Goal: Task Accomplishment & Management: Manage account settings

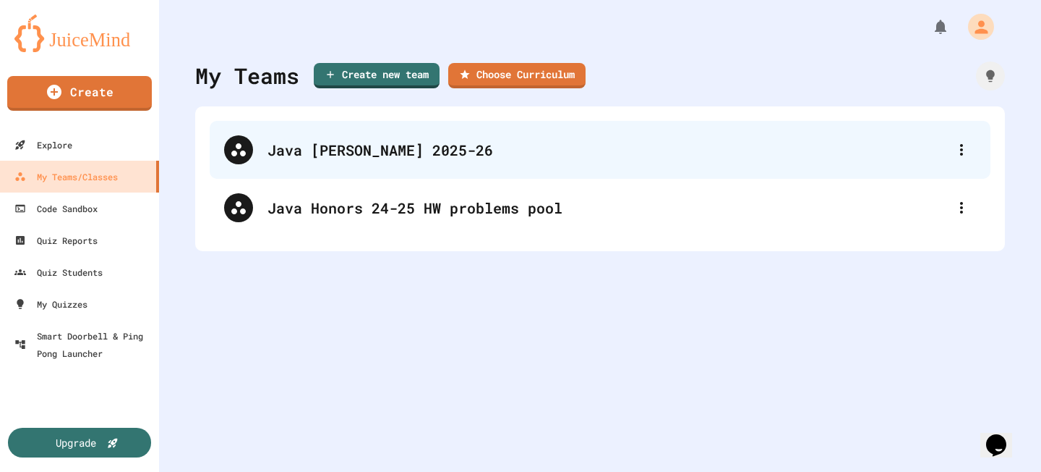
click at [470, 153] on div "Java [PERSON_NAME] 2025-26" at bounding box center [608, 150] width 680 height 22
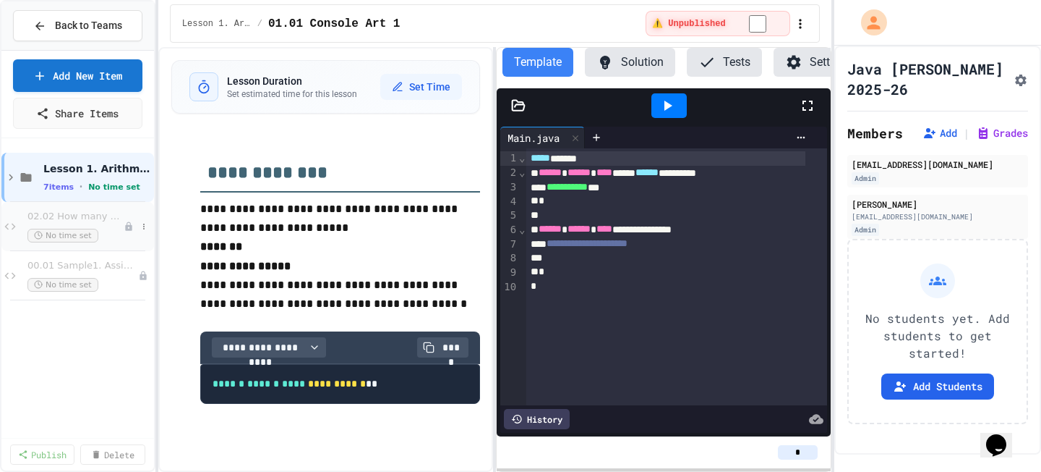
click at [101, 225] on div "02.02 How many notebooks? No time set" at bounding box center [75, 226] width 96 height 32
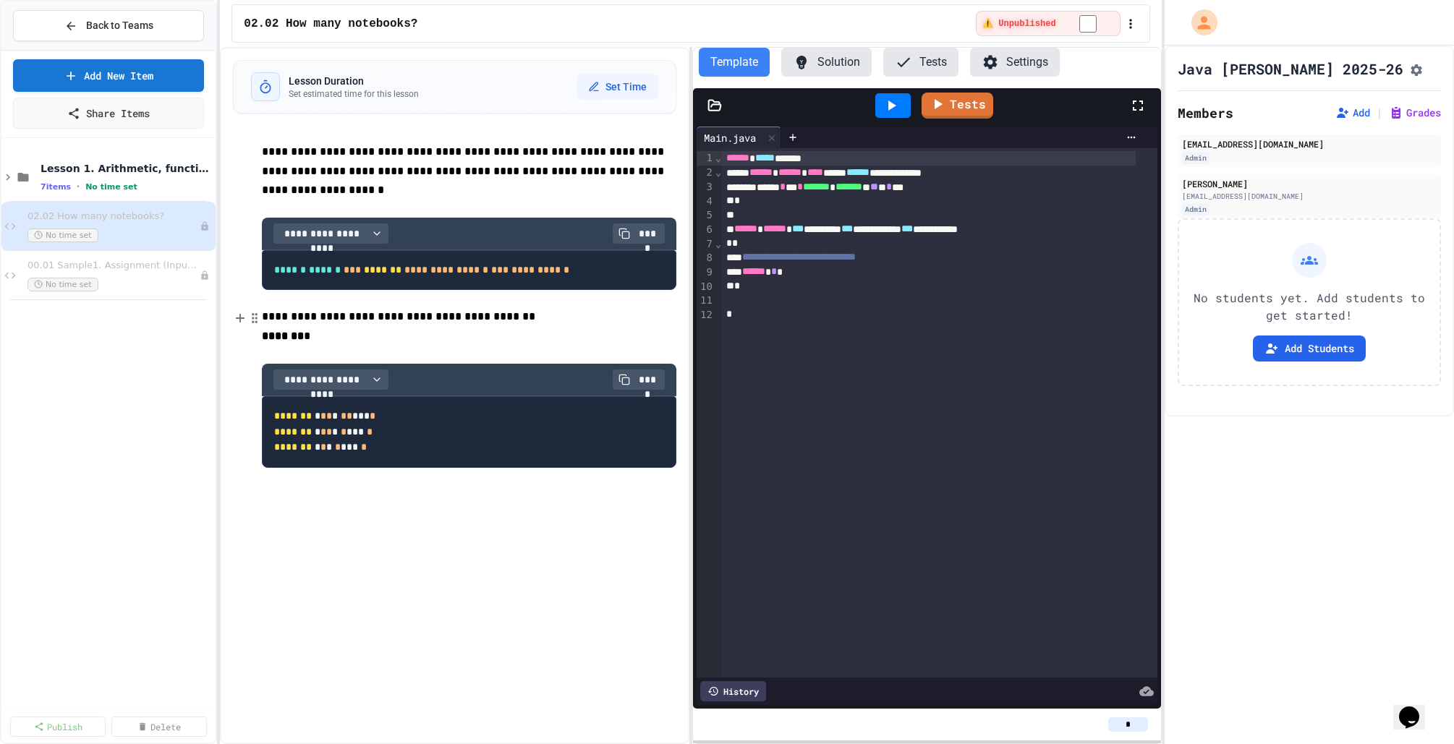
click at [121, 278] on div "No time set" at bounding box center [113, 285] width 172 height 14
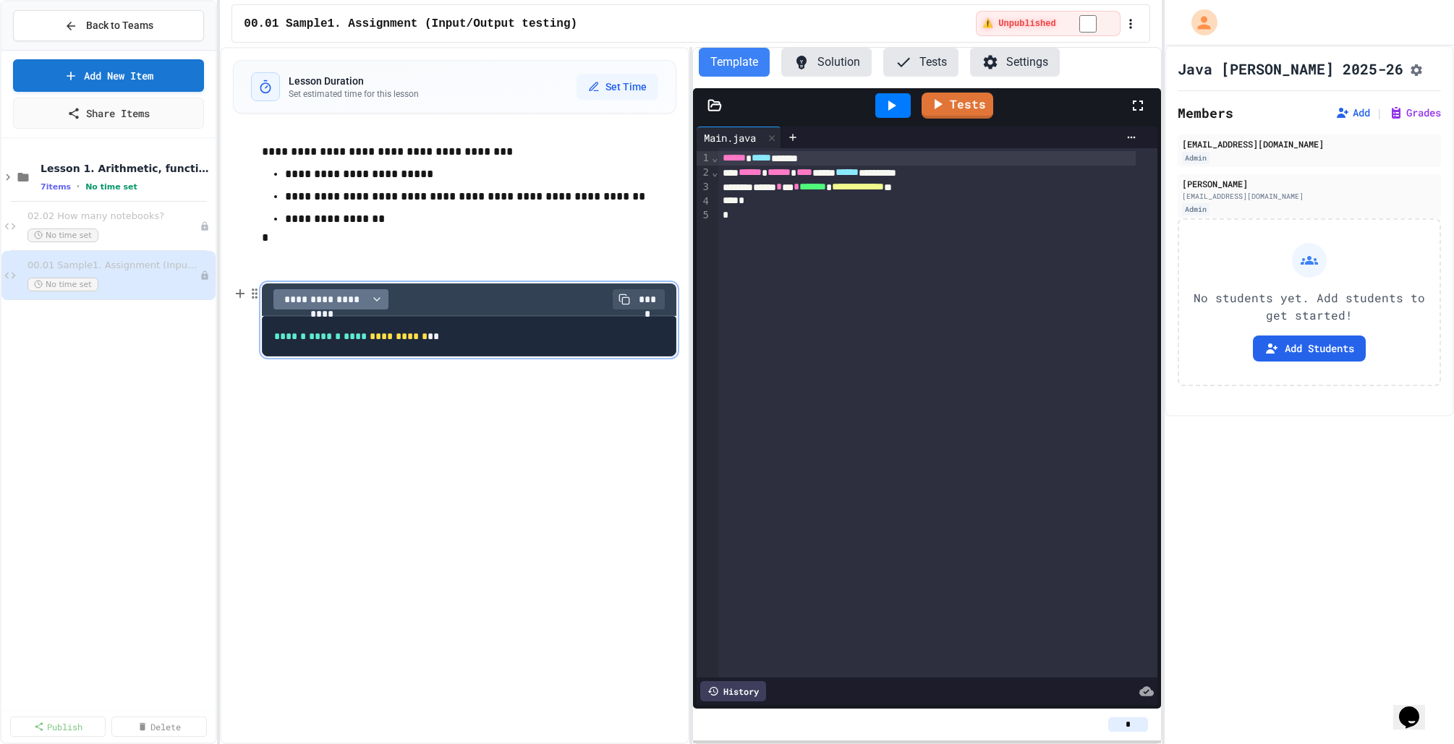
click at [377, 302] on icon "button" at bounding box center [377, 300] width 12 height 12
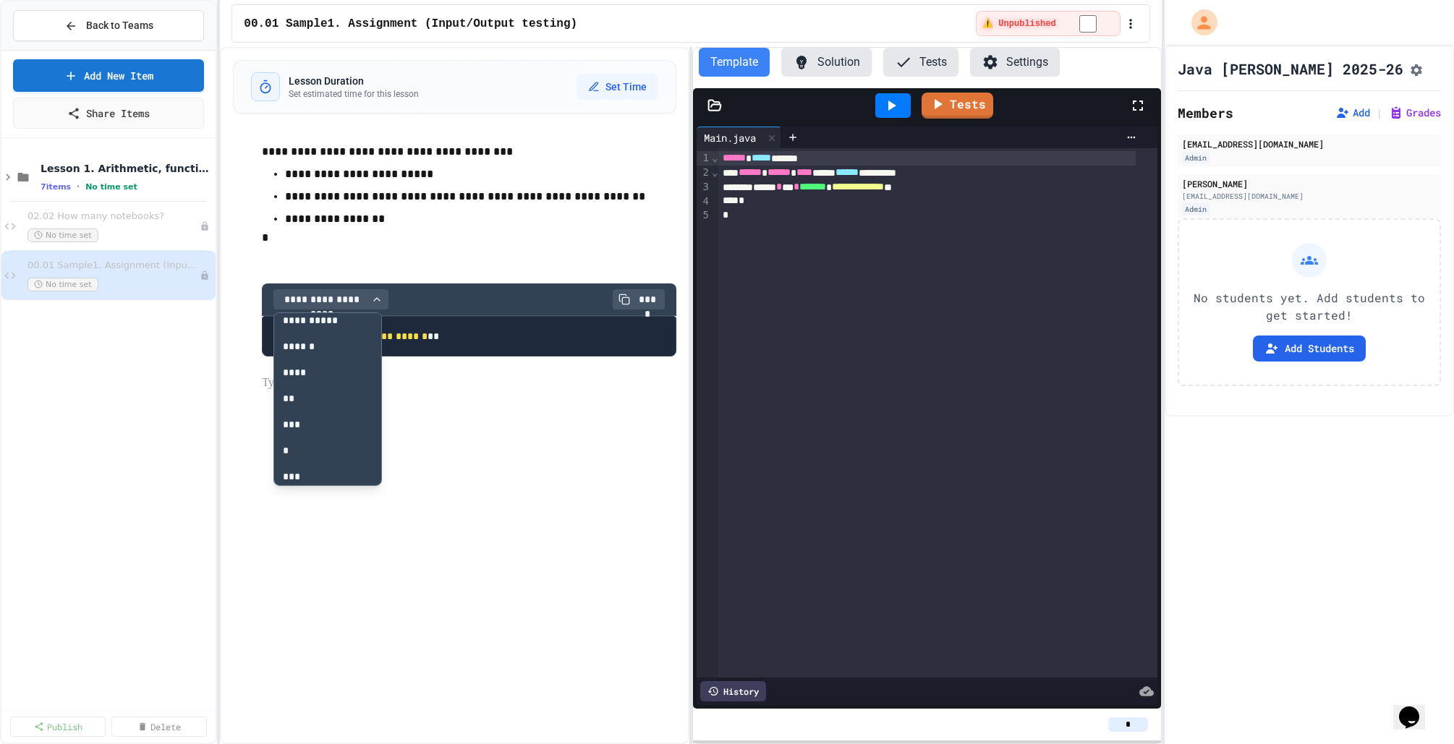
scroll to position [42, 0]
click at [338, 385] on button "****" at bounding box center [322, 388] width 96 height 26
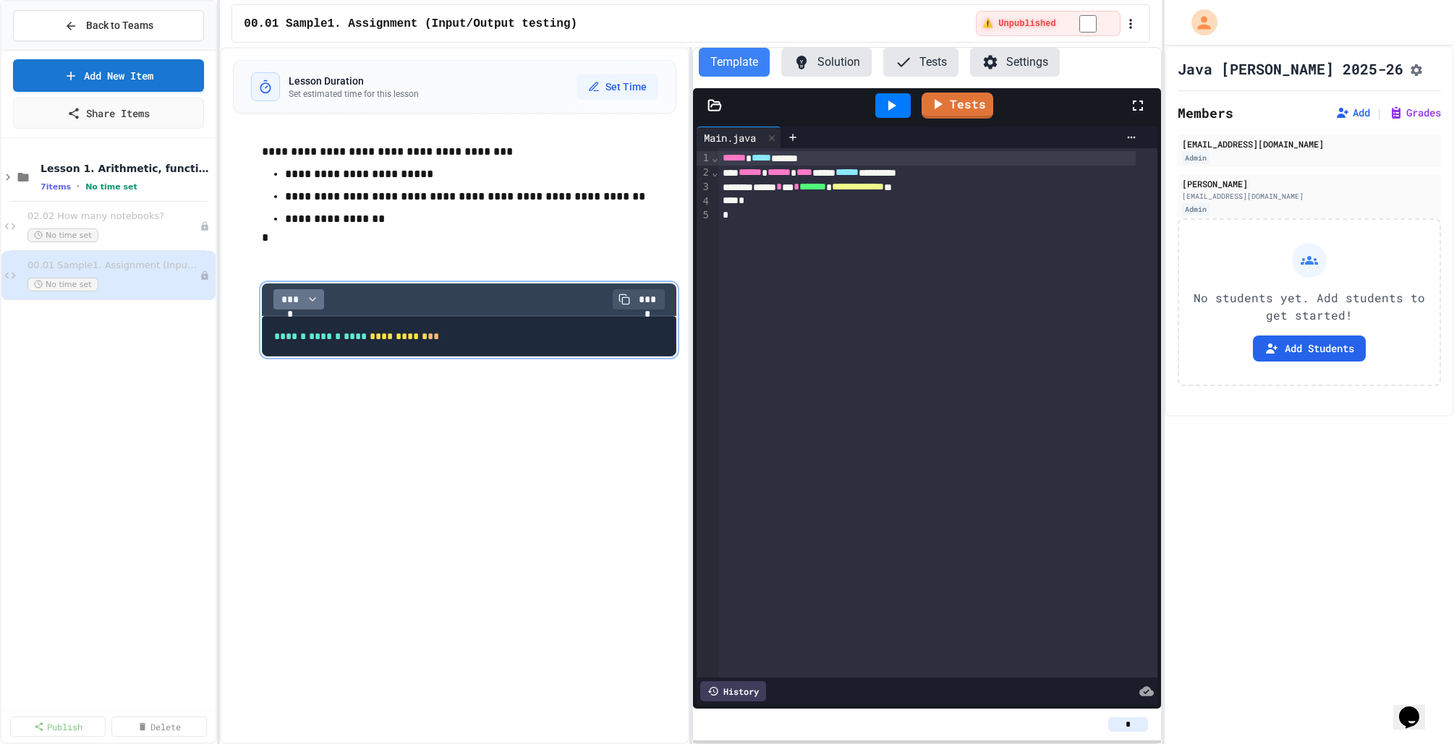
click at [314, 296] on icon "button" at bounding box center [313, 300] width 12 height 12
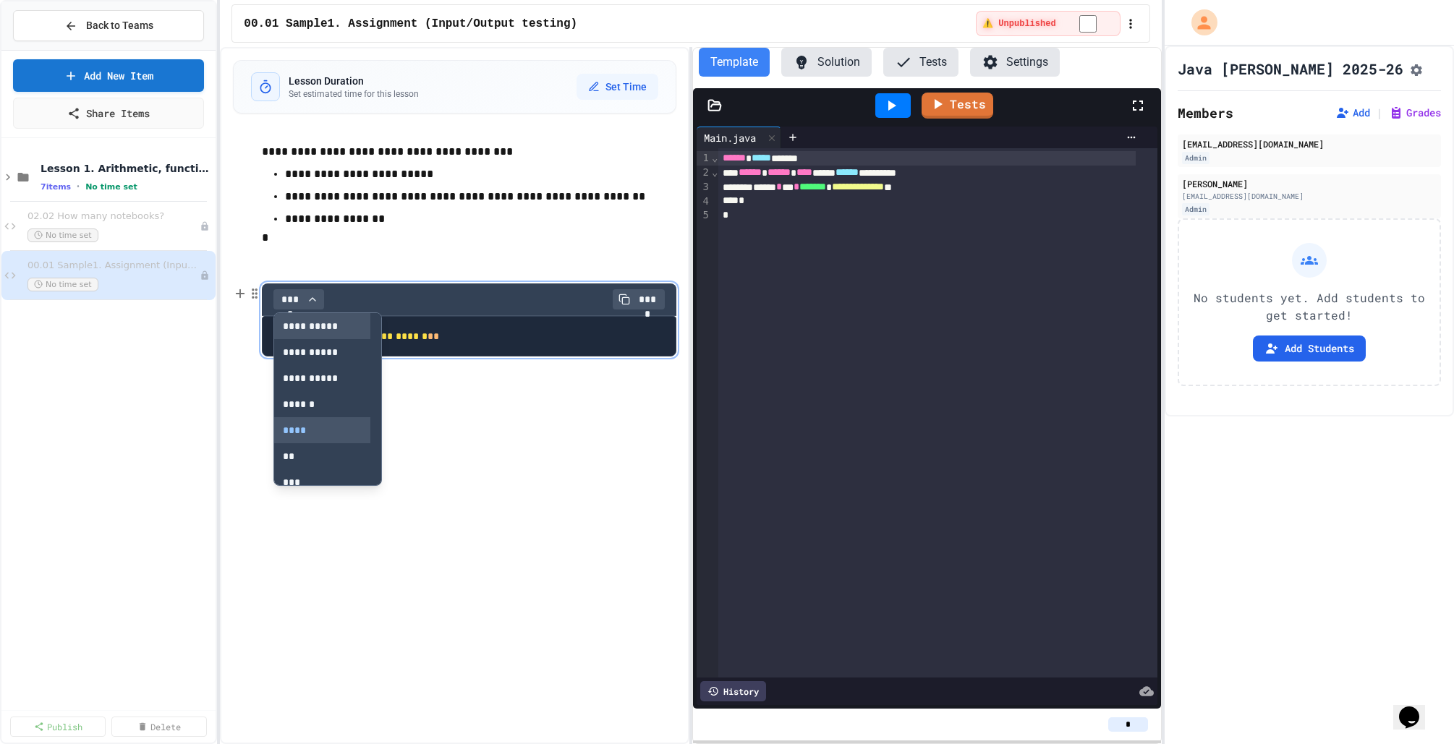
click at [348, 333] on button "**********" at bounding box center [322, 326] width 96 height 26
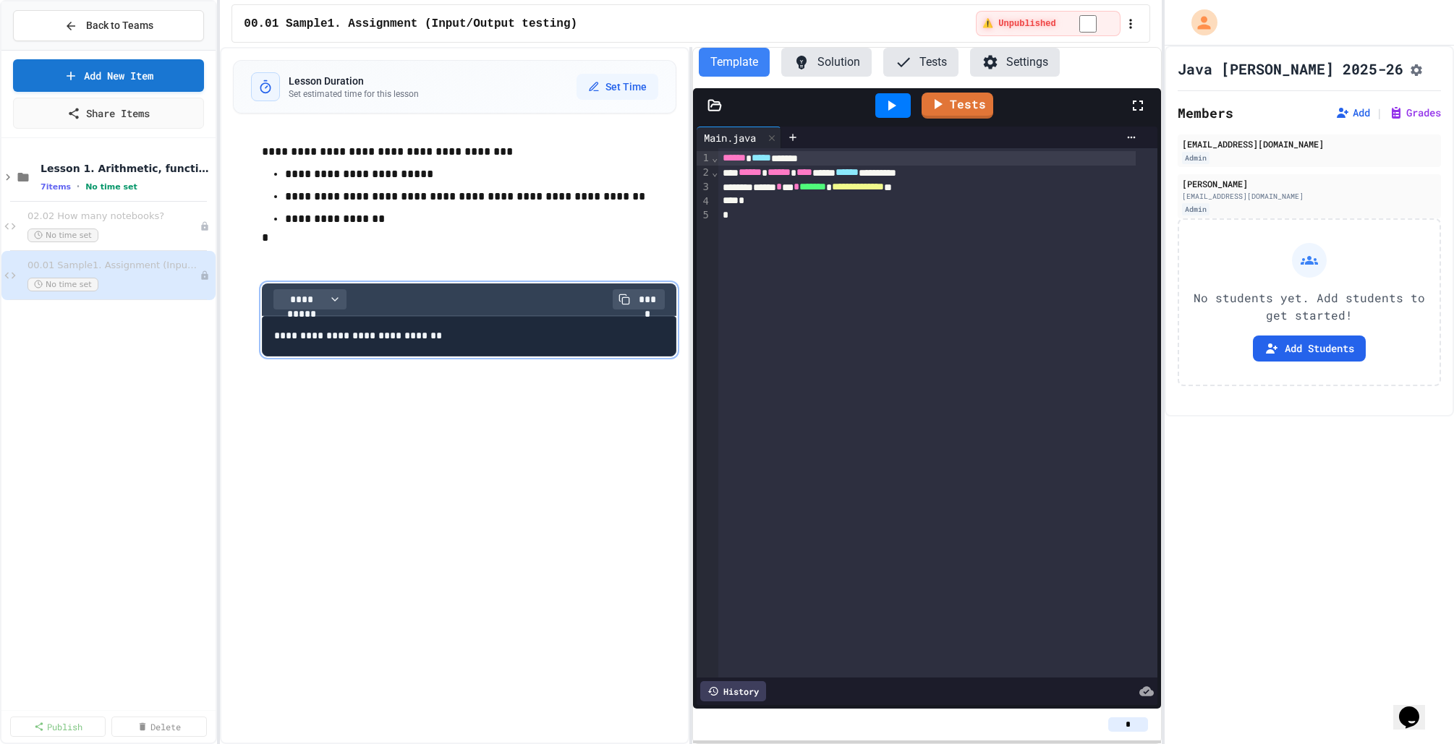
click at [888, 108] on icon at bounding box center [890, 105] width 17 height 17
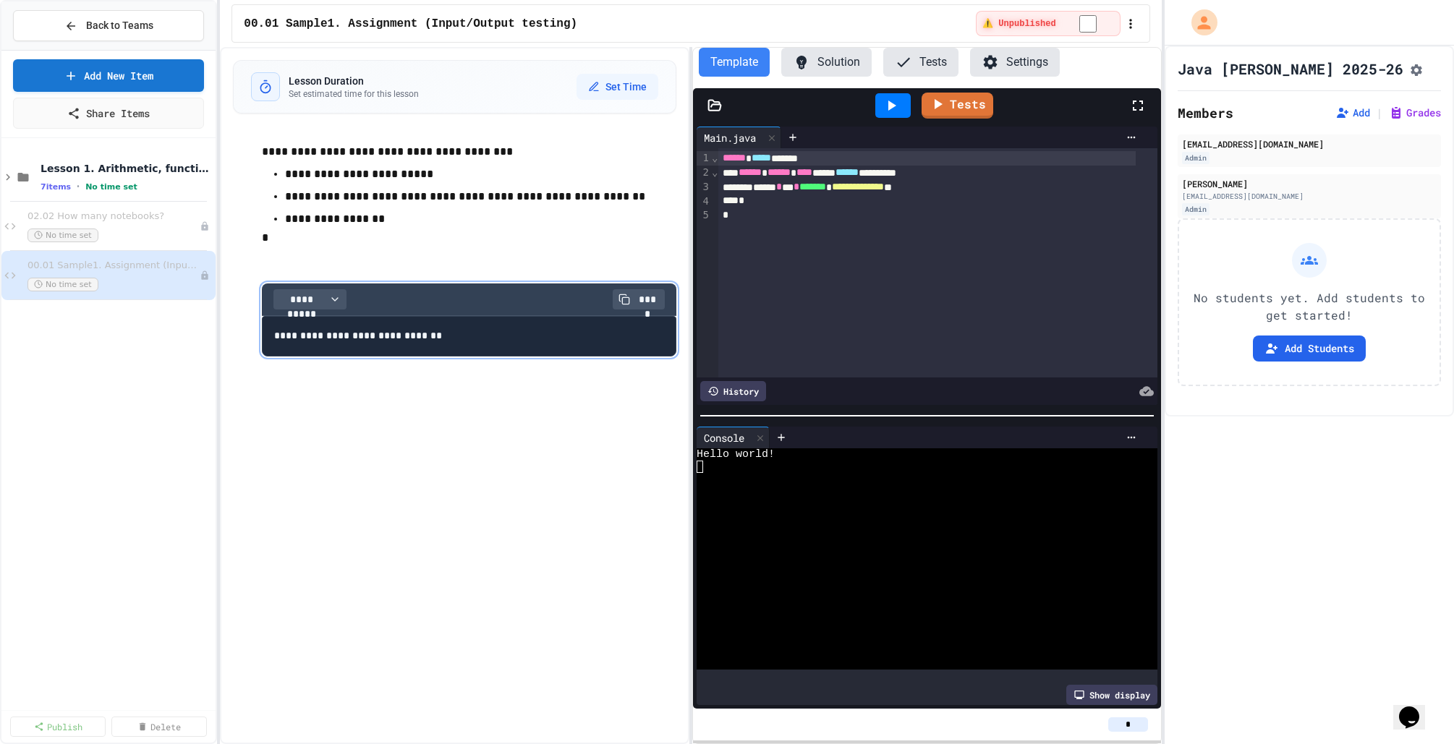
click at [845, 61] on button "Solution" at bounding box center [826, 62] width 90 height 29
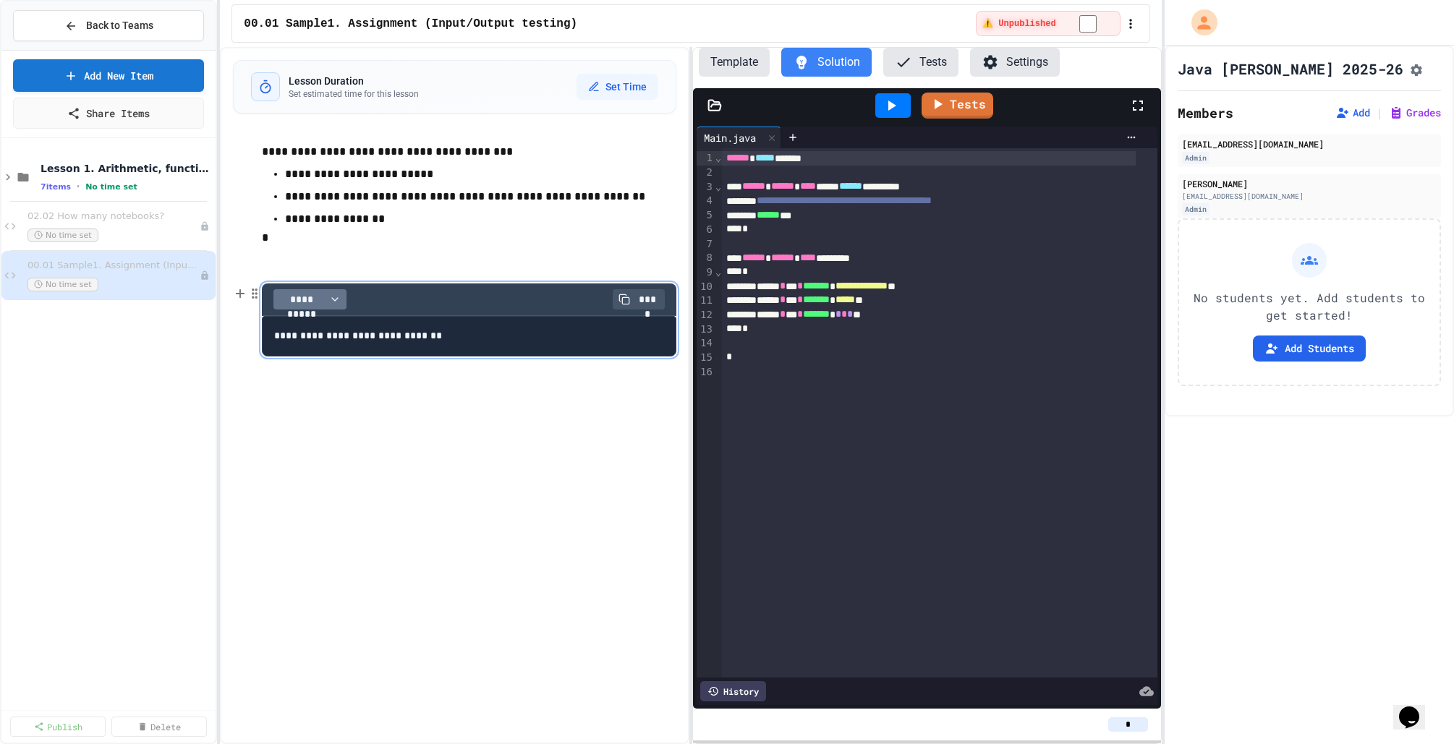
click at [345, 298] on button "**********" at bounding box center [309, 299] width 73 height 20
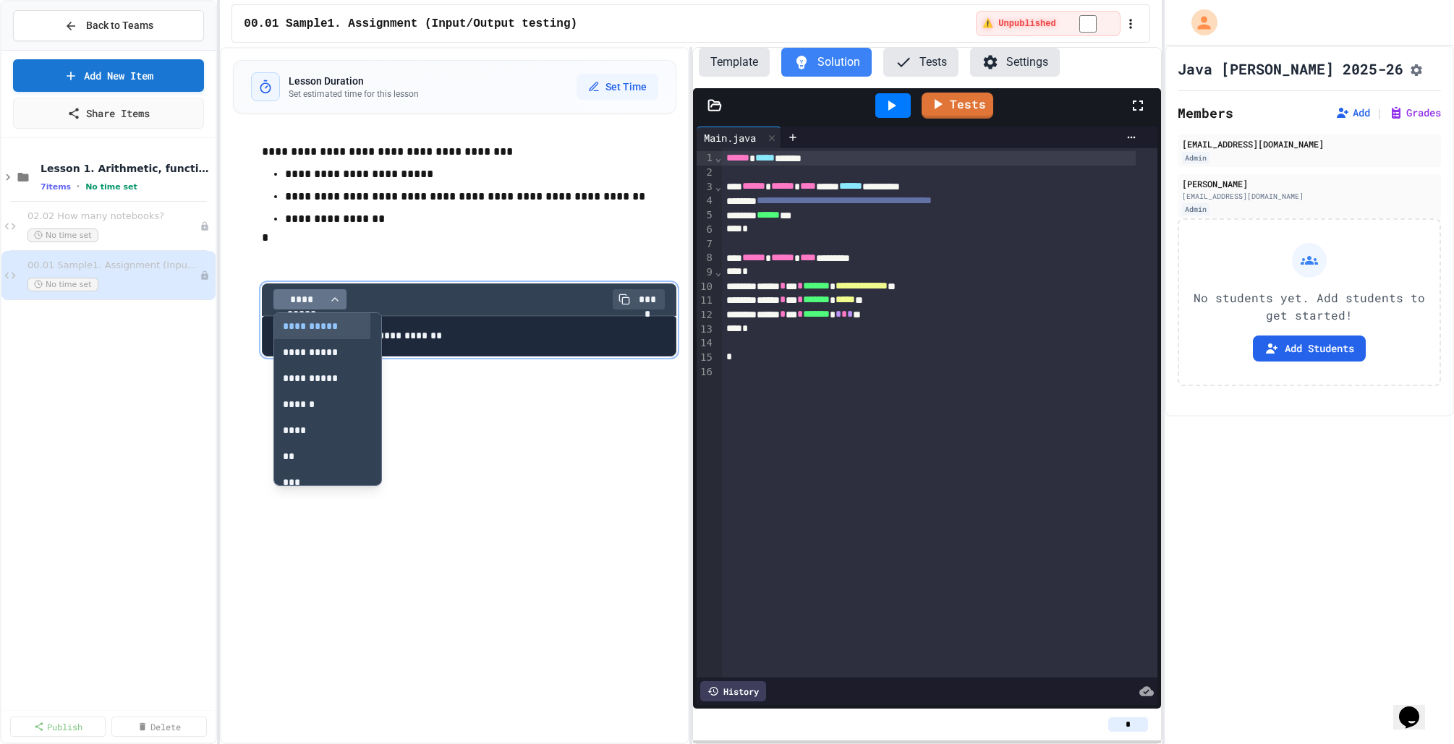
click at [345, 298] on button "**********" at bounding box center [309, 299] width 73 height 20
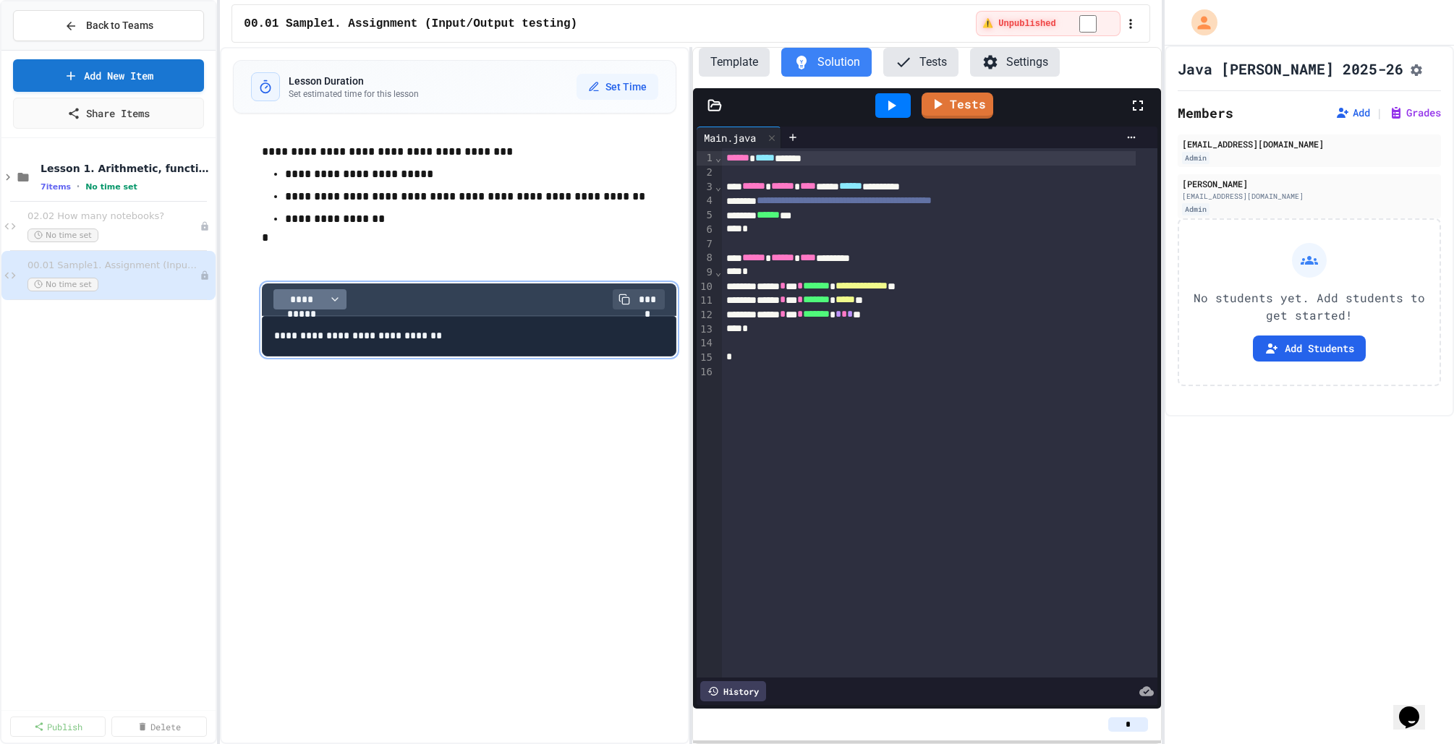
click at [342, 300] on button "**********" at bounding box center [309, 299] width 73 height 20
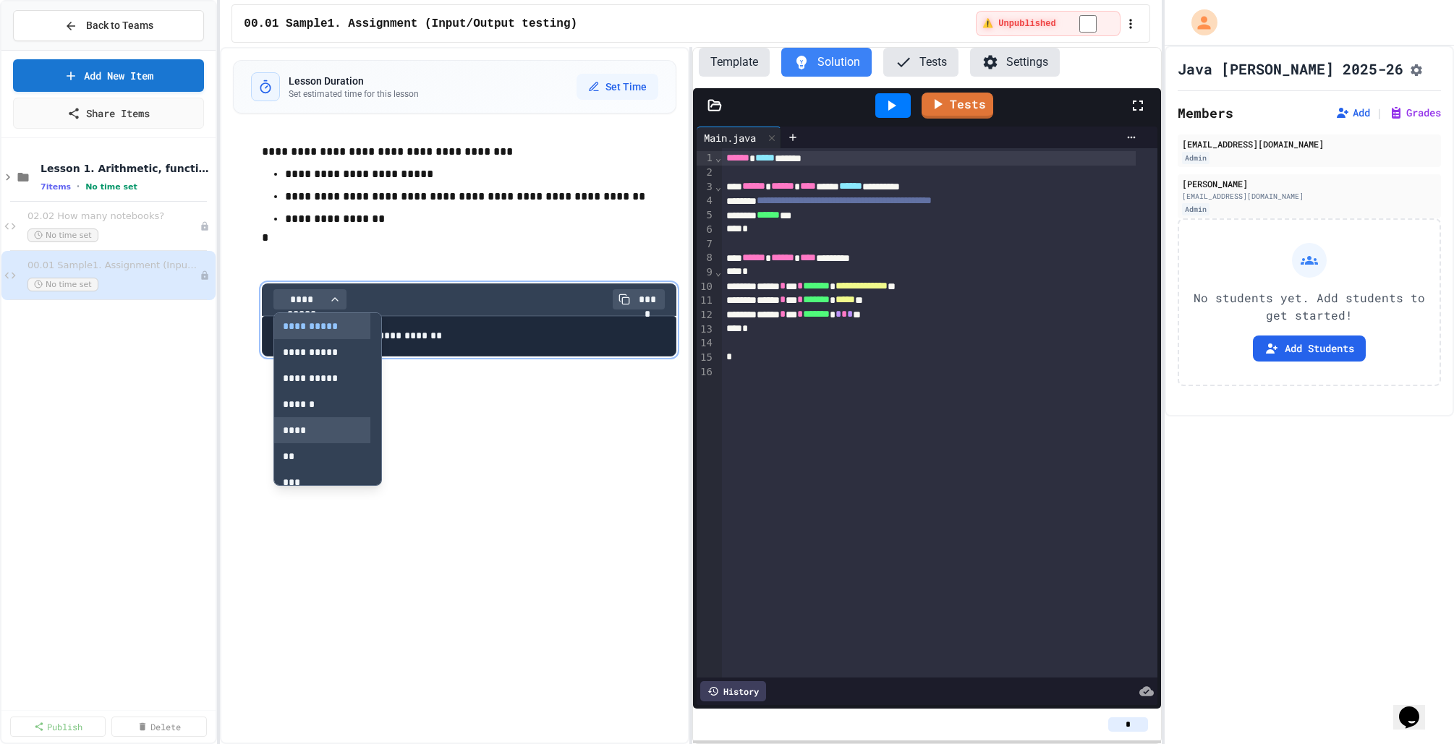
click at [325, 431] on button "****" at bounding box center [322, 430] width 96 height 26
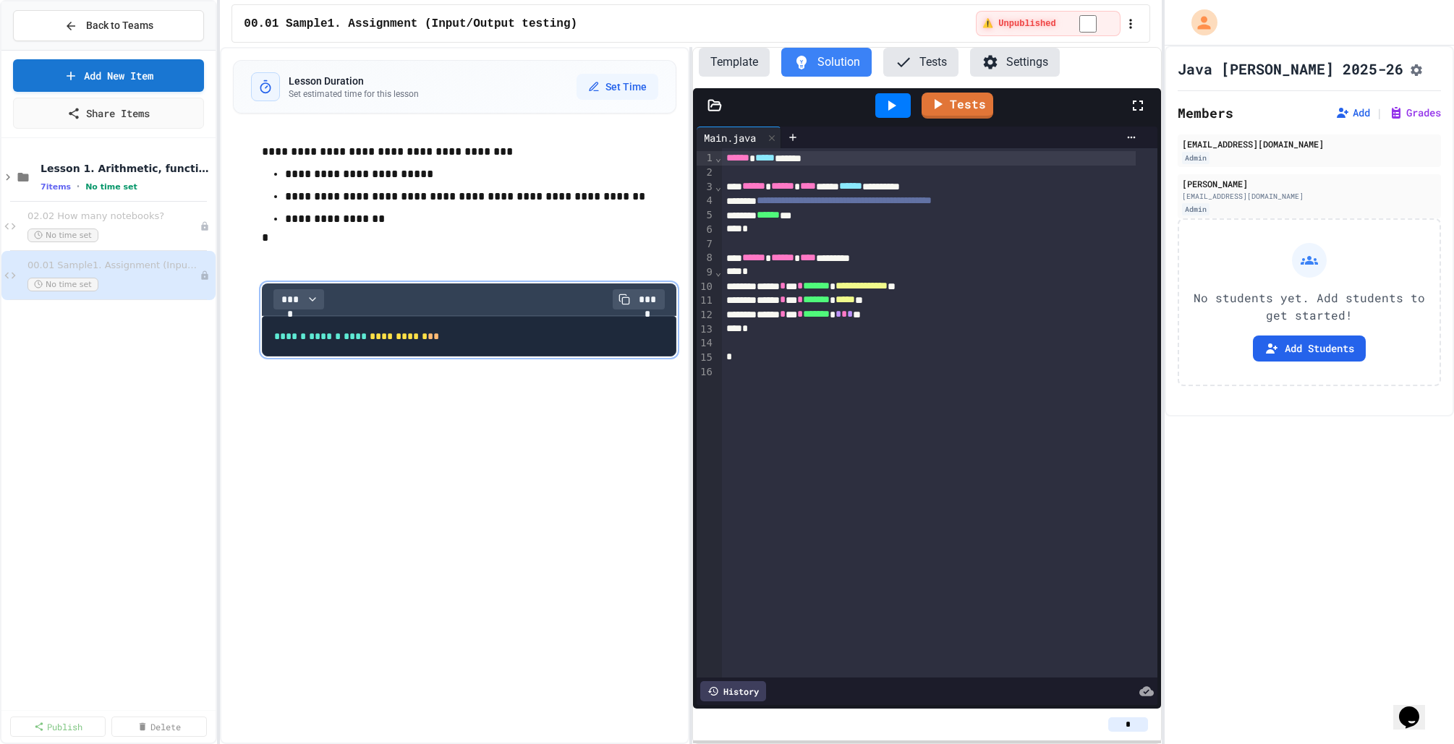
click at [893, 101] on icon at bounding box center [890, 105] width 17 height 17
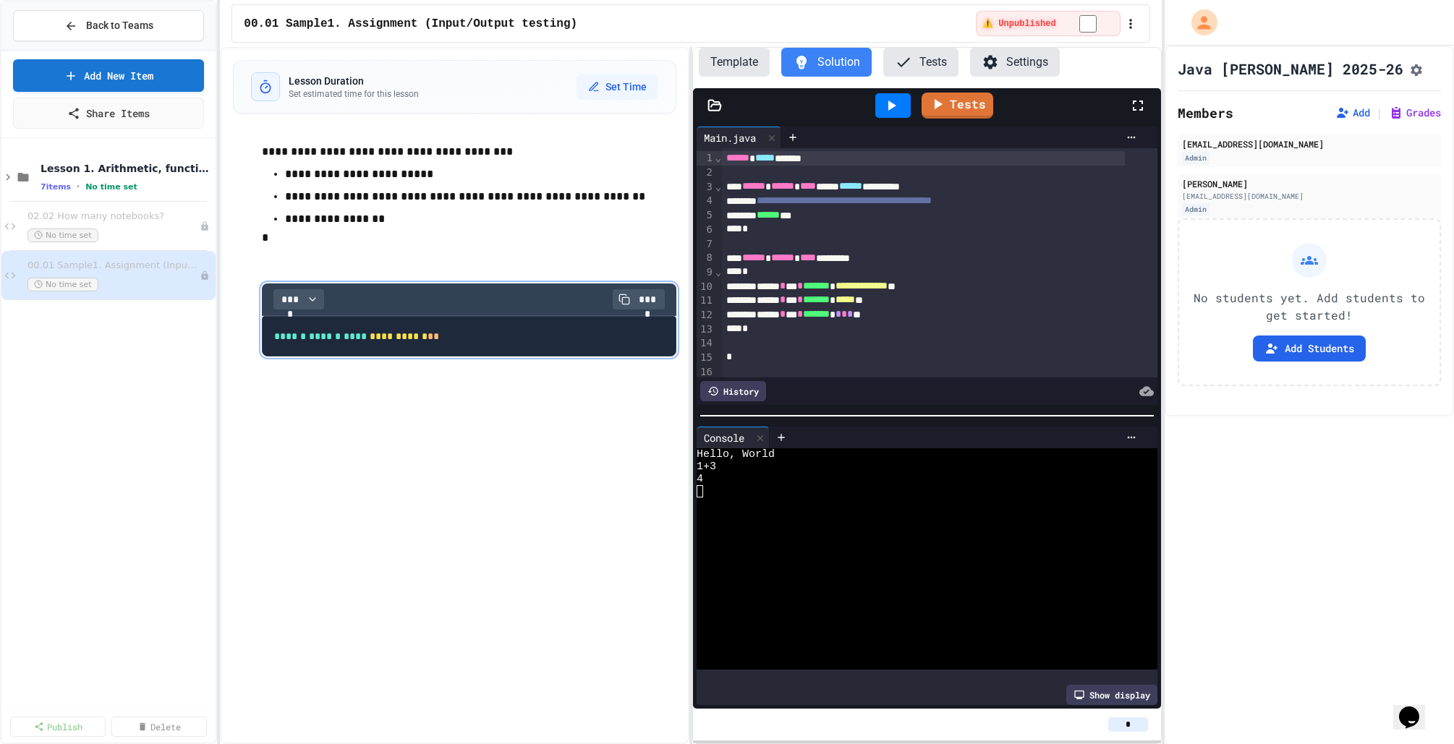
click at [930, 71] on button "Tests" at bounding box center [920, 62] width 75 height 29
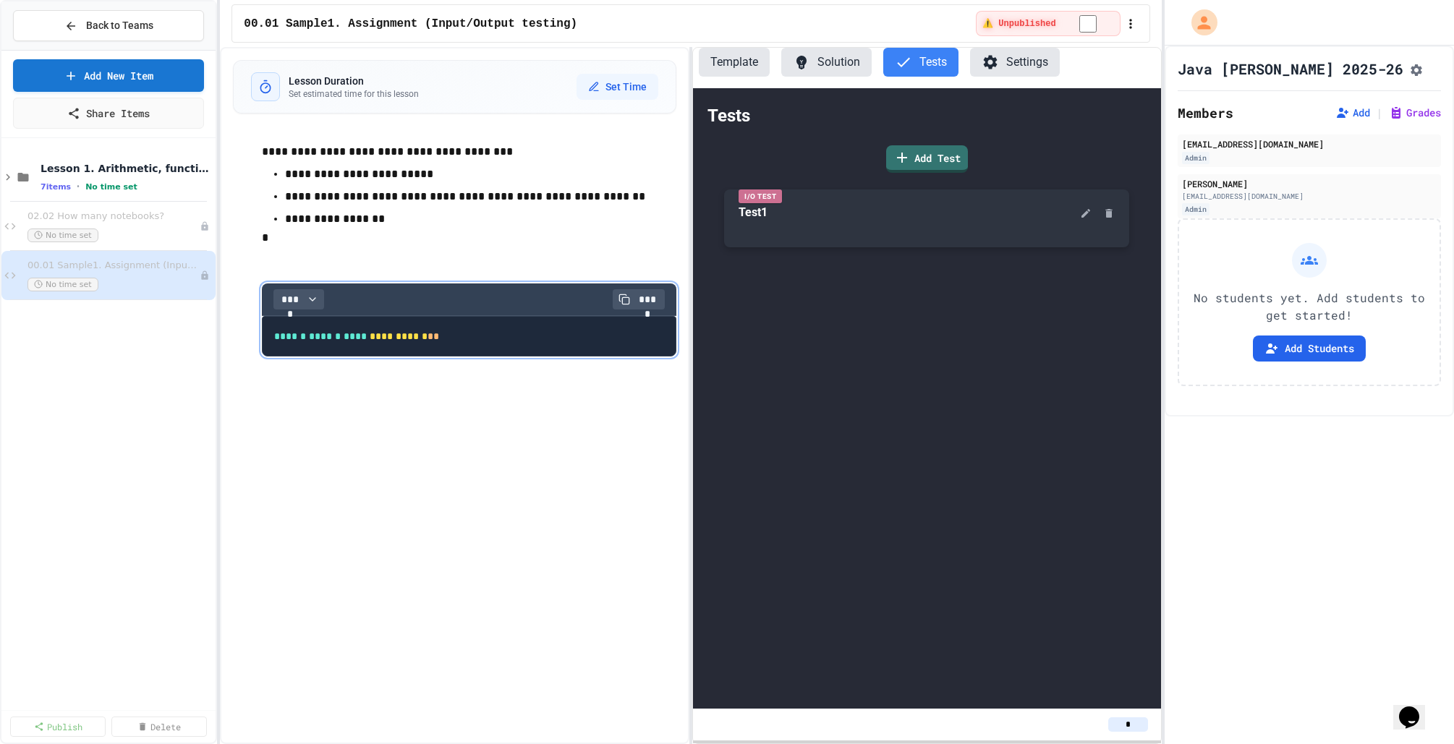
click at [767, 210] on div "Test1" at bounding box center [752, 212] width 29 height 17
click at [1013, 52] on button "Settings" at bounding box center [1015, 62] width 90 height 29
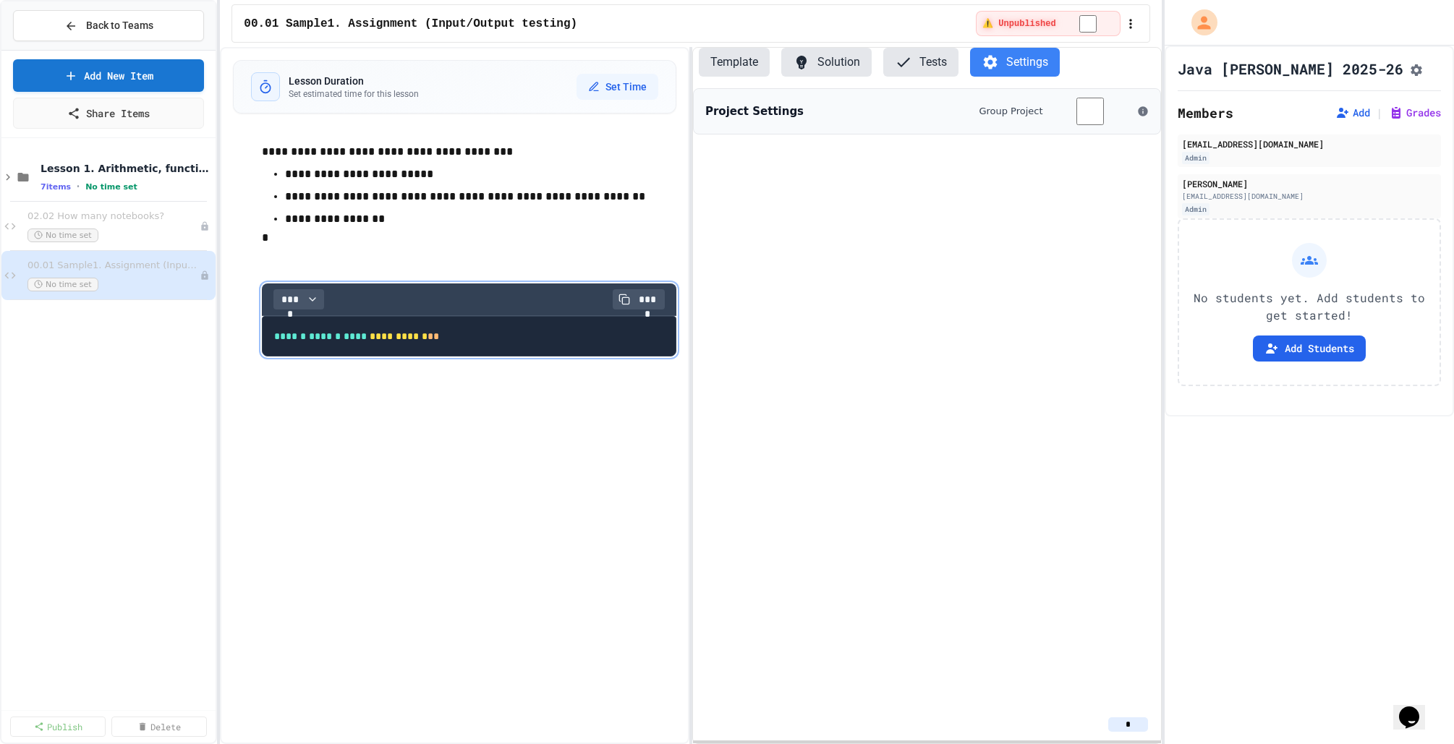
click at [924, 61] on button "Tests" at bounding box center [920, 62] width 75 height 29
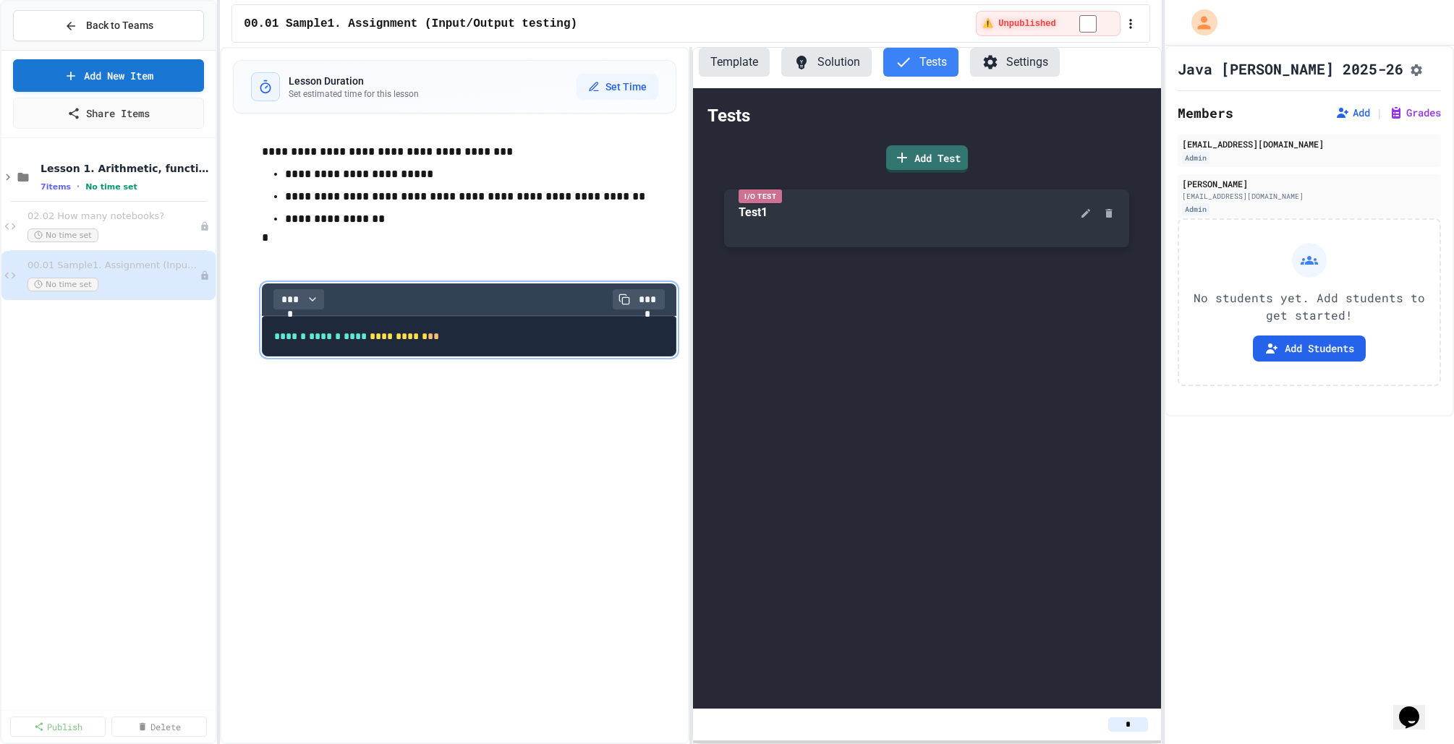
click at [766, 216] on div "Test1" at bounding box center [752, 212] width 29 height 17
click at [750, 210] on div "Test1" at bounding box center [752, 212] width 29 height 17
click at [1041, 215] on icon at bounding box center [1086, 214] width 12 height 12
type input "**"
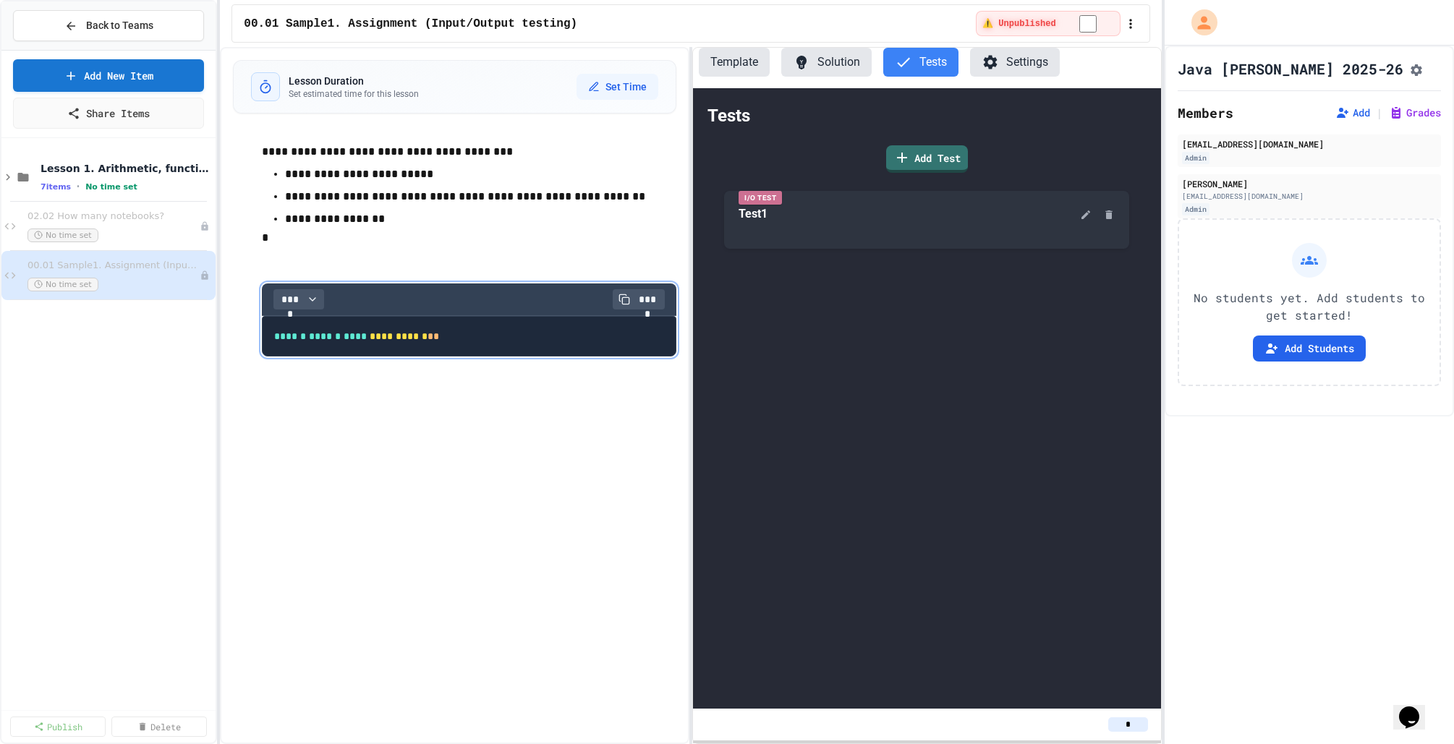
click at [837, 67] on button "Solution" at bounding box center [826, 62] width 90 height 29
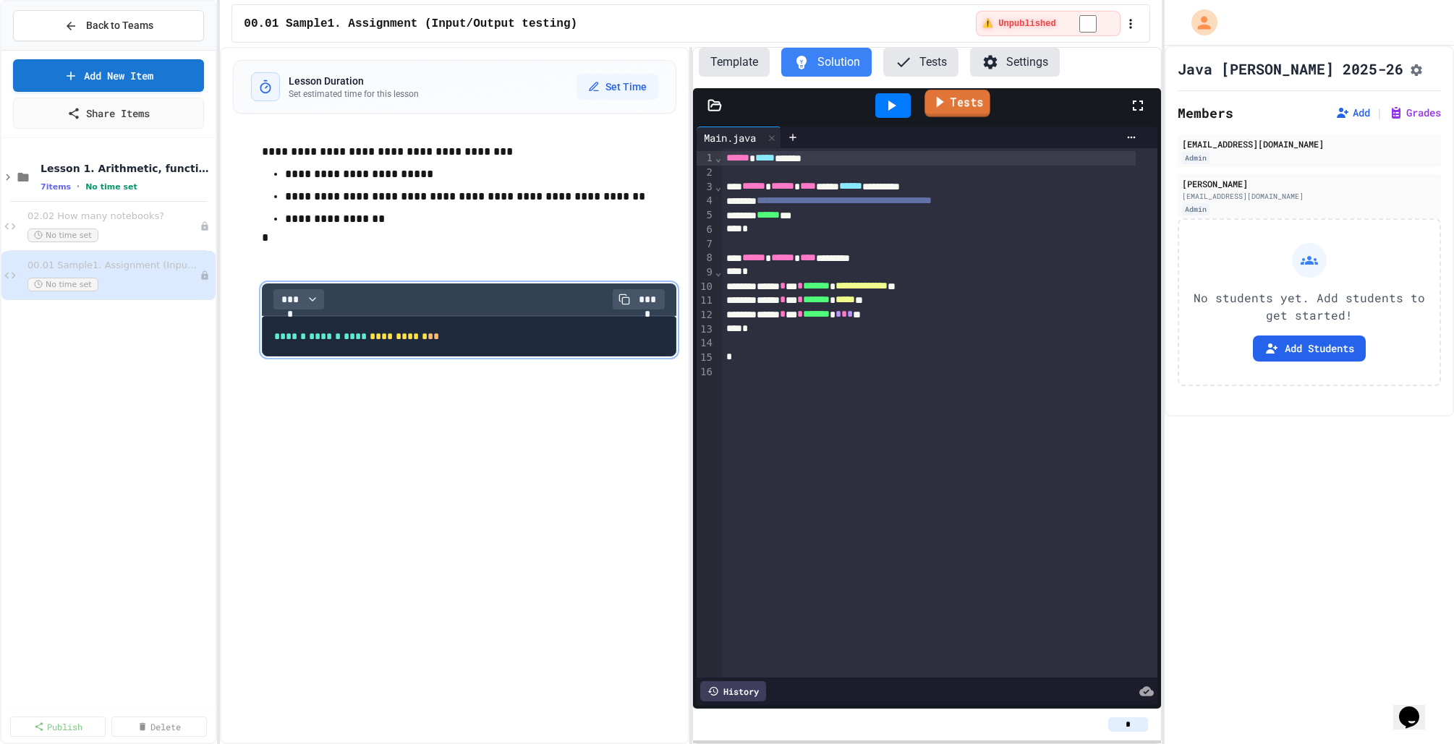
click at [951, 111] on link "Tests" at bounding box center [957, 103] width 65 height 27
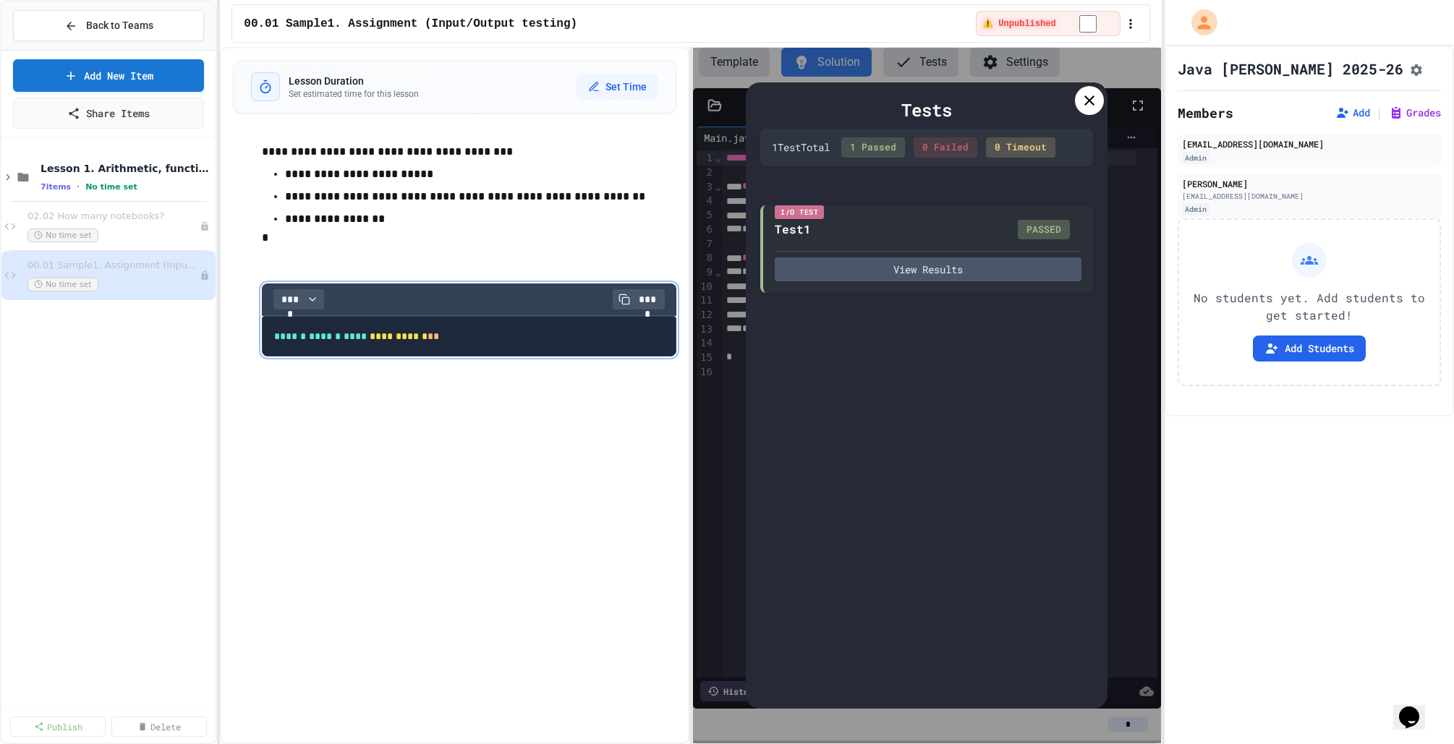
click at [1041, 92] on icon at bounding box center [1088, 100] width 17 height 17
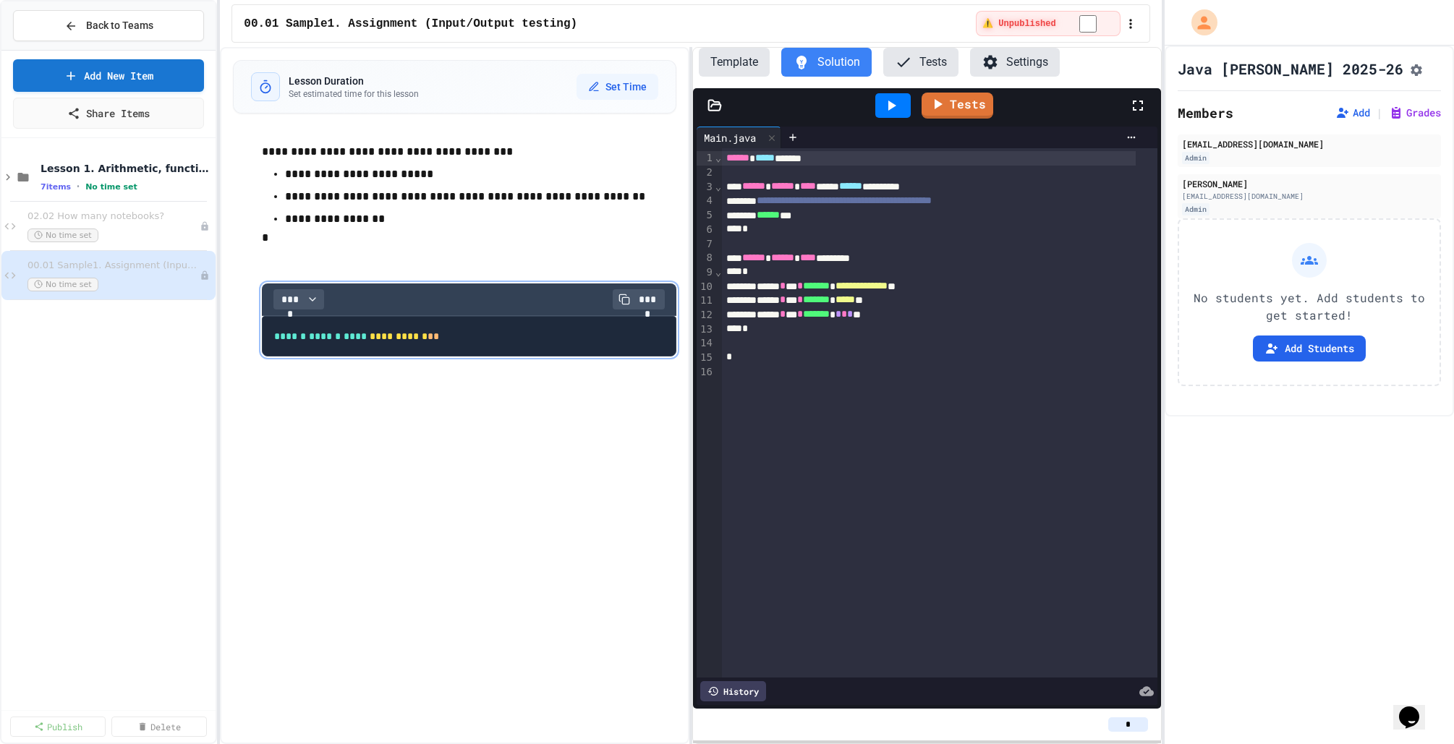
click at [746, 70] on button "Template" at bounding box center [734, 62] width 71 height 29
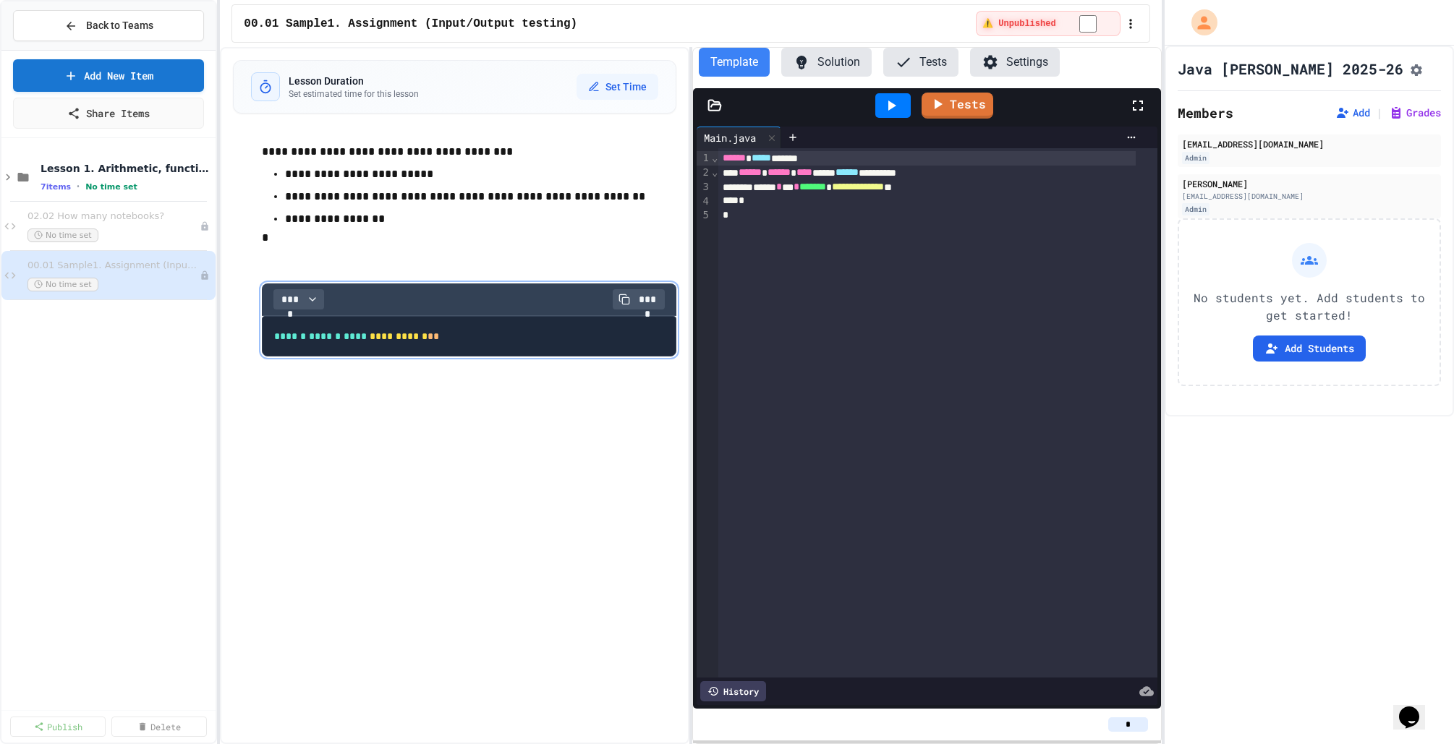
click at [821, 81] on div "Template Solution Tests Settings" at bounding box center [927, 68] width 468 height 40
click at [821, 68] on button "Solution" at bounding box center [826, 62] width 90 height 29
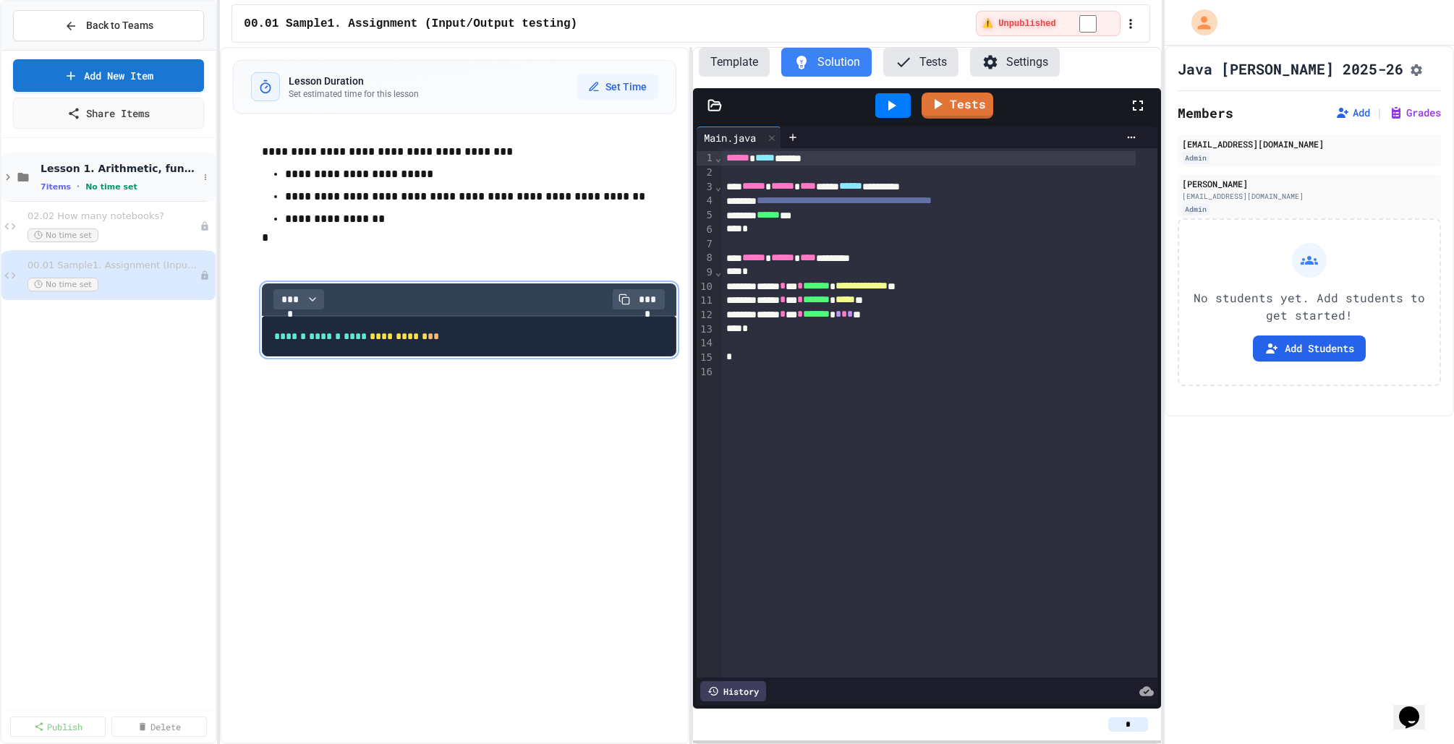
click at [125, 182] on span "No time set" at bounding box center [111, 186] width 52 height 9
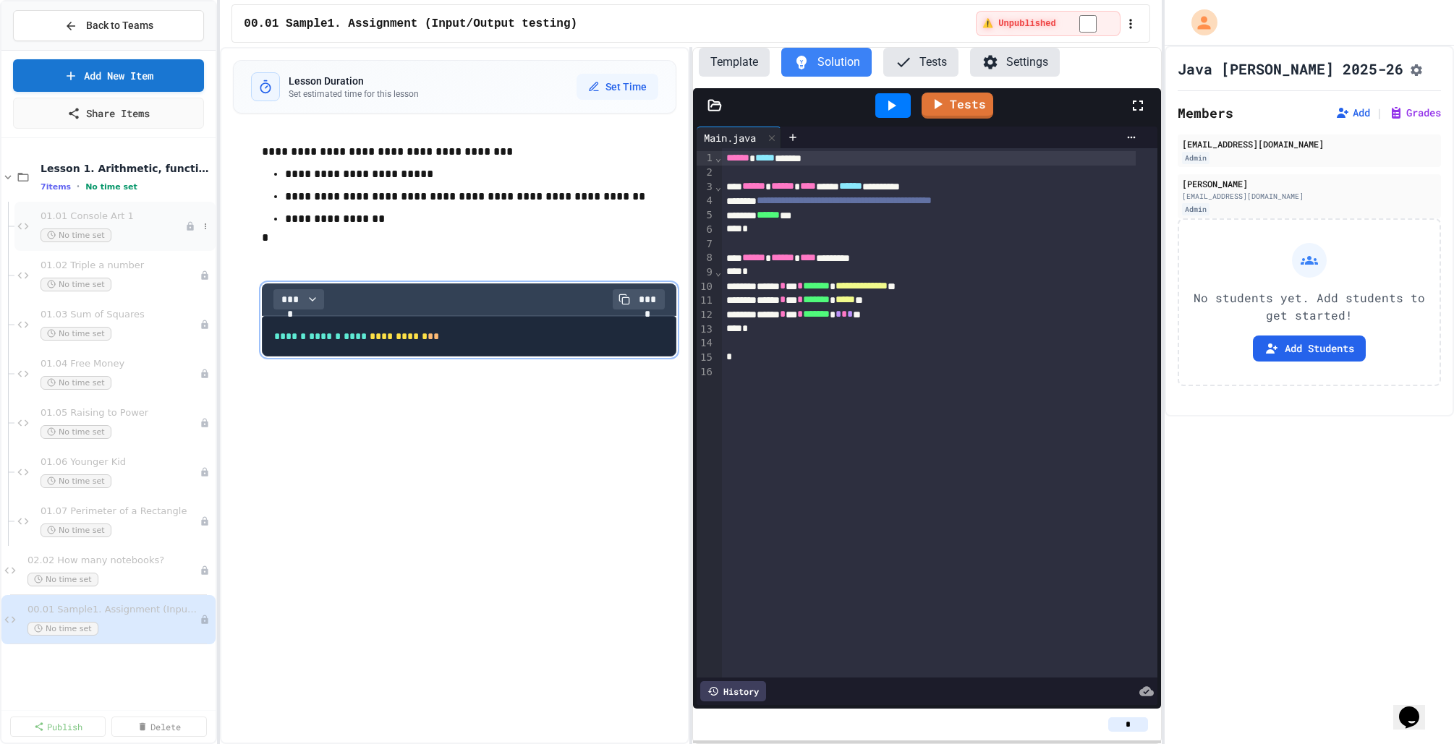
click at [143, 225] on div "01.01 Console Art 1 No time set" at bounding box center [112, 226] width 145 height 32
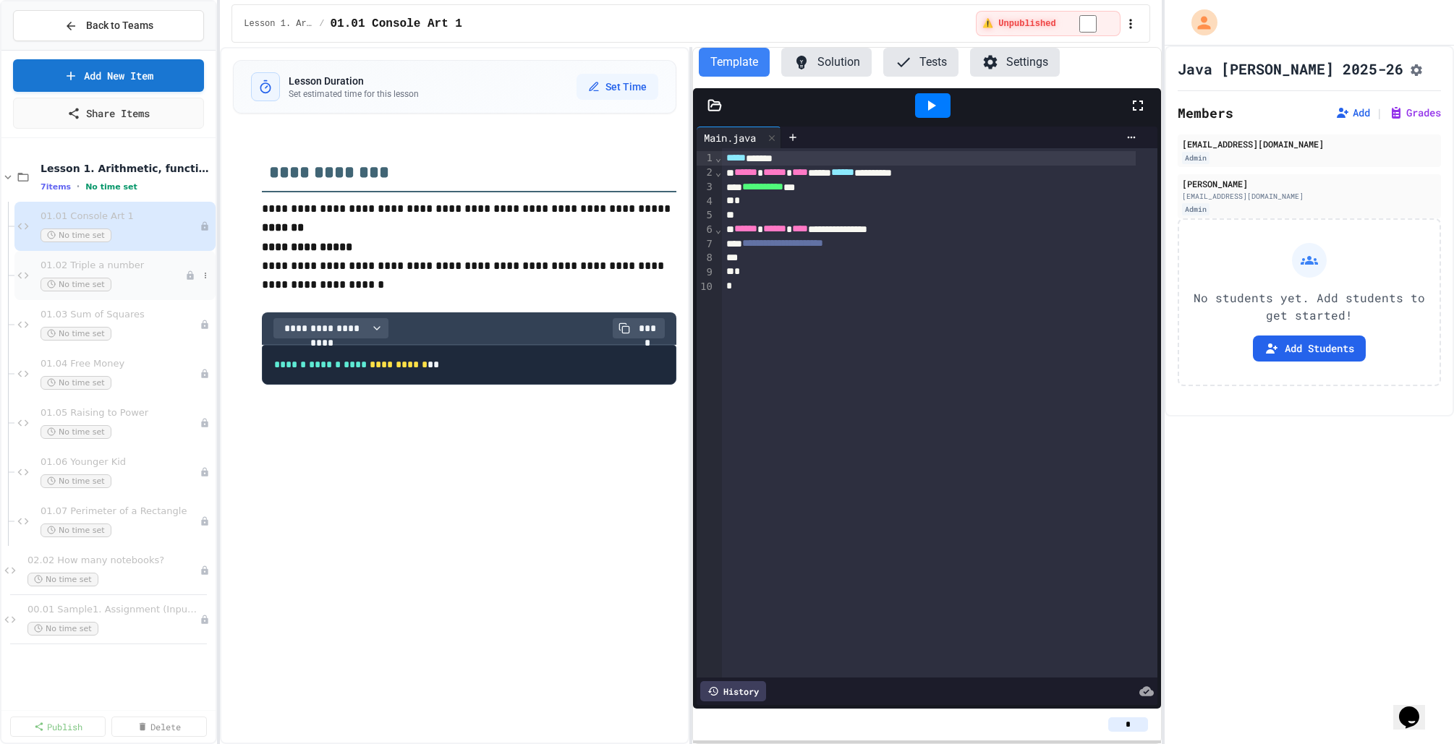
click at [142, 269] on span "01.02 Triple a number" at bounding box center [112, 266] width 145 height 12
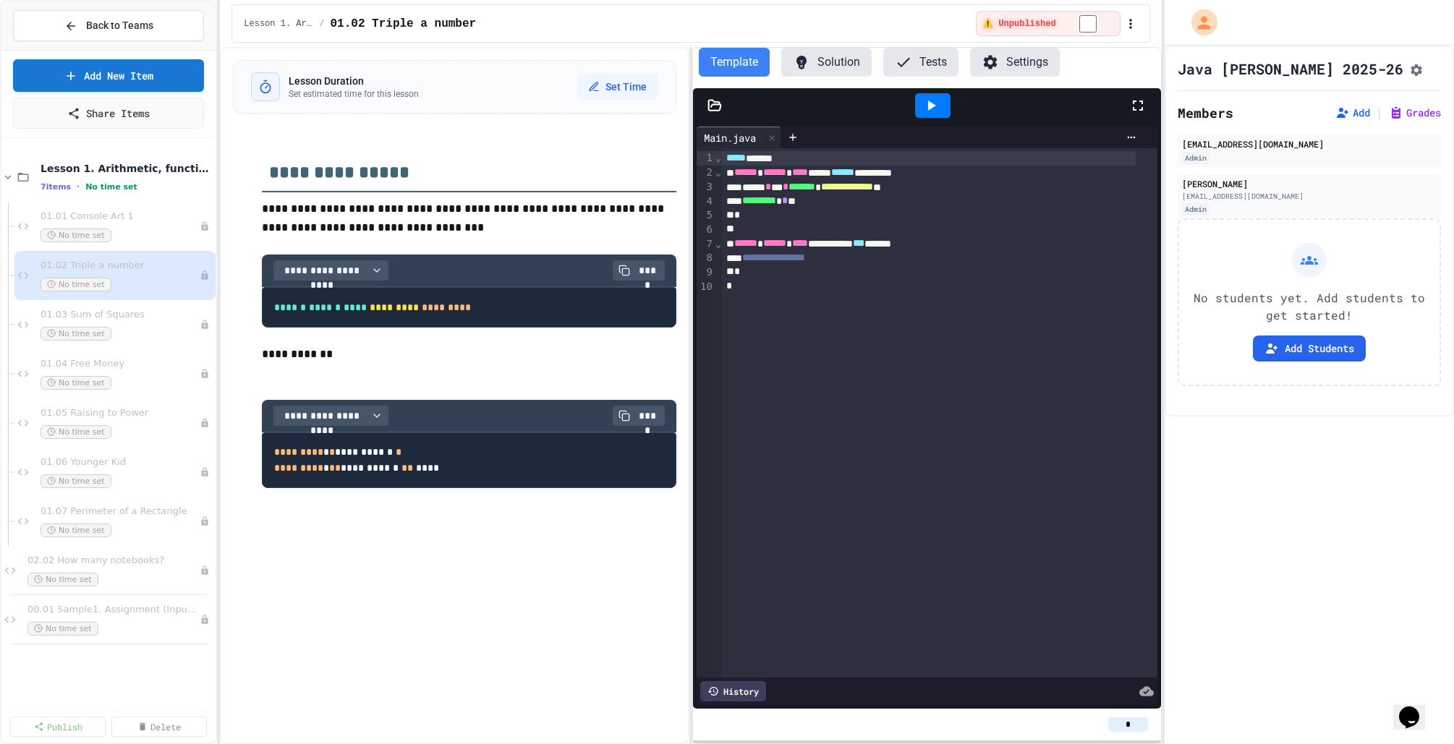
click at [809, 69] on icon at bounding box center [801, 62] width 17 height 17
click at [733, 64] on button "Template" at bounding box center [734, 62] width 71 height 29
click at [137, 331] on div "No time set" at bounding box center [112, 334] width 145 height 14
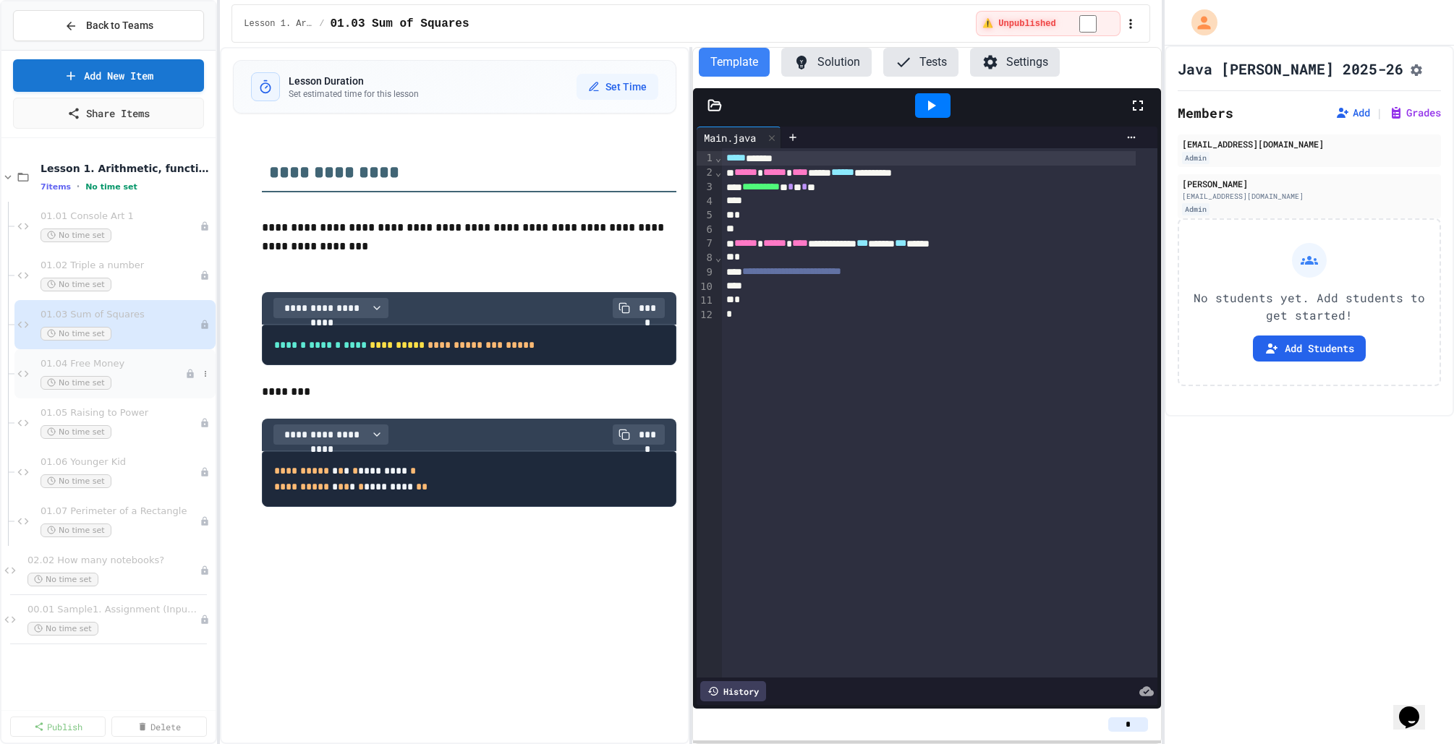
click at [142, 374] on div "01.04 Free Money No time set" at bounding box center [112, 374] width 145 height 32
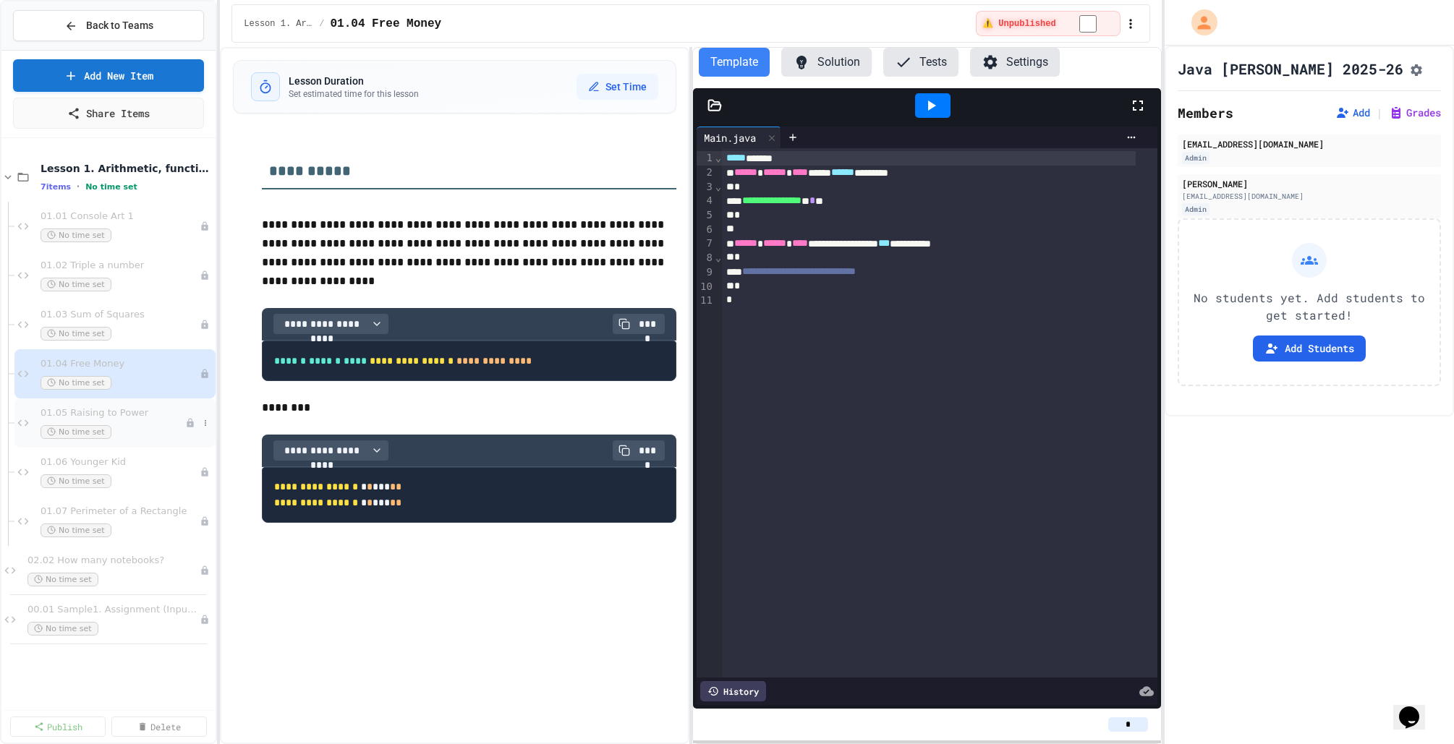
click at [122, 410] on span "01.05 Raising to Power" at bounding box center [112, 413] width 145 height 12
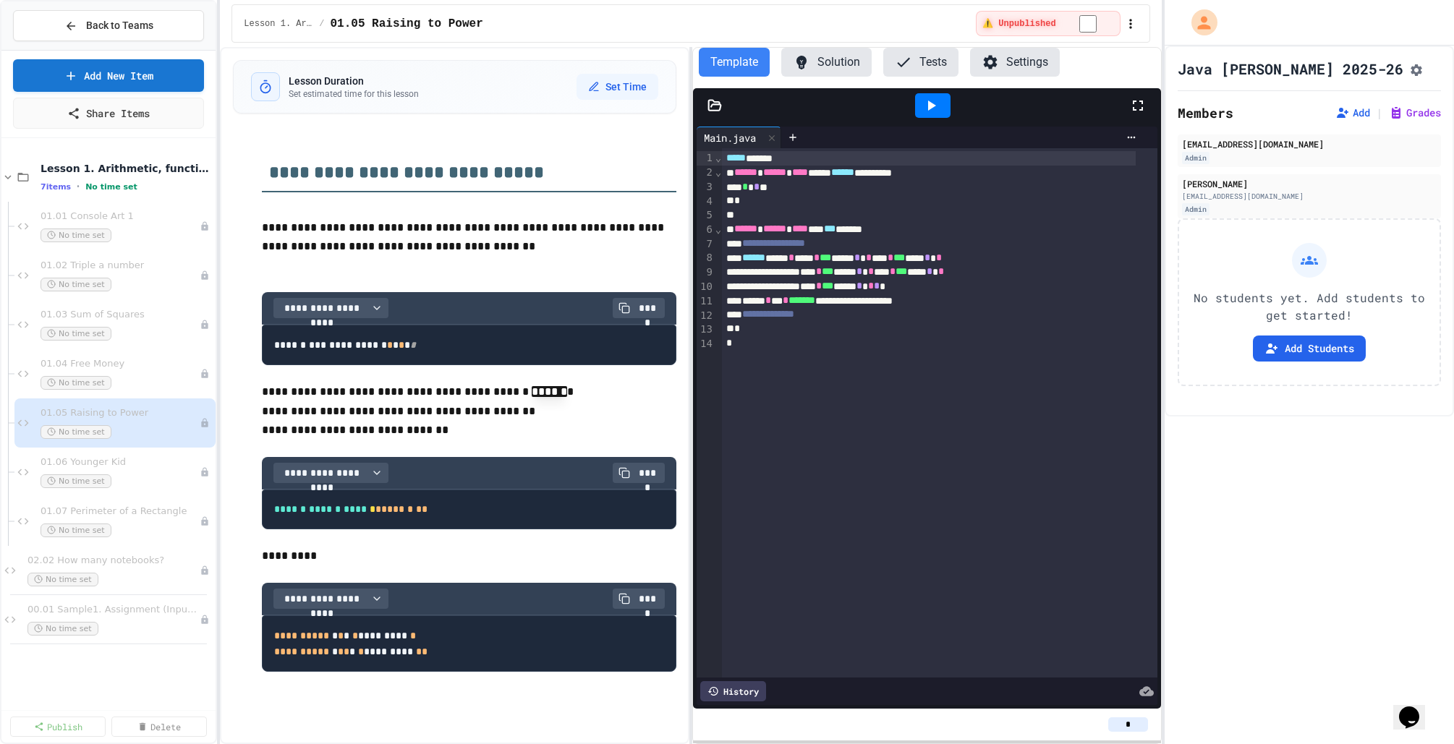
click at [828, 70] on button "Solution" at bounding box center [826, 62] width 90 height 29
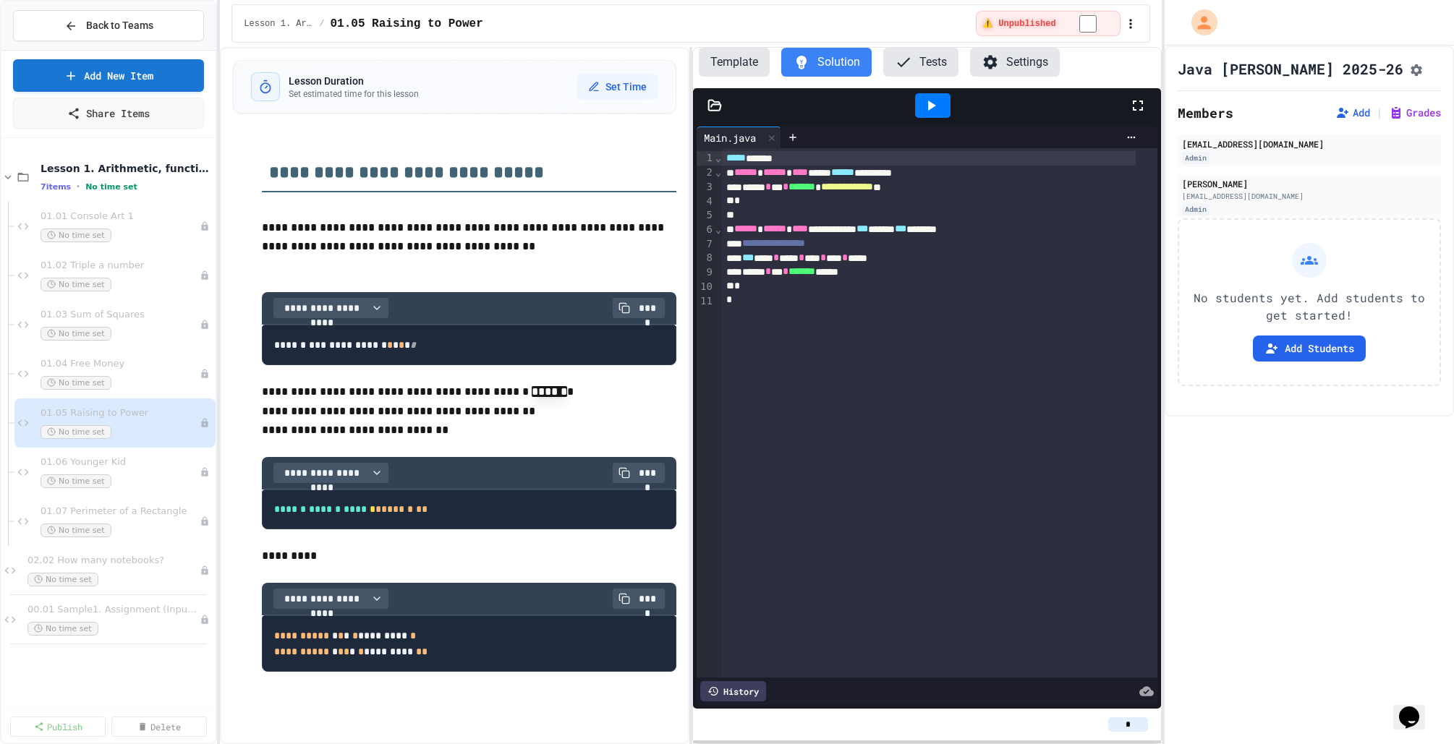
click at [741, 65] on button "Template" at bounding box center [734, 62] width 71 height 29
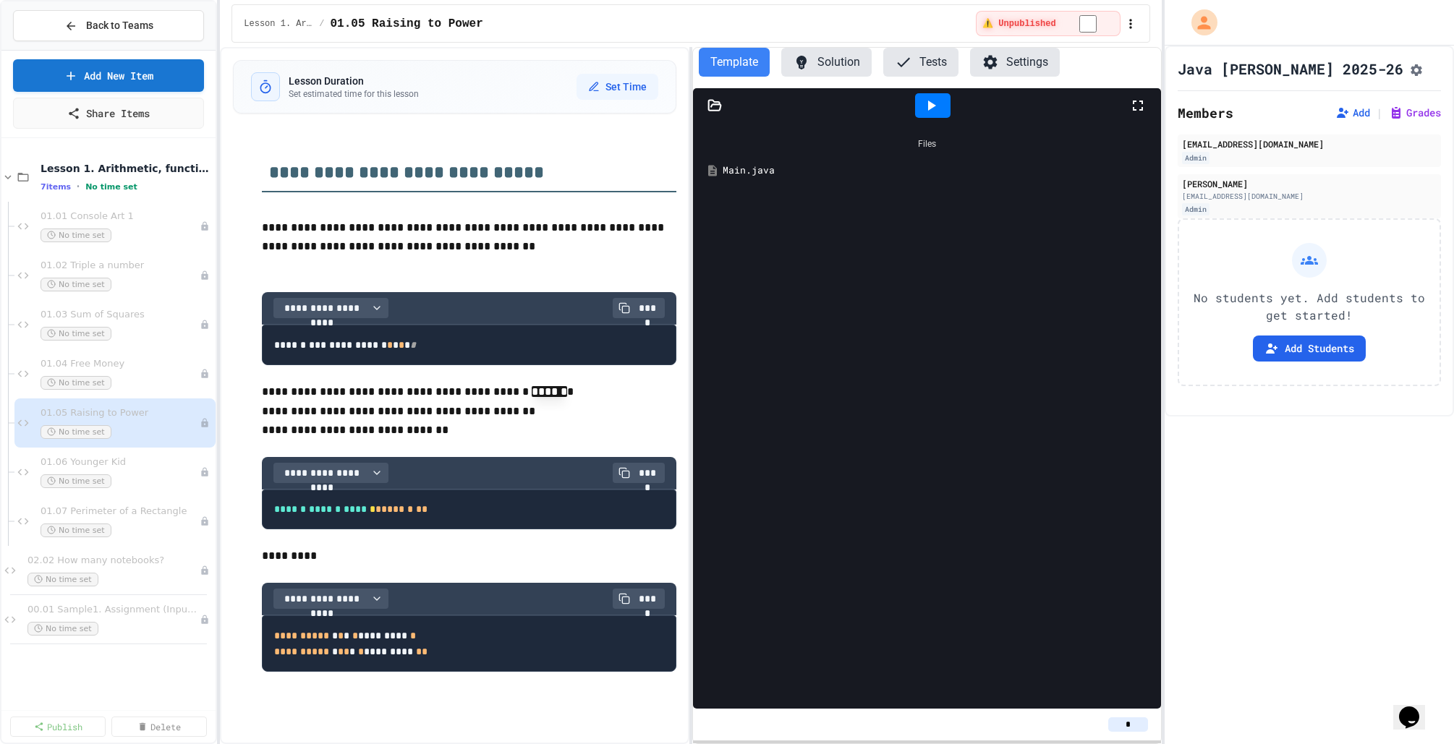
click at [756, 176] on div "Main.java" at bounding box center [937, 170] width 430 height 14
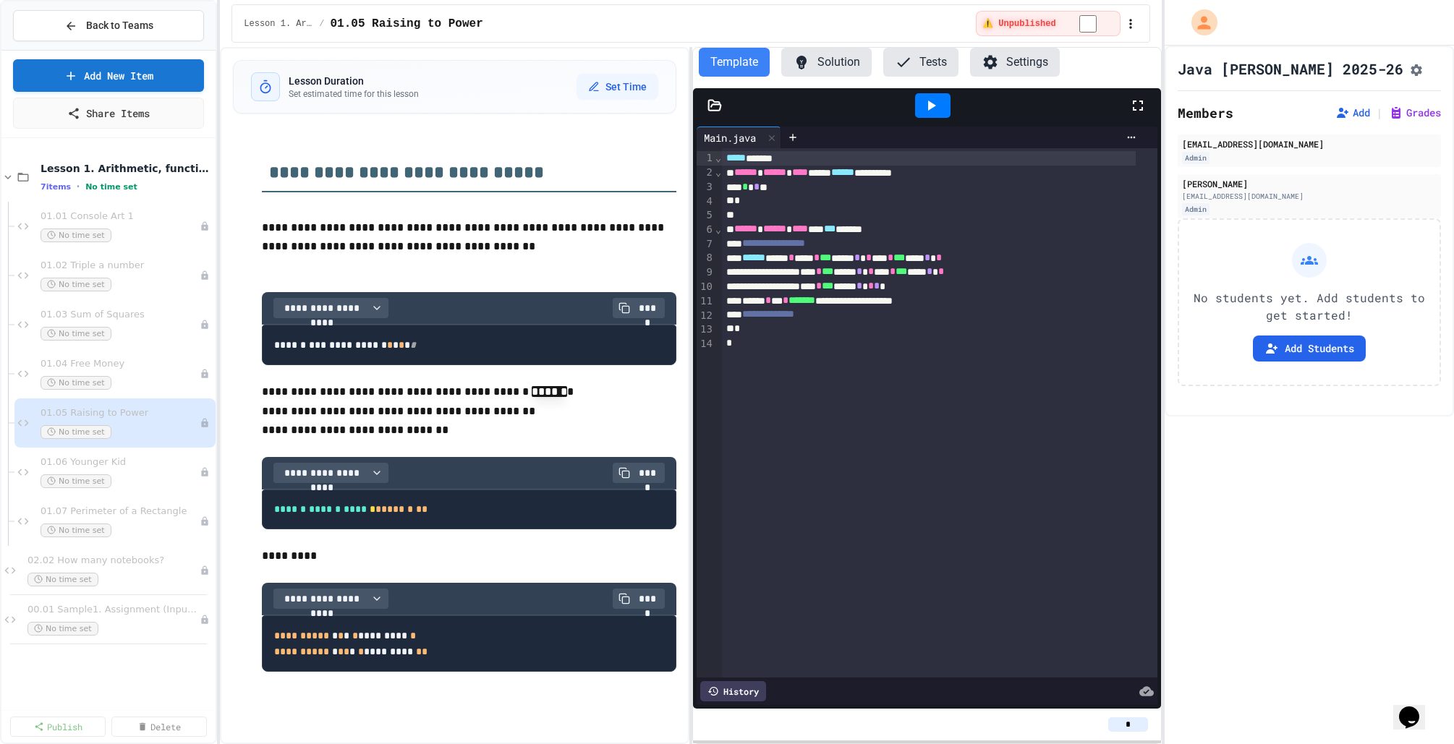
click at [919, 72] on button "Tests" at bounding box center [920, 62] width 75 height 29
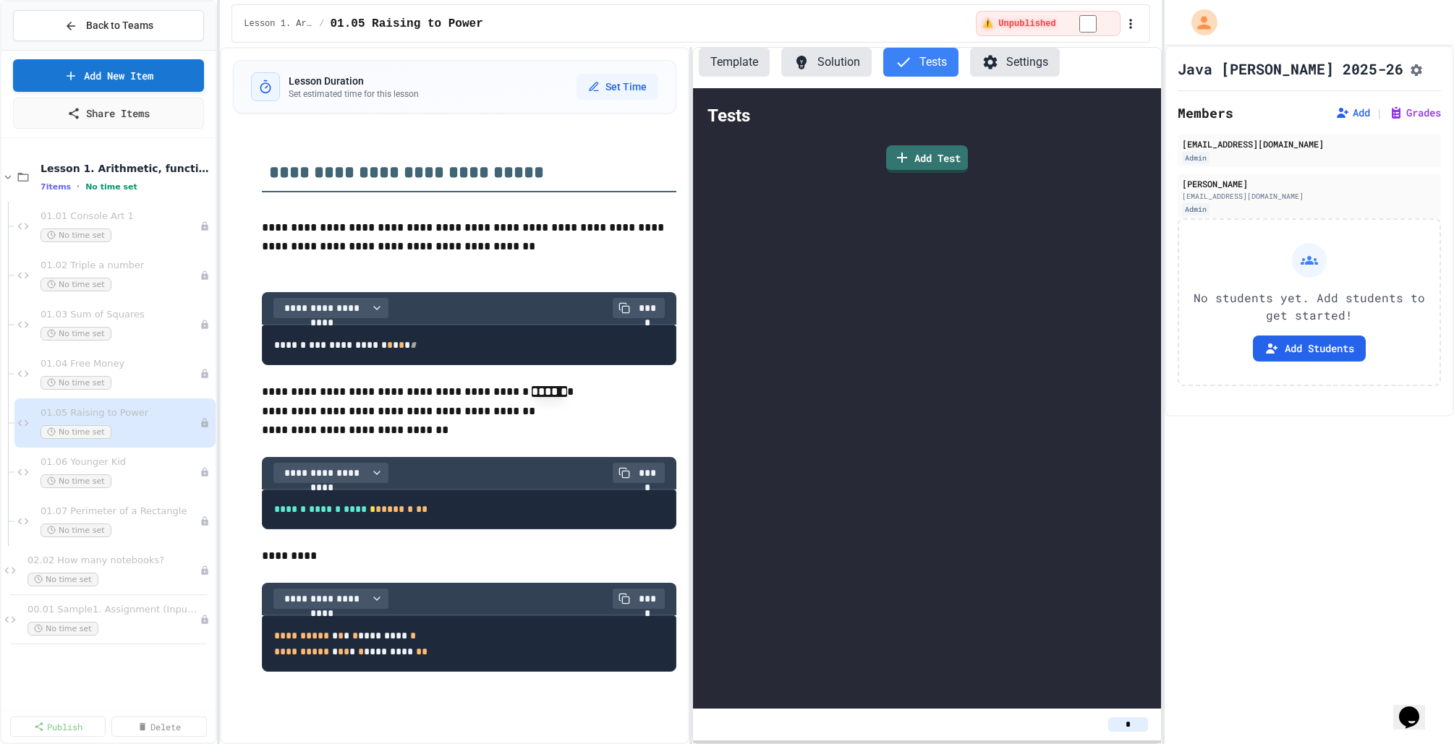
click at [788, 247] on div "Tests Add Test" at bounding box center [927, 398] width 468 height 620
click at [855, 67] on button "Solution" at bounding box center [826, 62] width 90 height 29
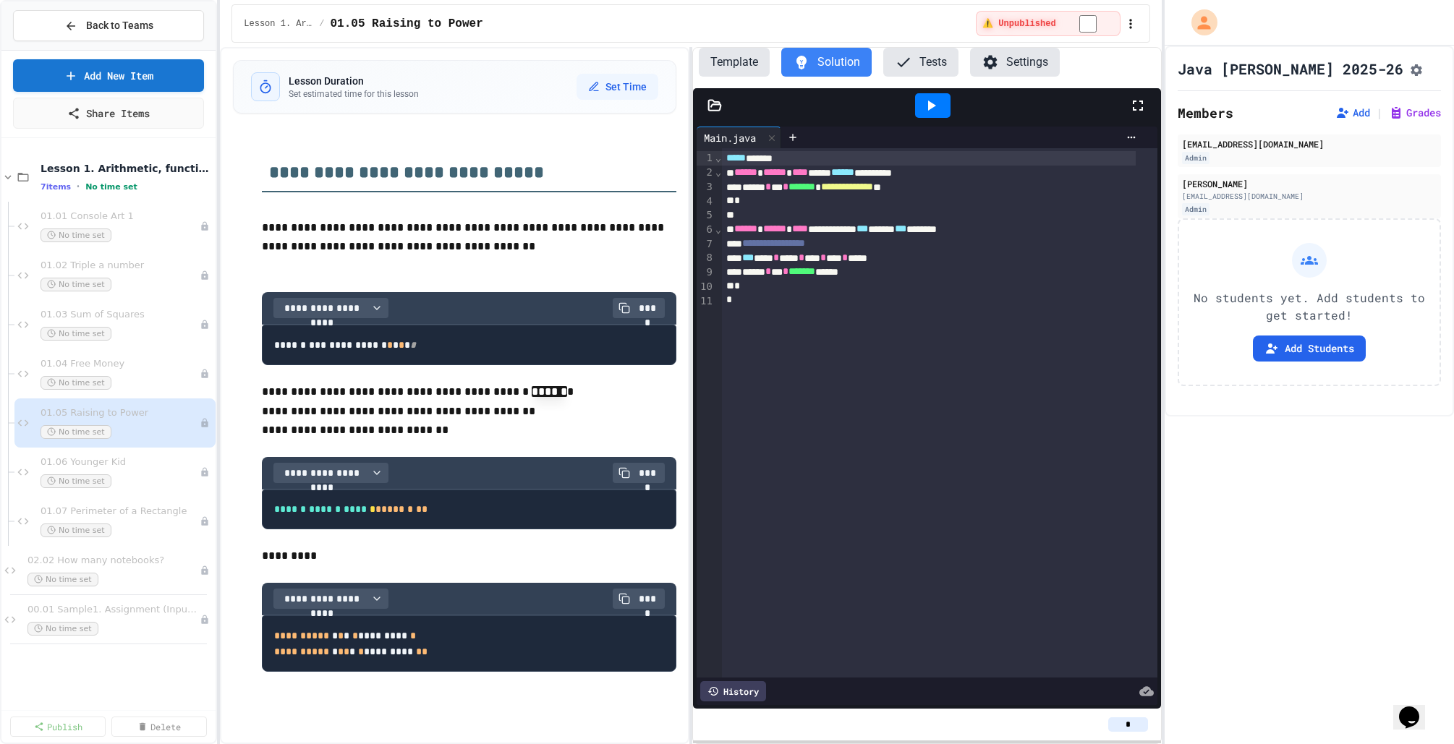
click at [743, 59] on button "Template" at bounding box center [734, 62] width 71 height 29
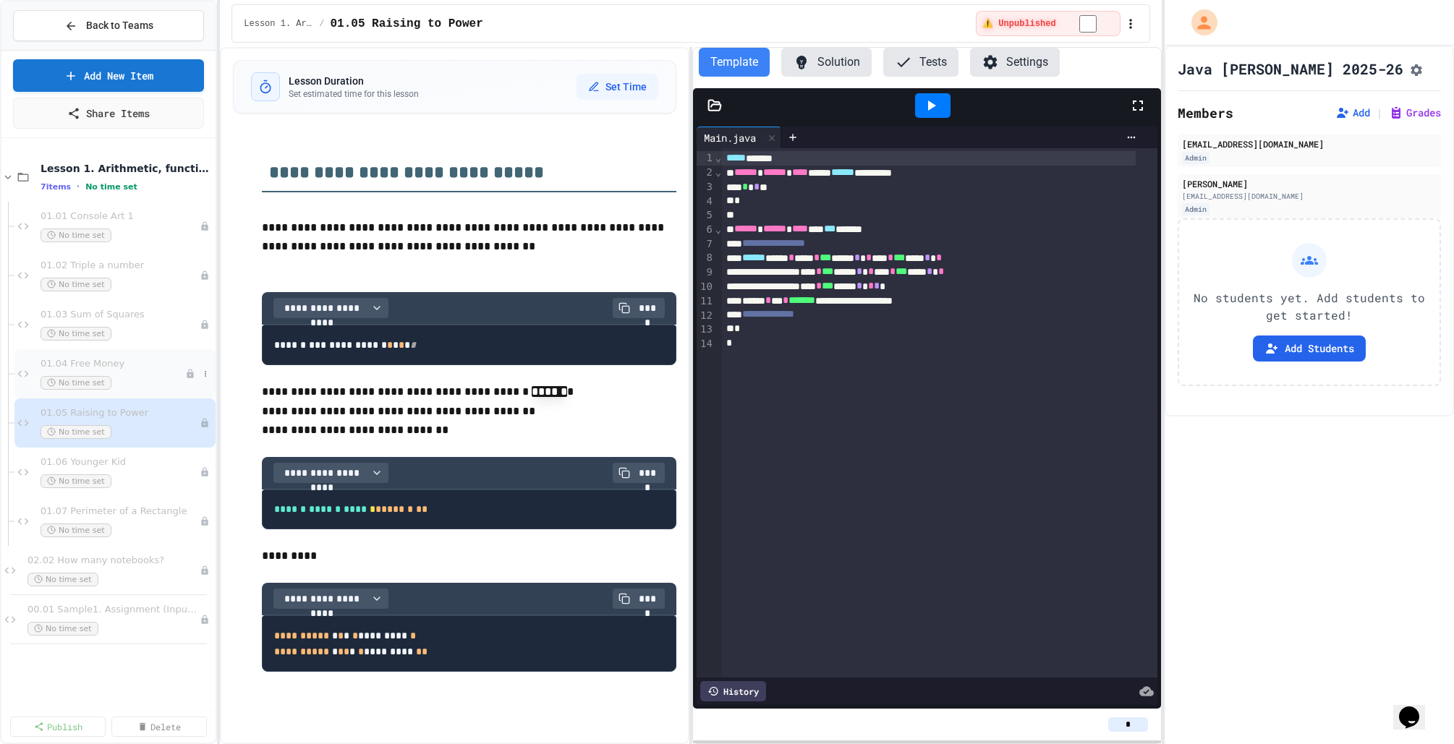
click at [148, 383] on div "No time set" at bounding box center [112, 383] width 145 height 14
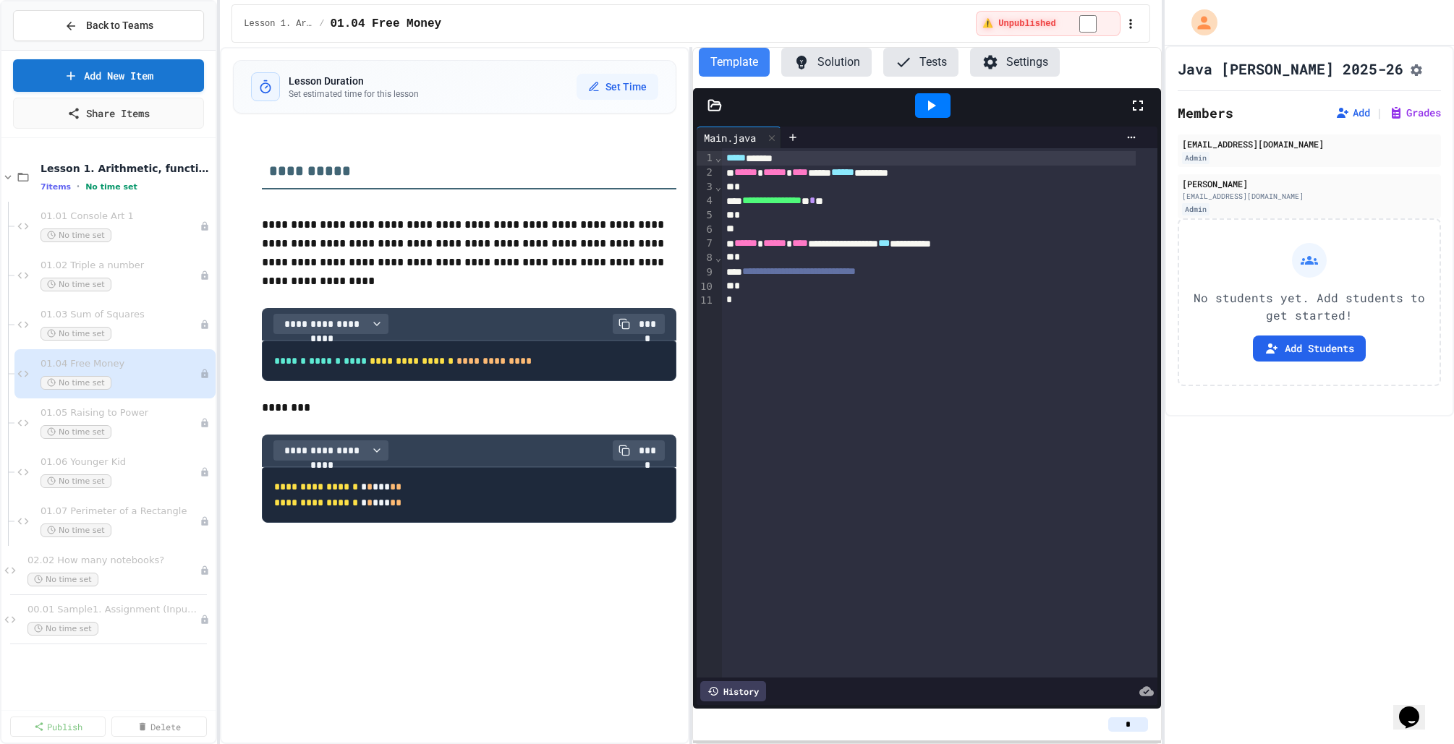
click at [833, 68] on button "Solution" at bounding box center [826, 62] width 90 height 29
click at [720, 67] on button "Template" at bounding box center [734, 62] width 71 height 29
click at [814, 62] on button "Solution" at bounding box center [826, 62] width 90 height 29
click at [929, 64] on button "Tests" at bounding box center [920, 62] width 75 height 29
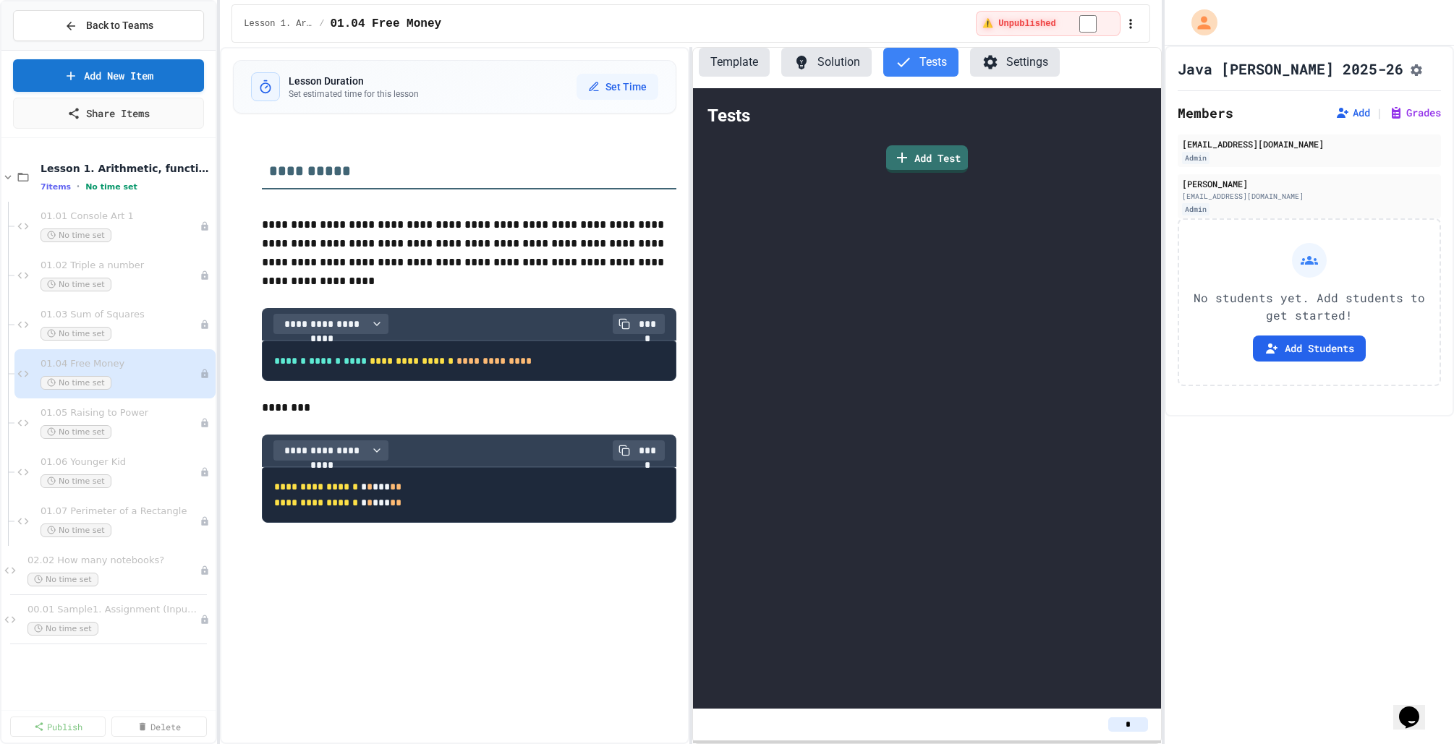
click at [831, 62] on button "Solution" at bounding box center [826, 62] width 90 height 29
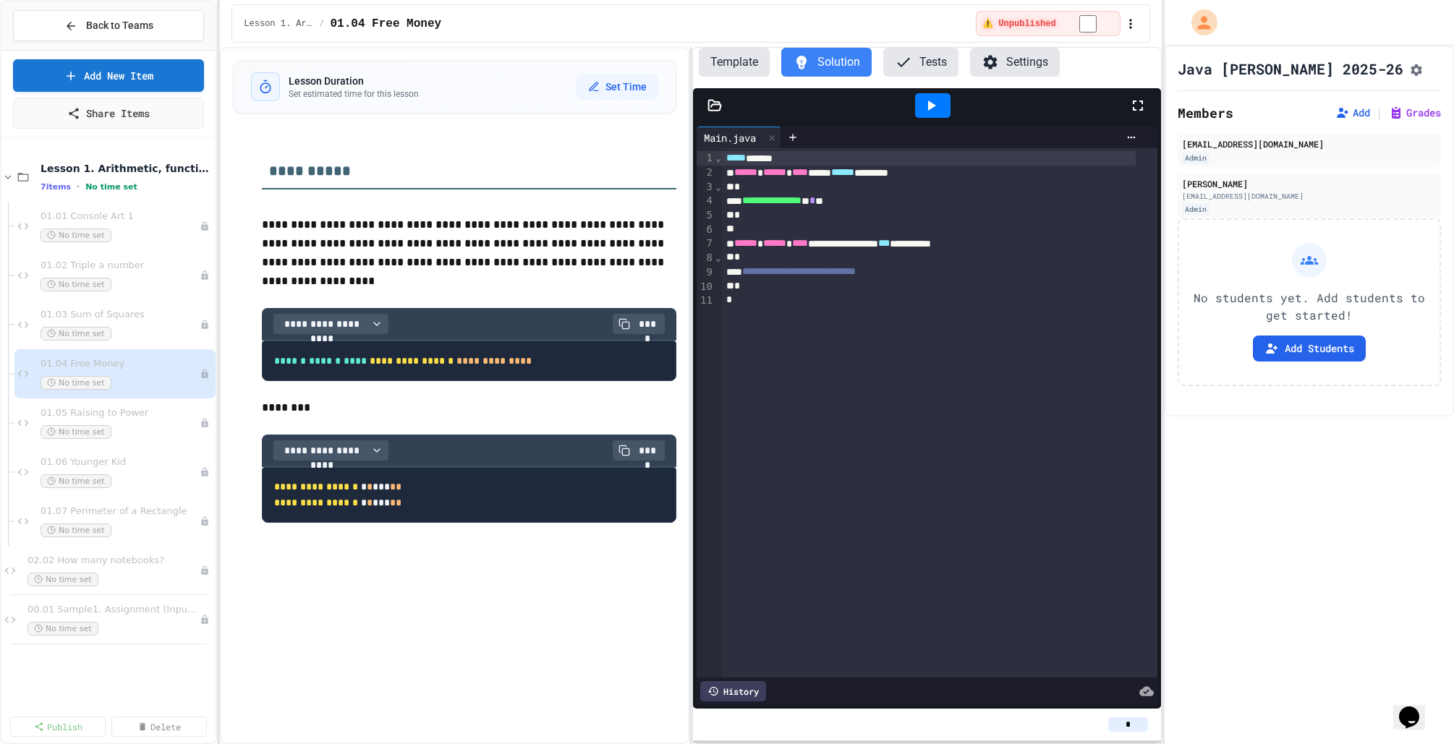
click at [717, 67] on button "Template" at bounding box center [734, 62] width 71 height 29
click at [903, 59] on icon at bounding box center [903, 62] width 17 height 17
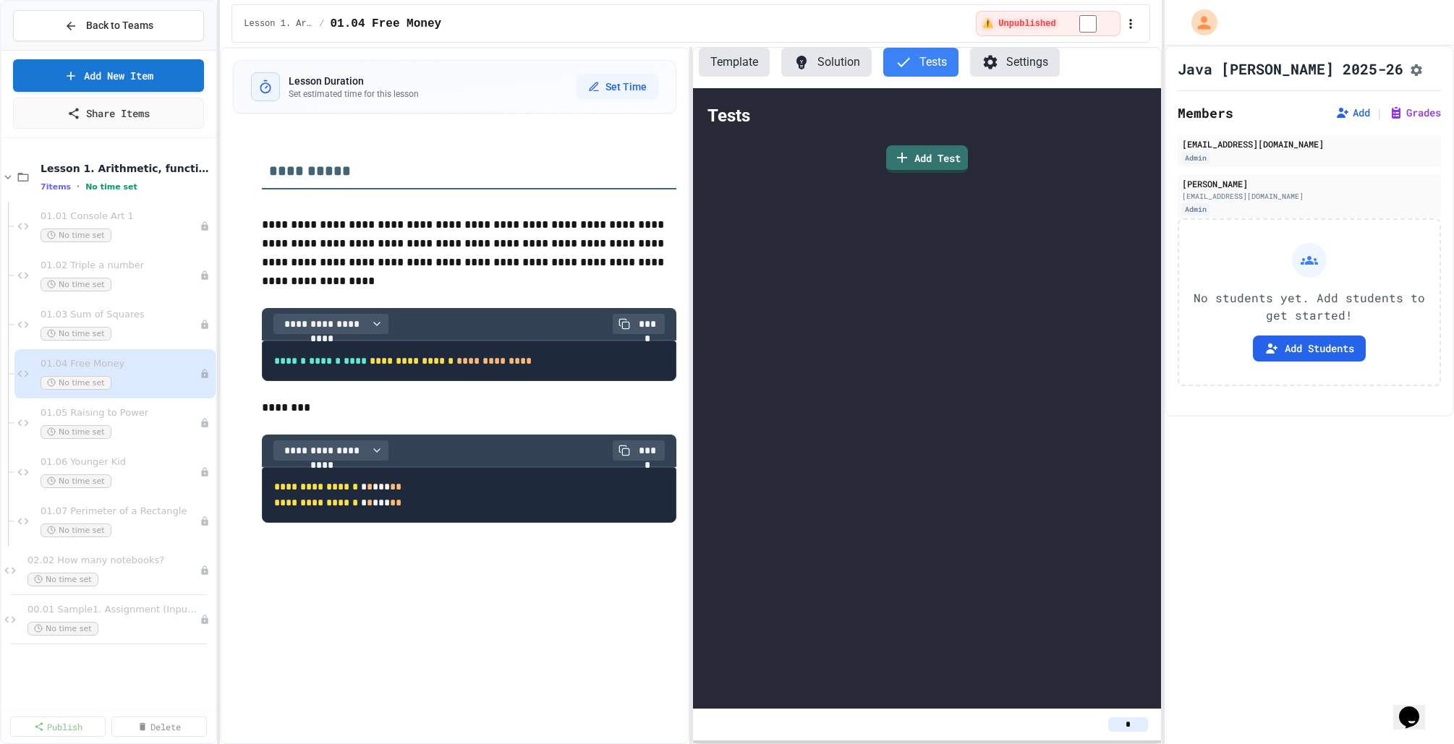
click at [824, 232] on div "Tests Add Test" at bounding box center [927, 398] width 468 height 620
click at [148, 430] on div "No time set" at bounding box center [112, 432] width 145 height 14
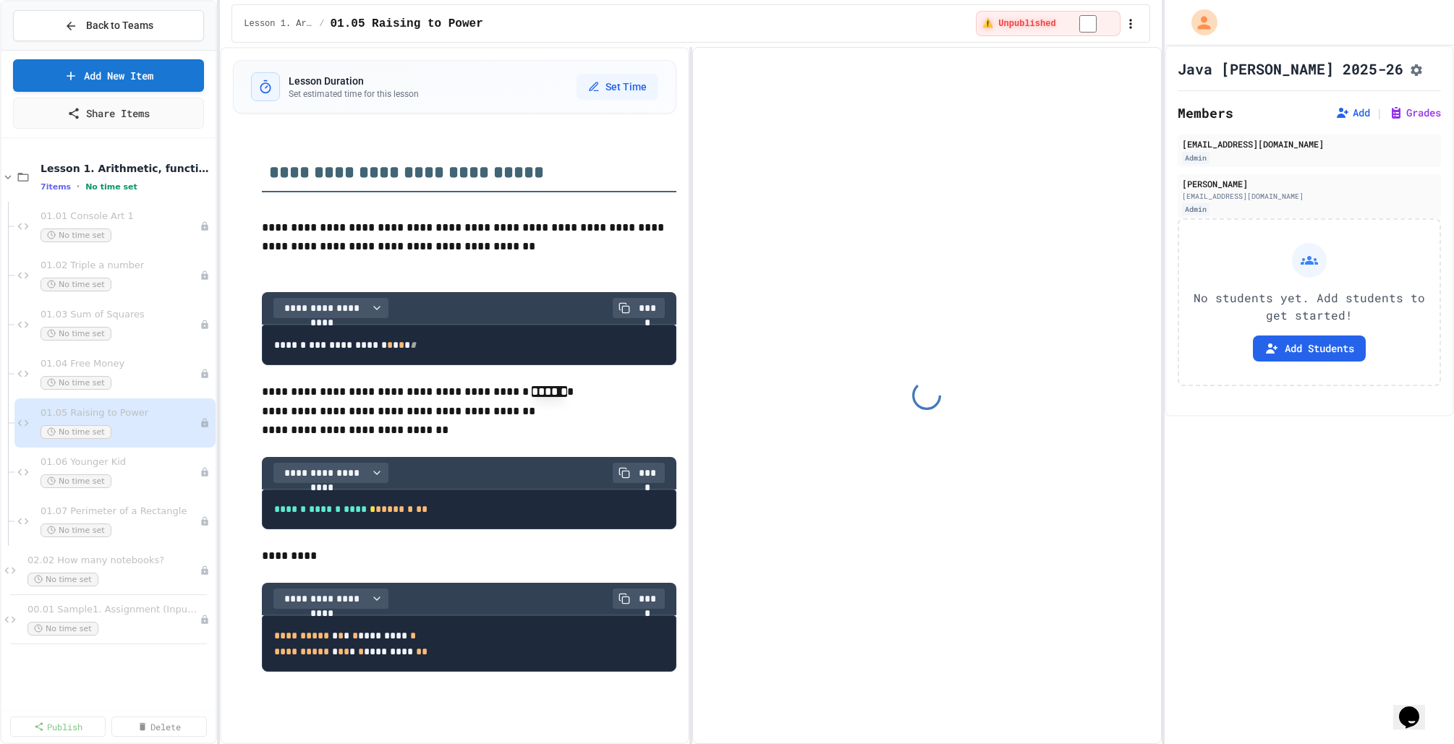
click at [139, 471] on div "No time set" at bounding box center [119, 481] width 159 height 14
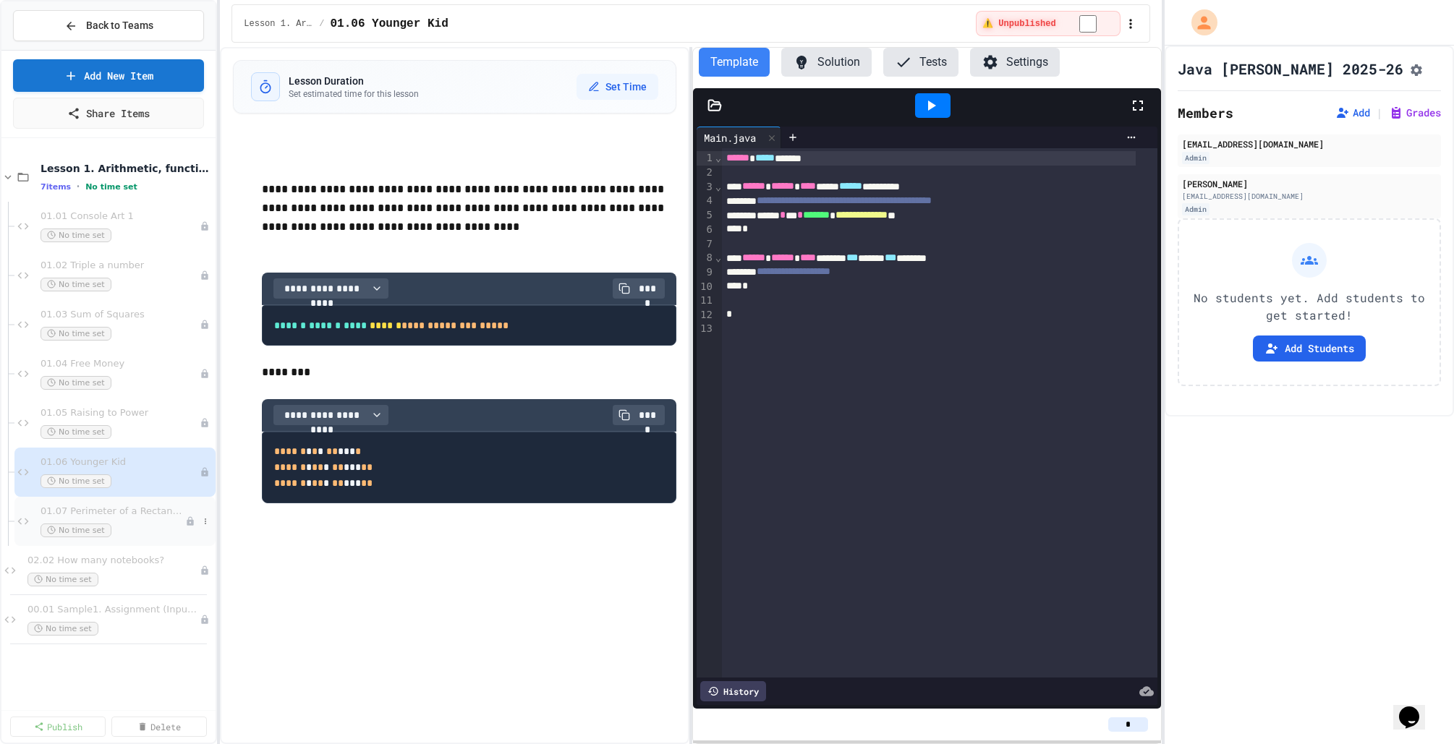
click at [132, 471] on div "01.07 Perimeter of a Rectangle No time set" at bounding box center [112, 521] width 145 height 32
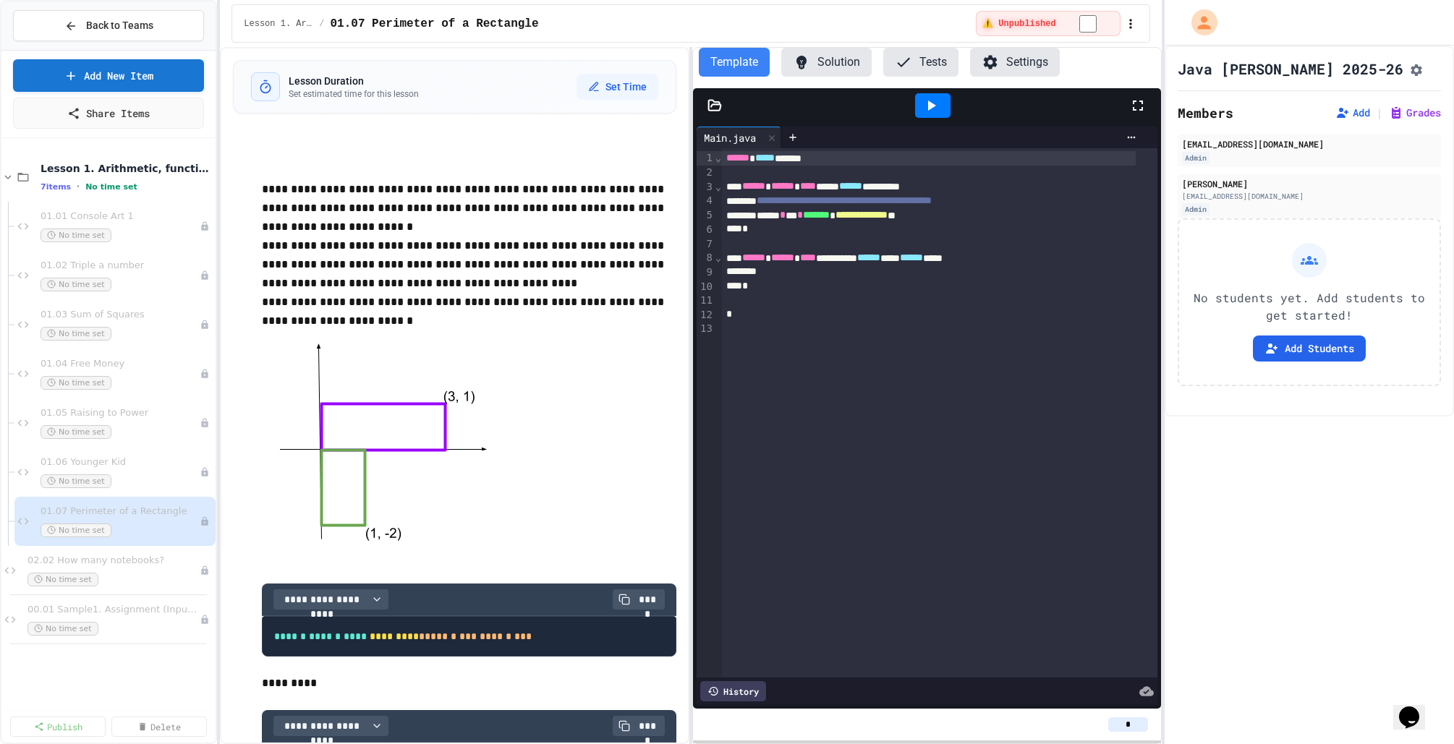
click at [822, 55] on button "Solution" at bounding box center [826, 62] width 90 height 29
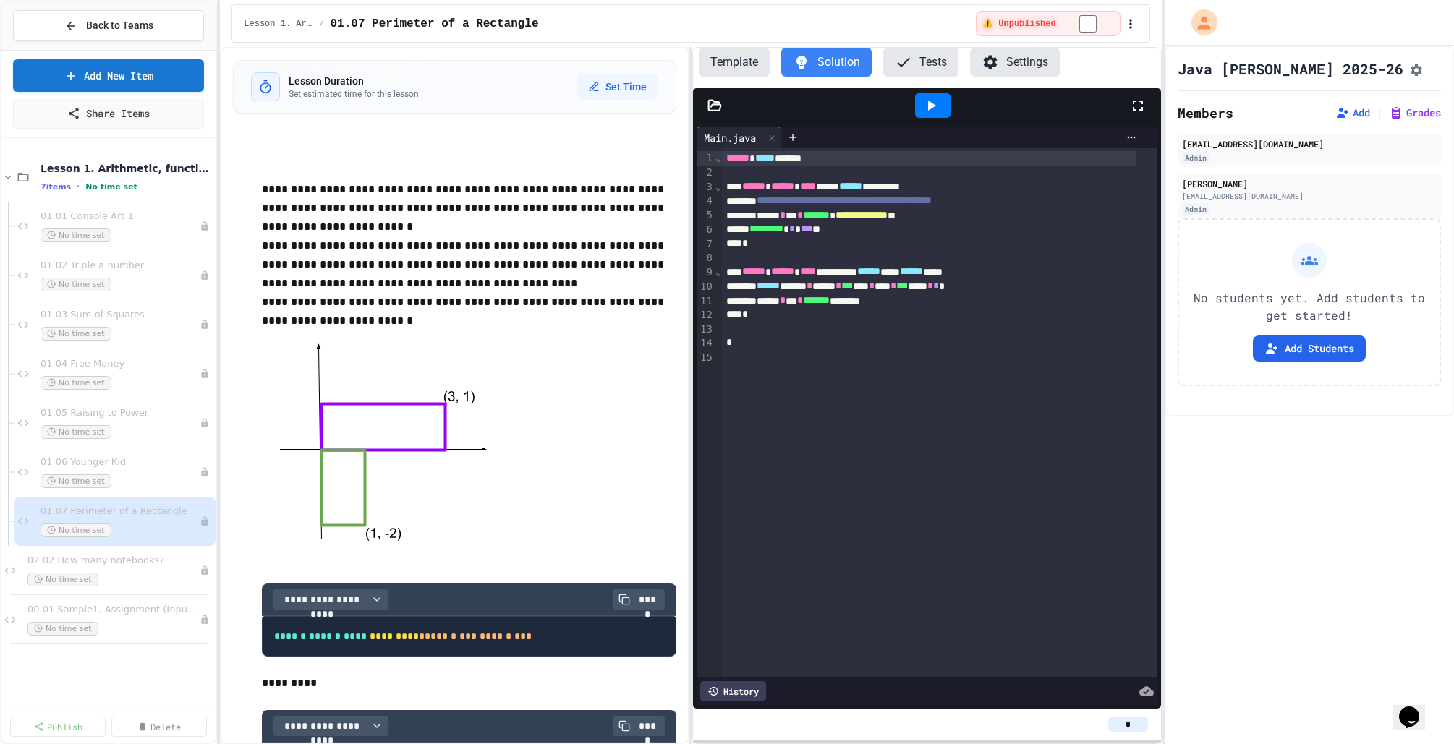
click at [739, 64] on button "Template" at bounding box center [734, 62] width 71 height 29
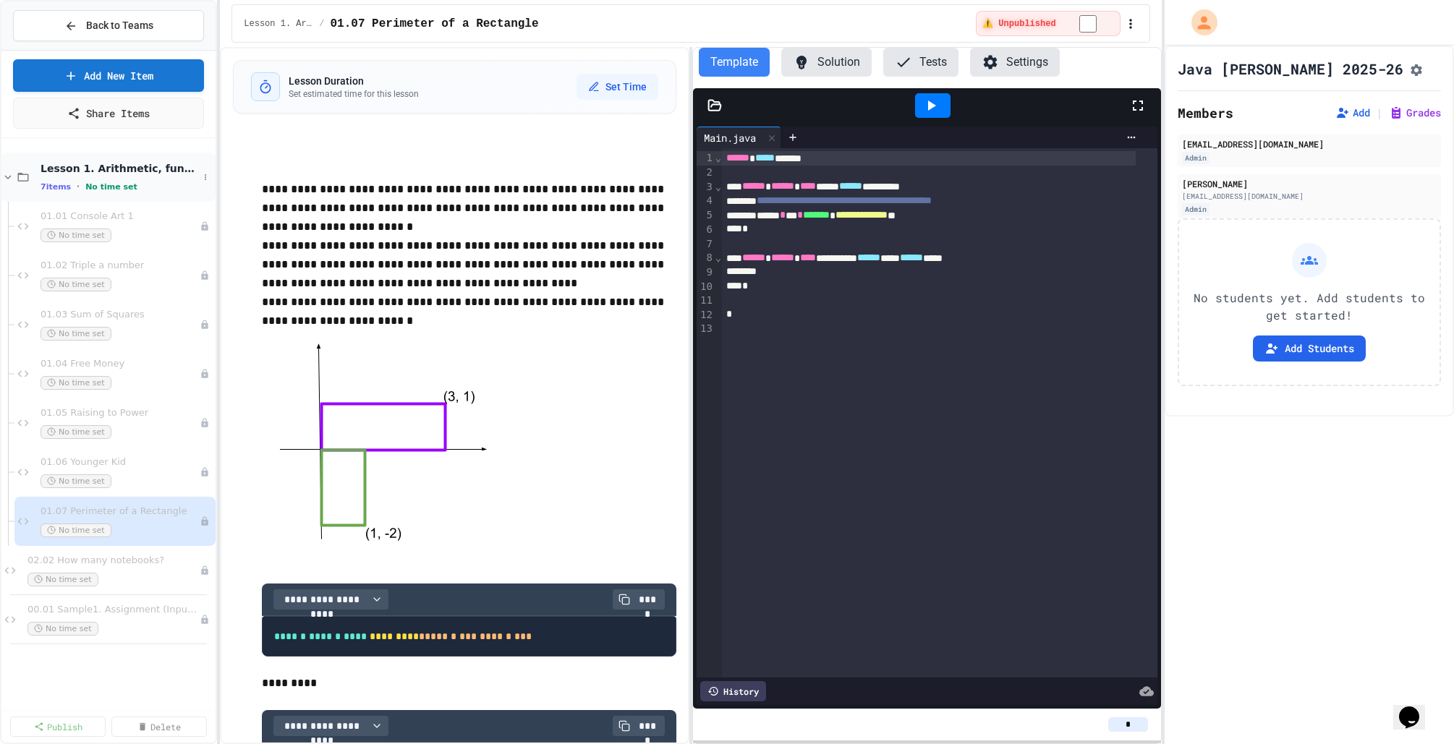
click at [148, 179] on div "Lesson 1. Arithmetic, functions 7 items • No time set" at bounding box center [119, 177] width 158 height 30
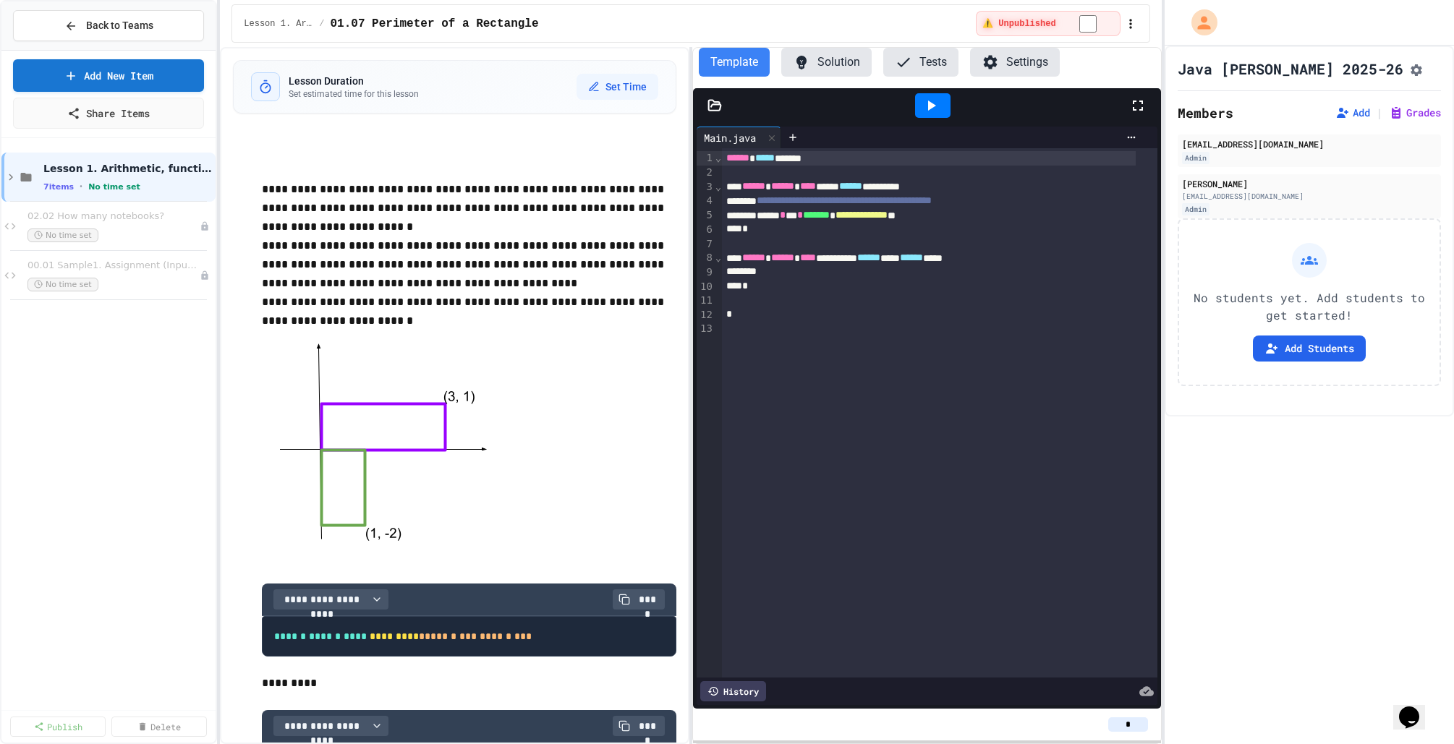
click at [798, 58] on icon at bounding box center [801, 63] width 10 height 14
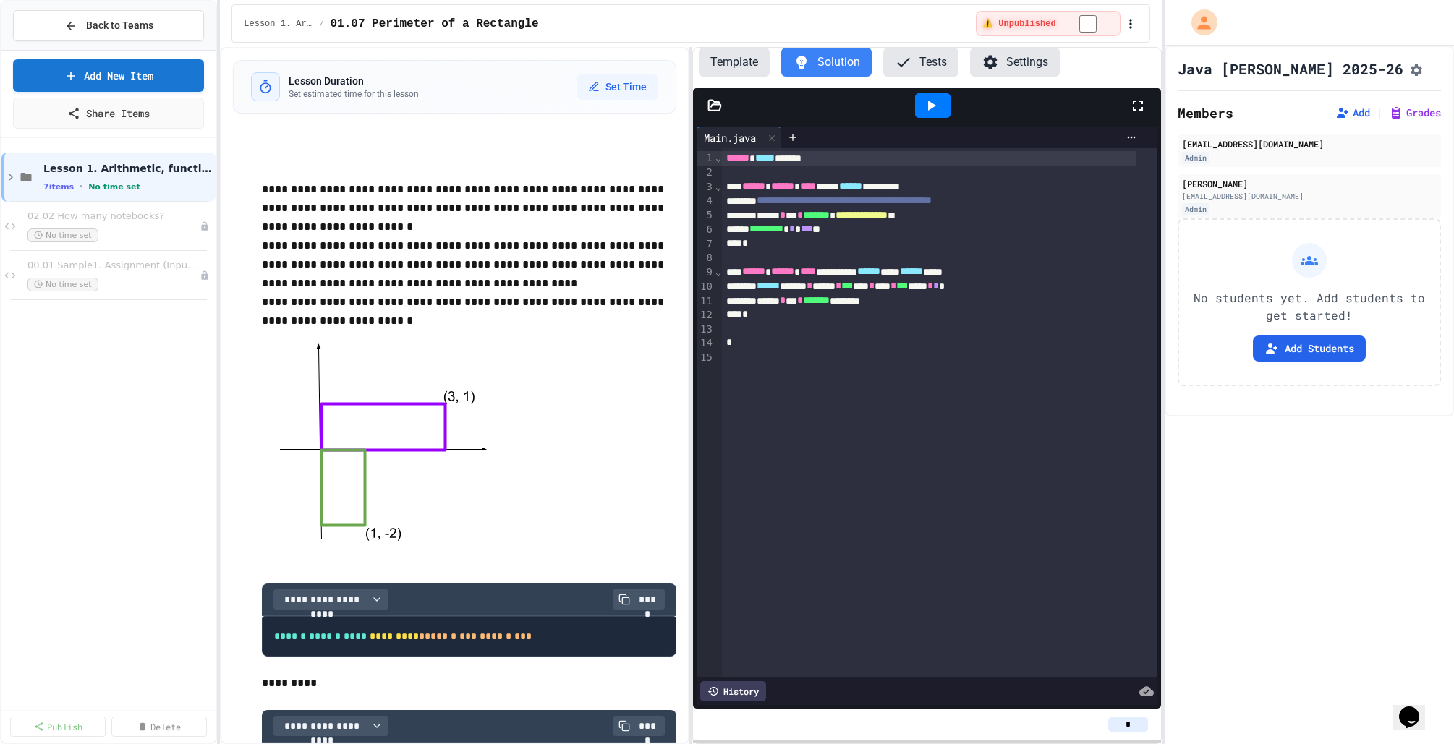
click at [734, 70] on button "Template" at bounding box center [734, 62] width 71 height 29
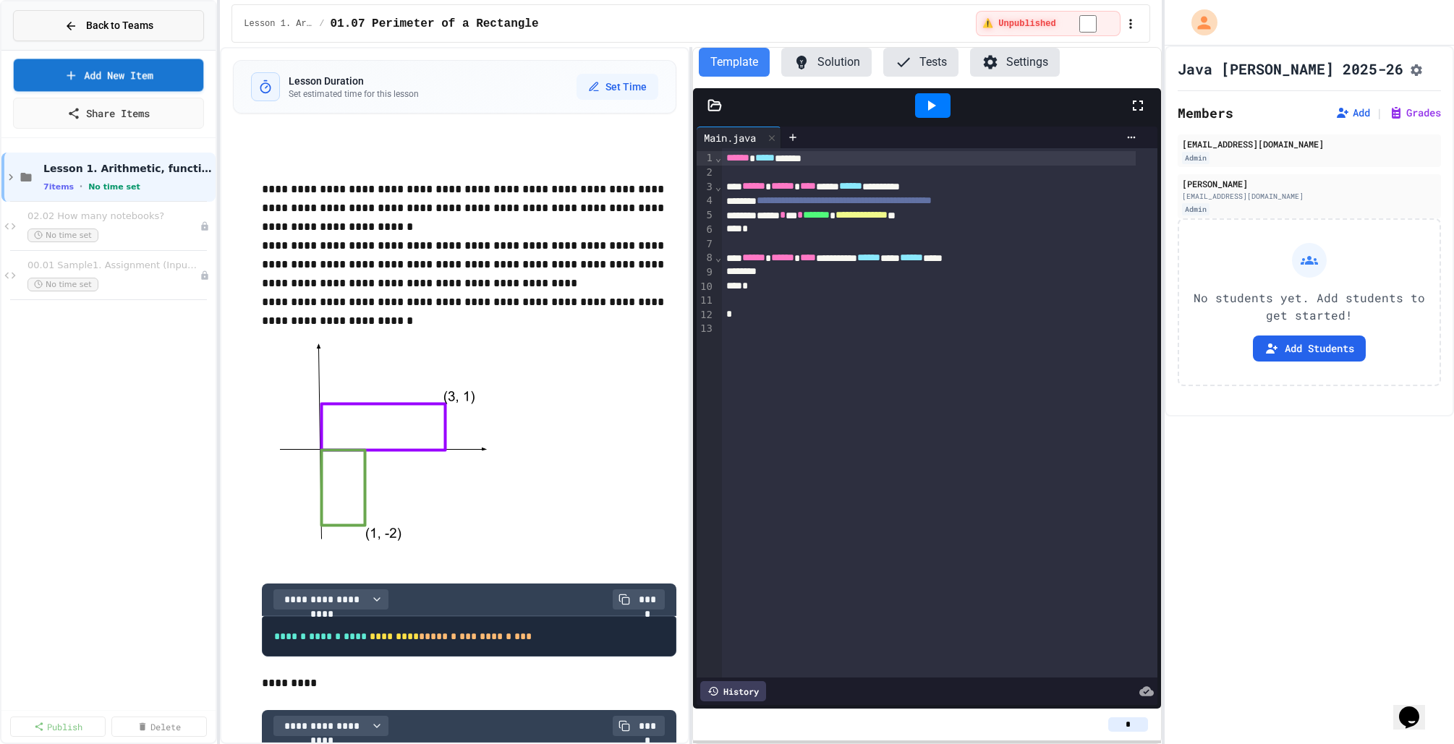
click at [82, 38] on button "Back to Teams" at bounding box center [108, 25] width 191 height 31
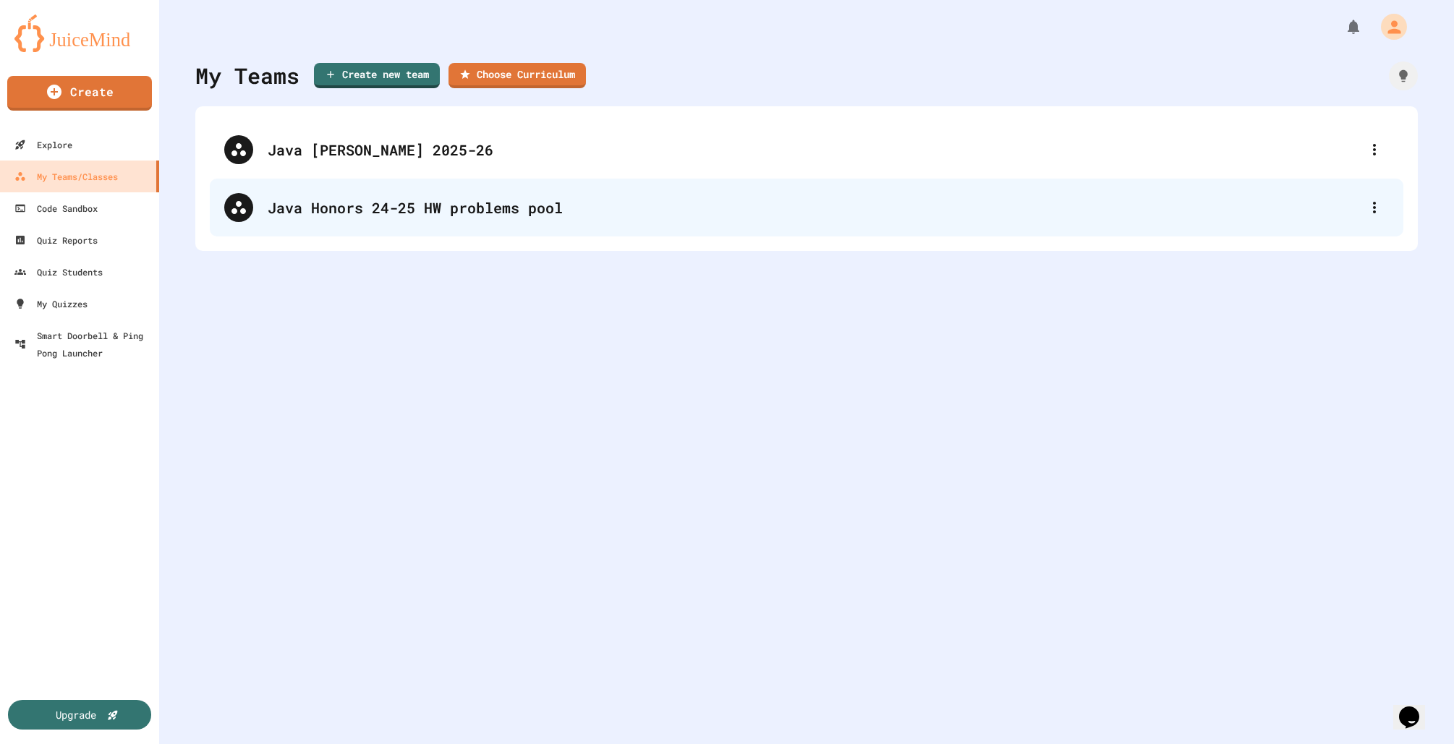
click at [345, 216] on div "Java Honors 24-25 HW problems pool" at bounding box center [814, 208] width 1092 height 22
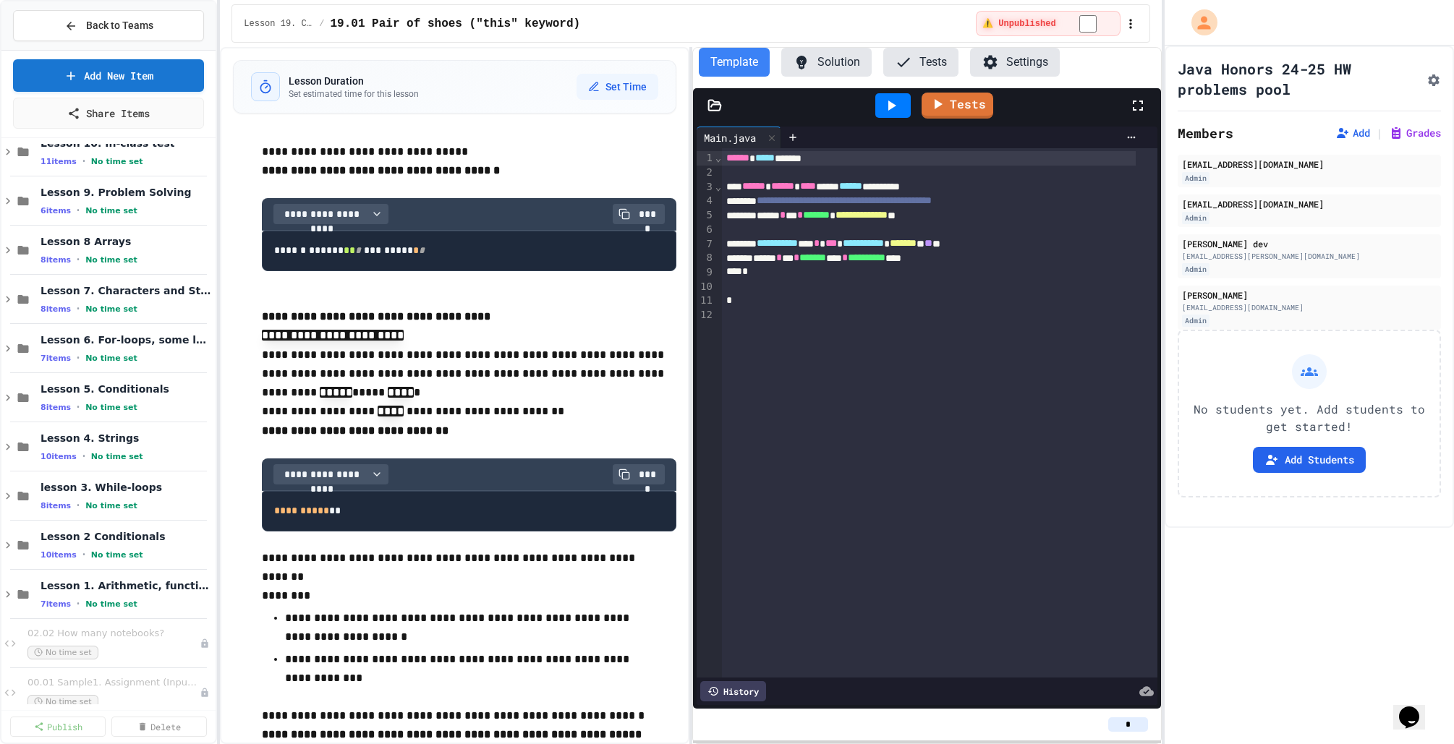
scroll to position [637, 0]
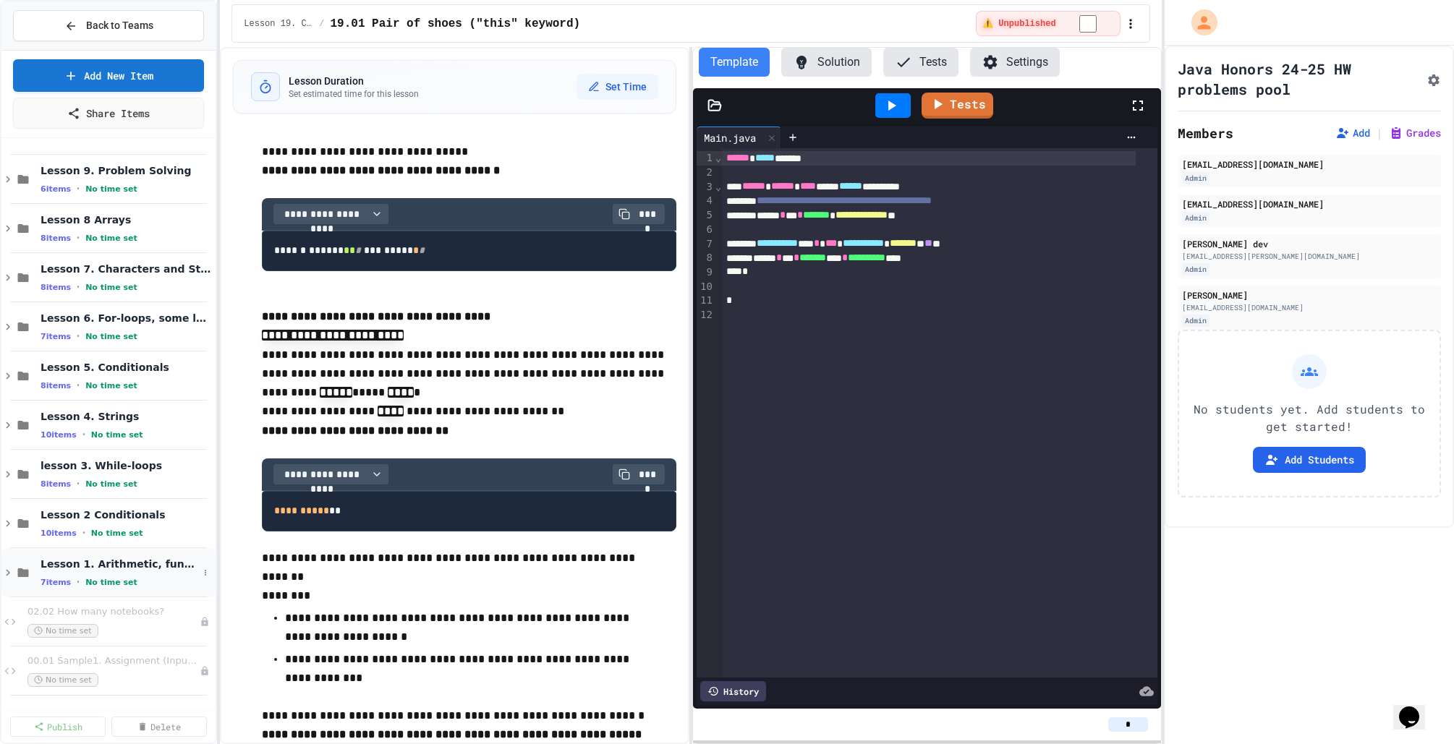
click at [116, 471] on span "No time set" at bounding box center [111, 582] width 52 height 9
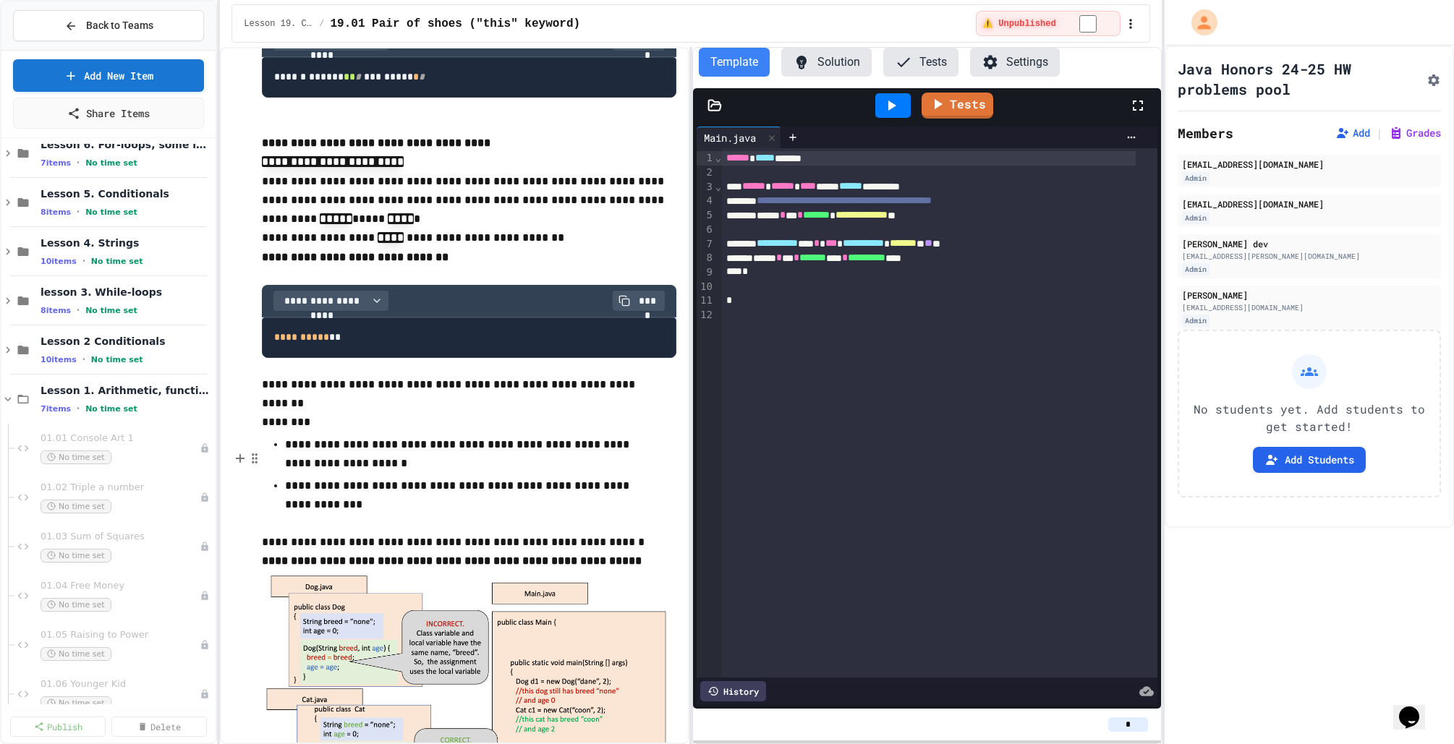
scroll to position [0, 0]
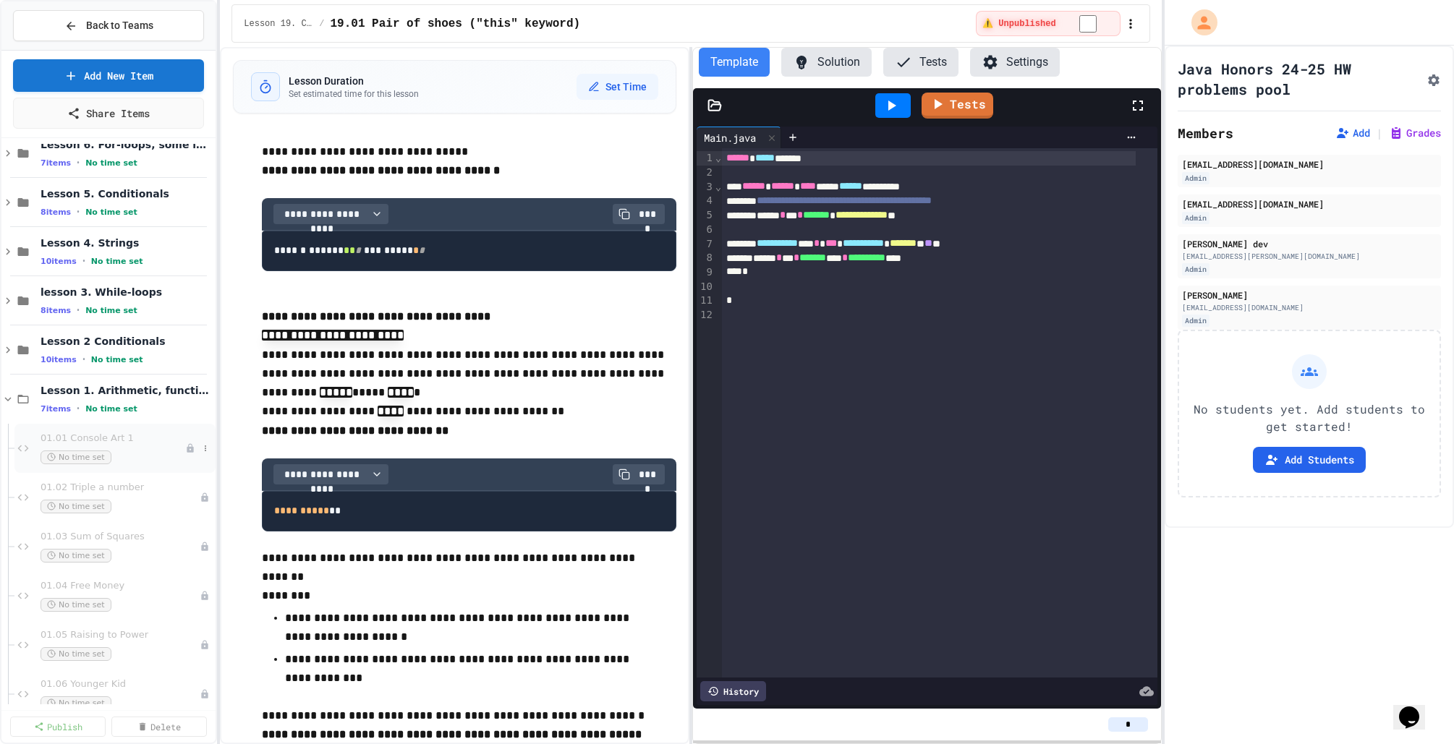
click at [111, 456] on div "No time set" at bounding box center [112, 458] width 145 height 14
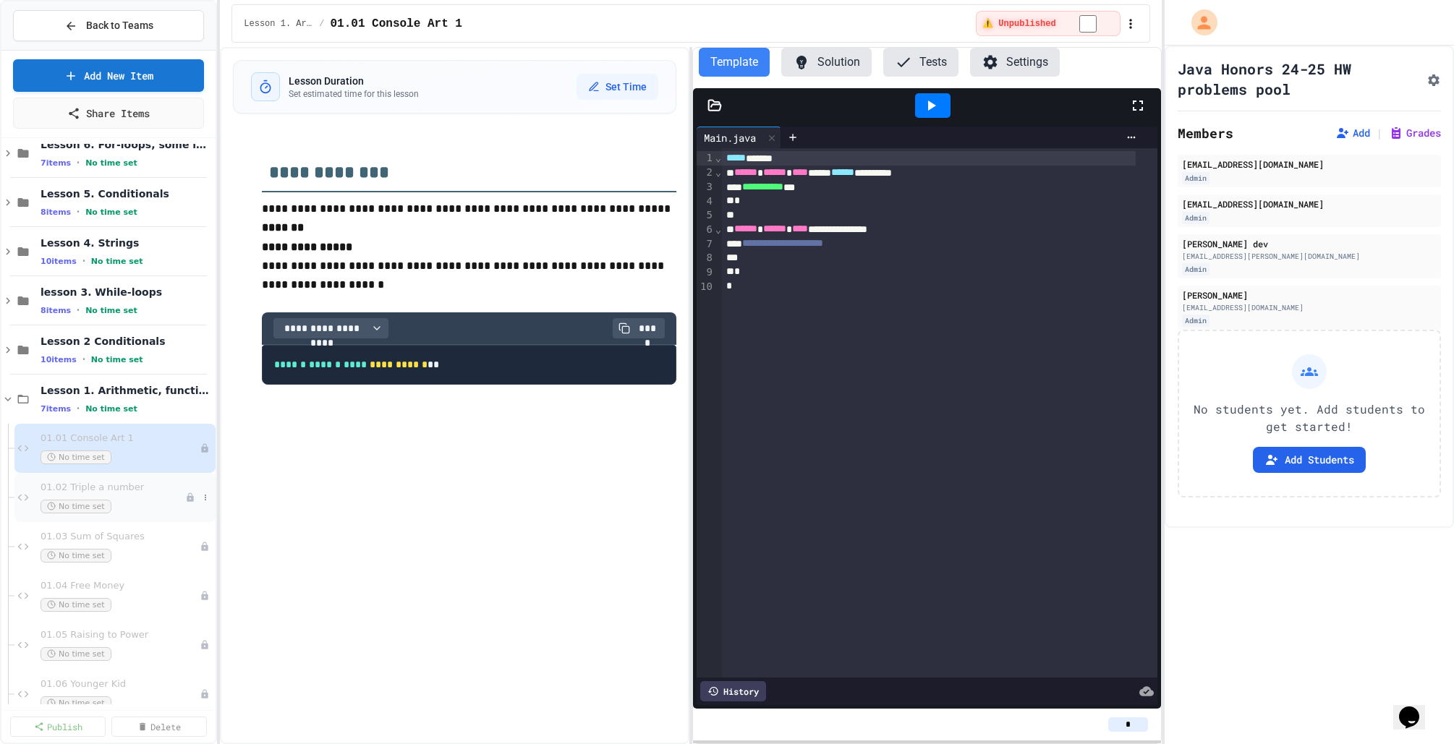
click at [119, 471] on div "01.02 Triple a number No time set" at bounding box center [112, 498] width 145 height 32
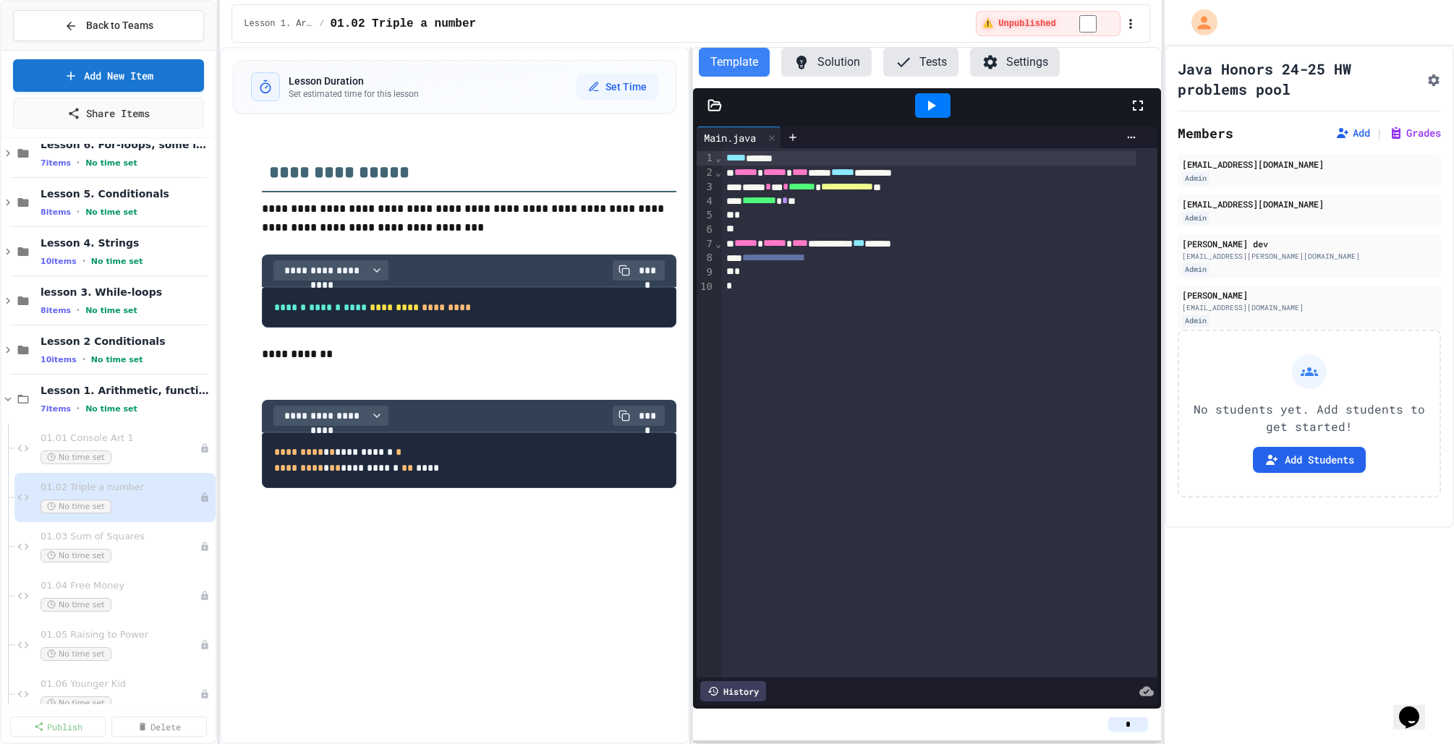
click at [840, 68] on button "Solution" at bounding box center [826, 62] width 90 height 29
click at [133, 471] on div "01.04 Free Money No time set" at bounding box center [112, 596] width 145 height 32
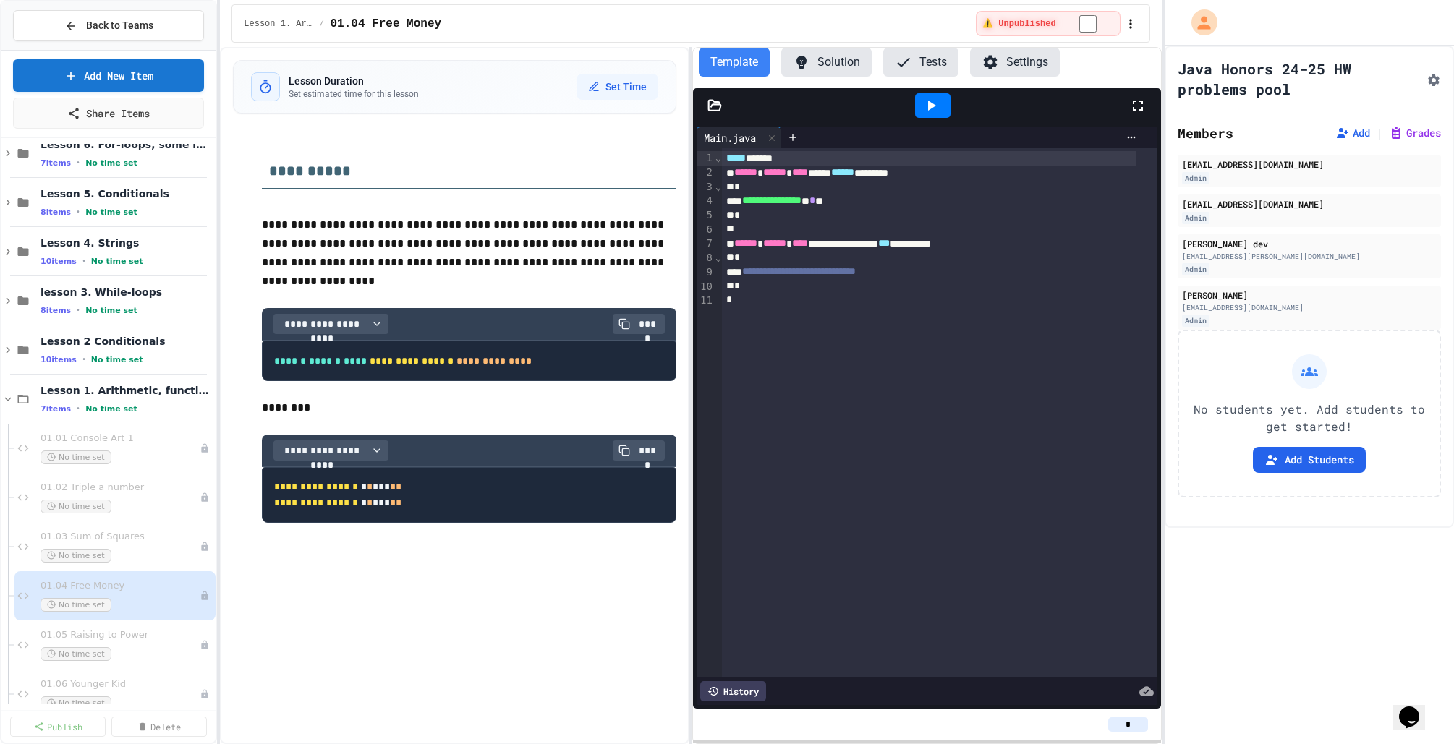
click at [853, 59] on button "Solution" at bounding box center [826, 62] width 90 height 29
click at [146, 402] on div "Lesson 1. Arithmetic, functions 7 items • No time set" at bounding box center [119, 399] width 158 height 30
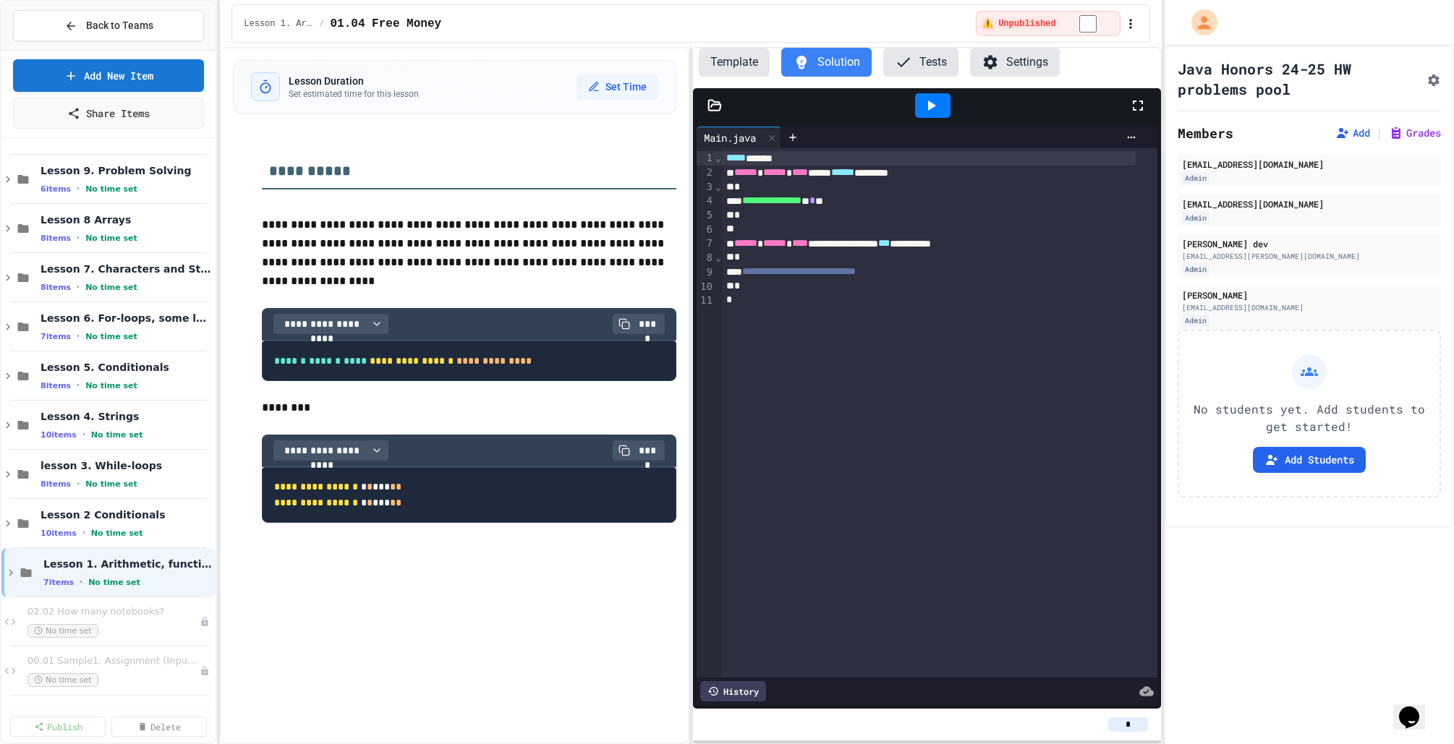
scroll to position [620, 0]
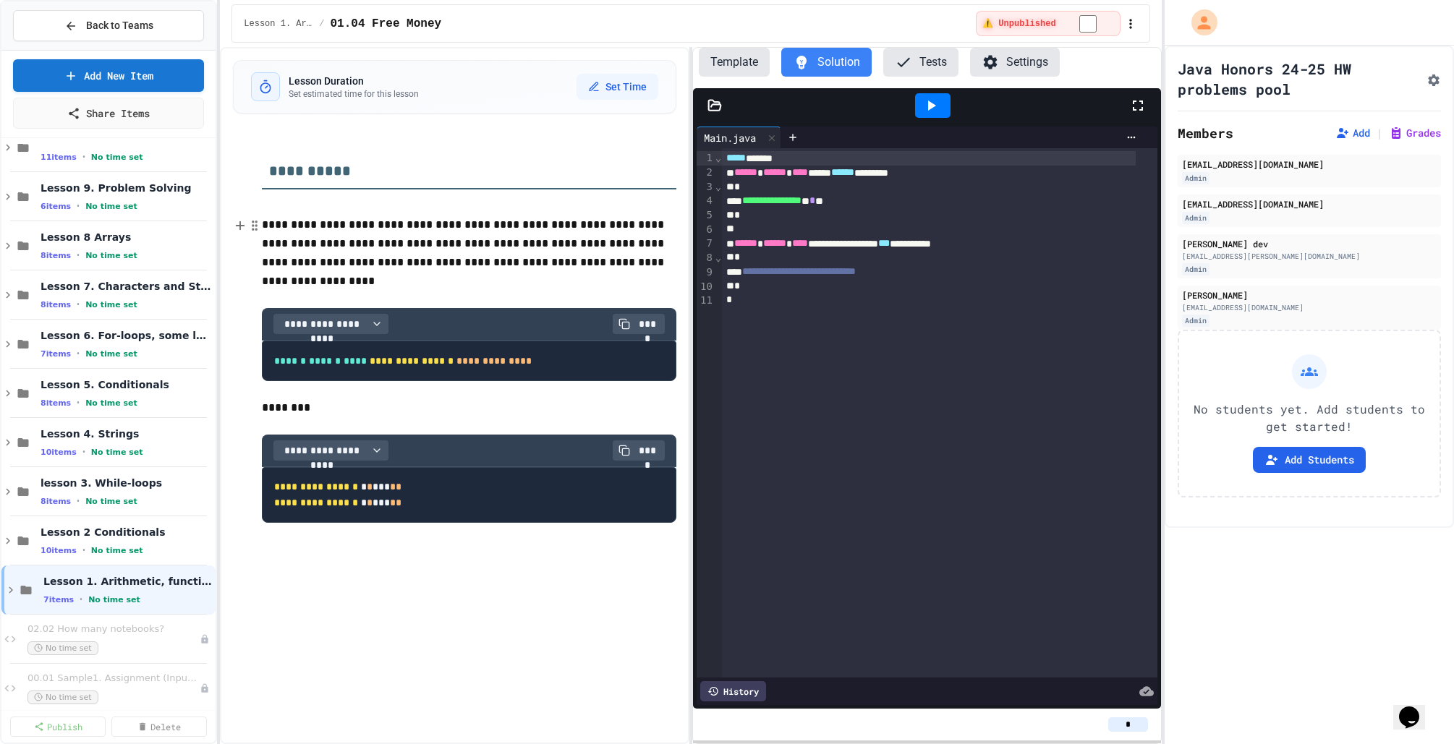
click at [448, 216] on p "**********" at bounding box center [469, 244] width 414 height 56
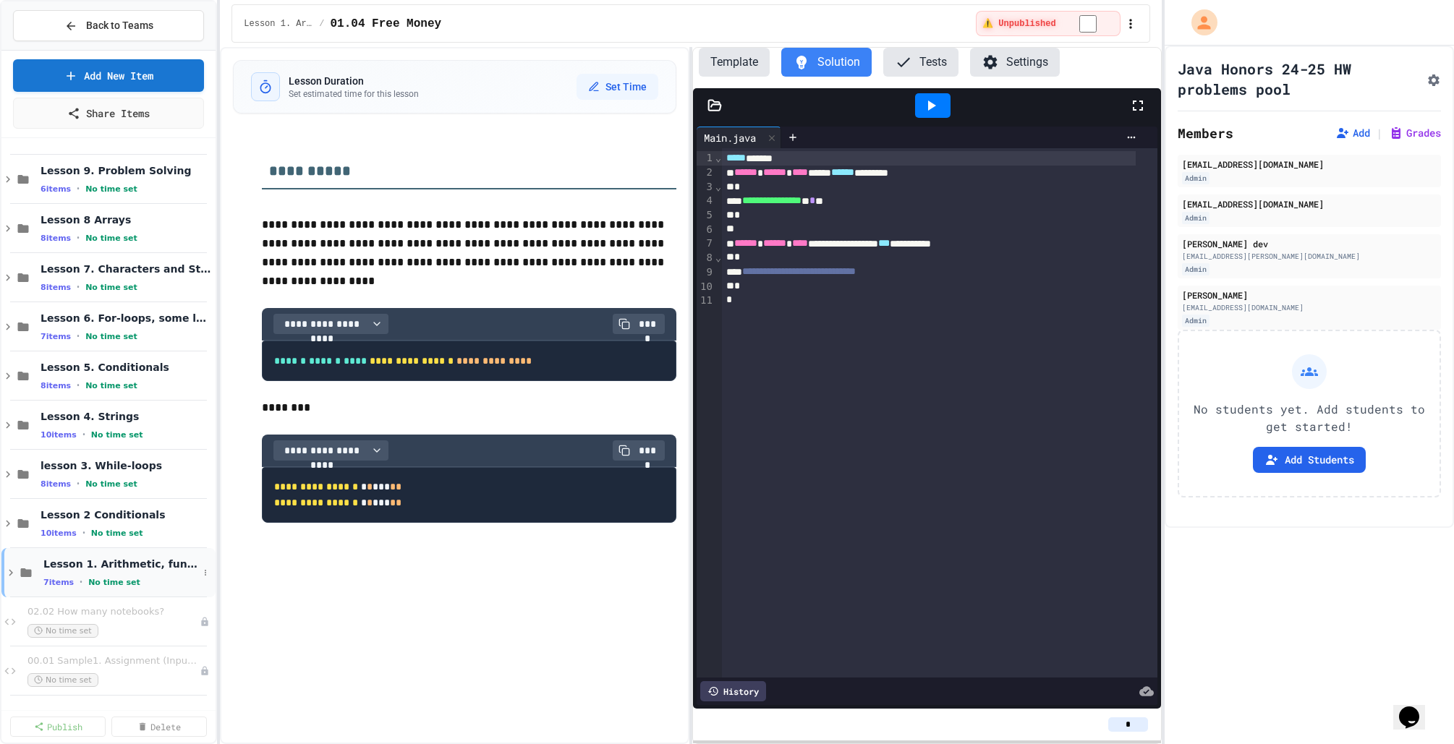
click at [12, 471] on icon at bounding box center [10, 572] width 13 height 13
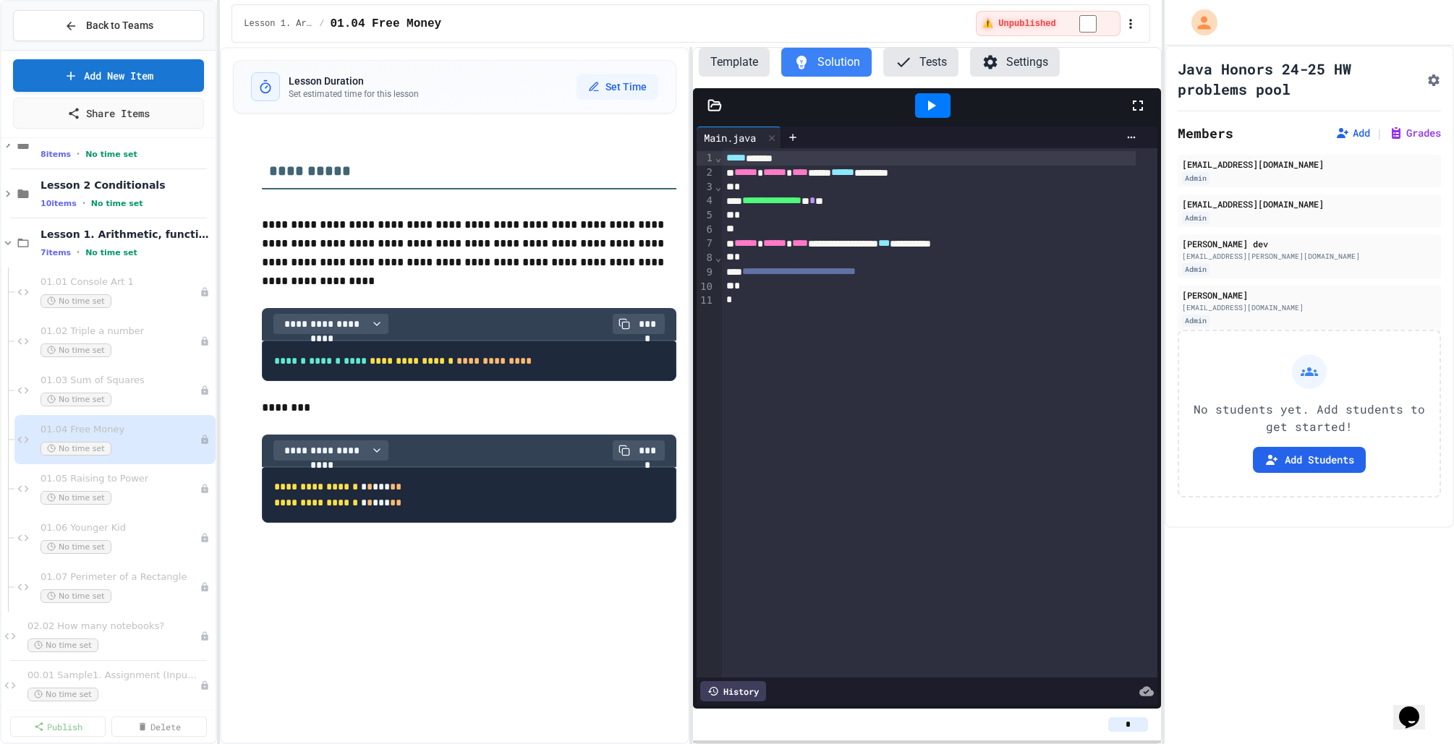
scroll to position [981, 0]
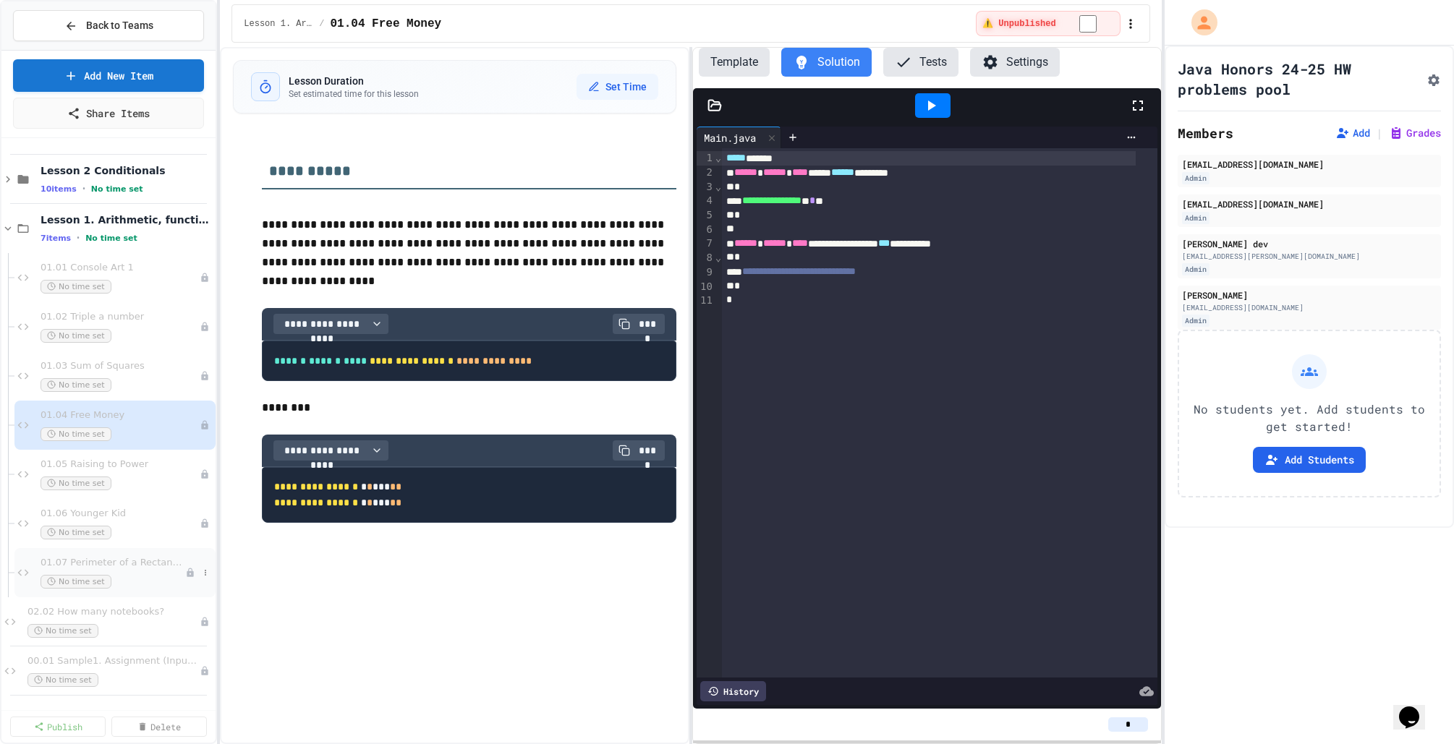
click at [127, 471] on div "01.07 Perimeter of a Rectangle No time set" at bounding box center [112, 573] width 145 height 32
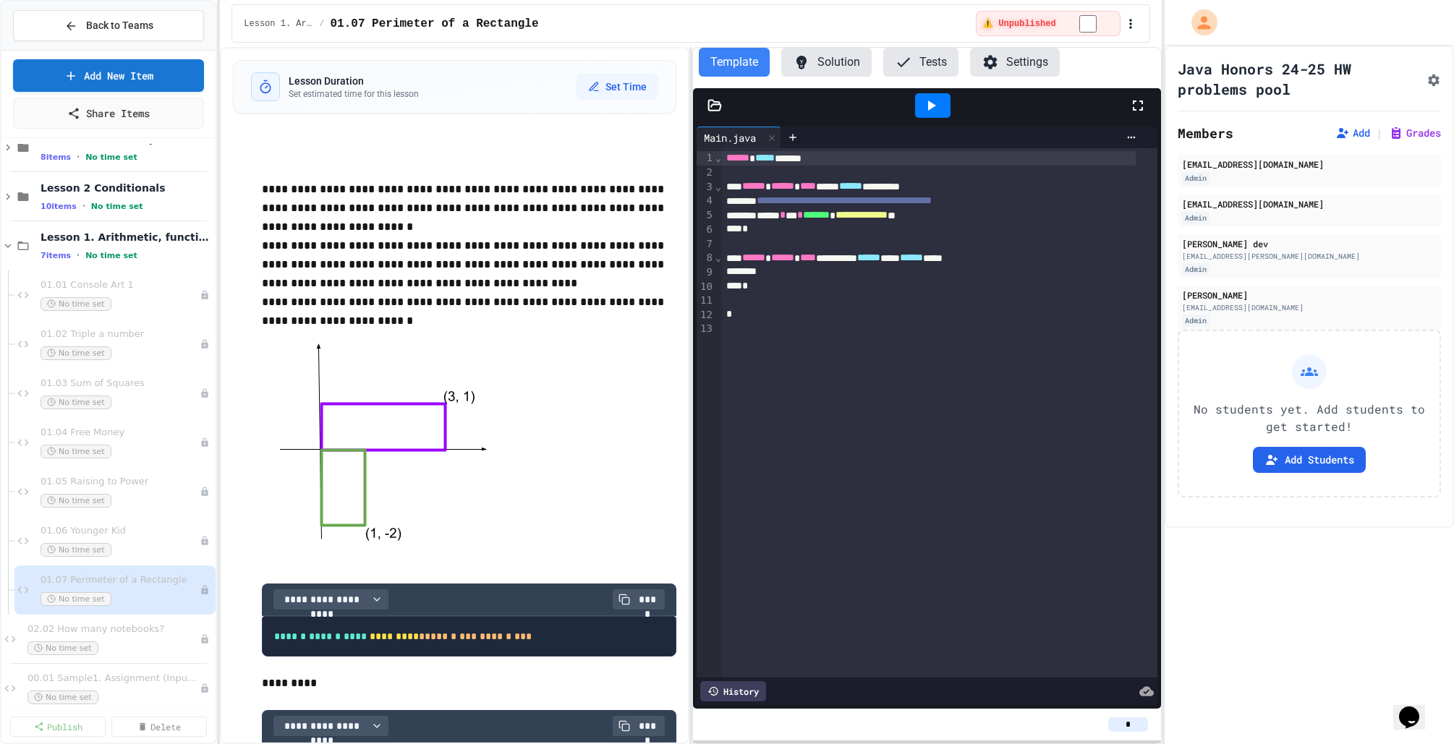
click at [828, 64] on button "Solution" at bounding box center [826, 62] width 90 height 29
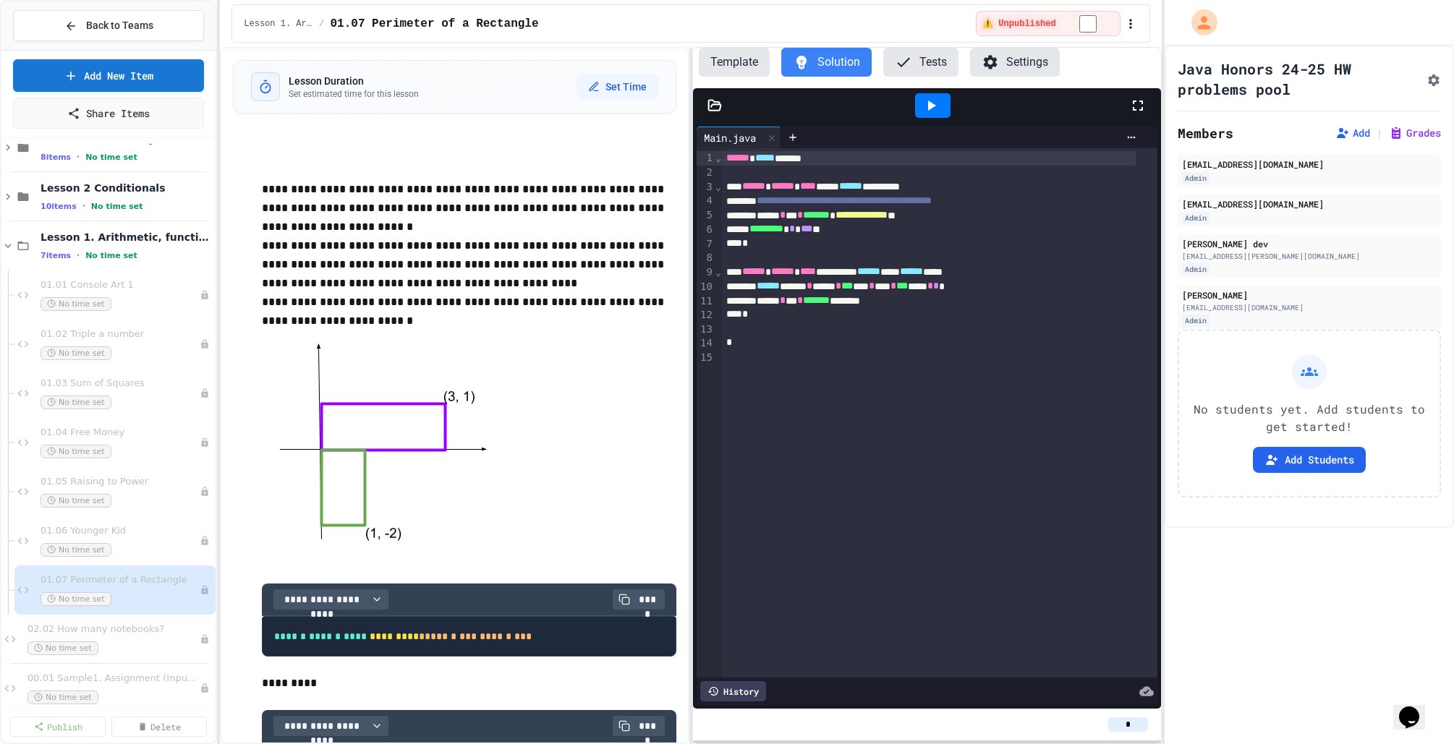
click at [905, 80] on div "Template Solution Tests Settings" at bounding box center [927, 68] width 468 height 40
click at [910, 59] on icon at bounding box center [903, 62] width 17 height 17
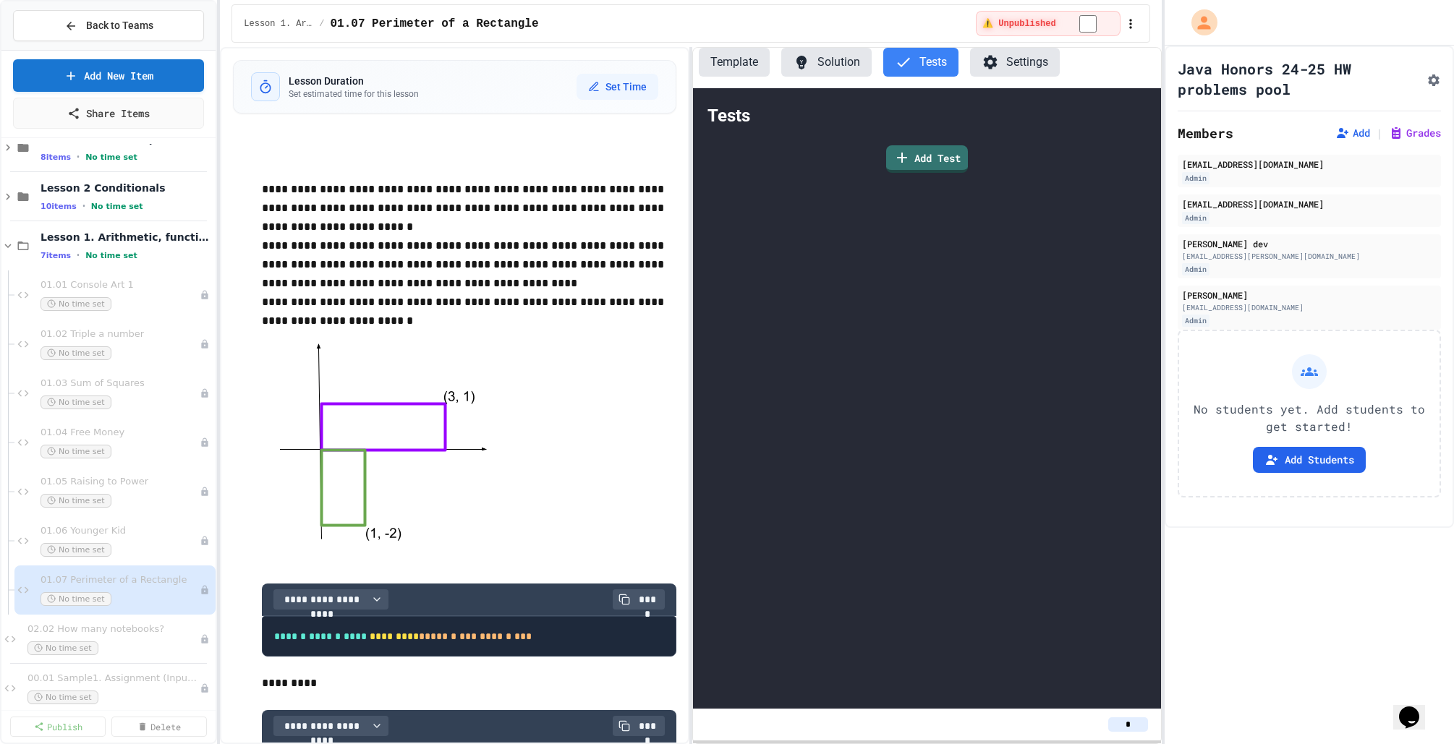
click at [826, 61] on button "Solution" at bounding box center [826, 62] width 90 height 29
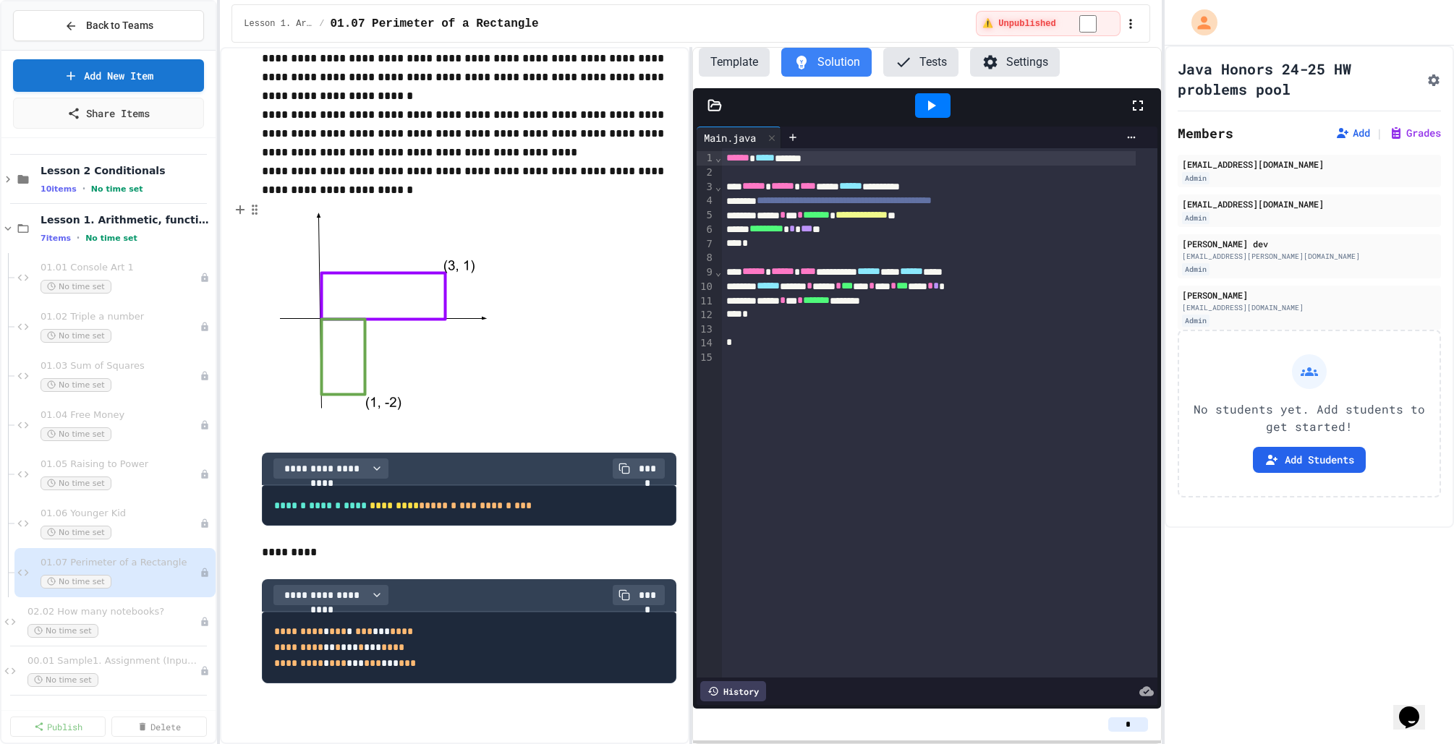
scroll to position [132, 0]
click at [135, 281] on div "No time set" at bounding box center [112, 287] width 145 height 14
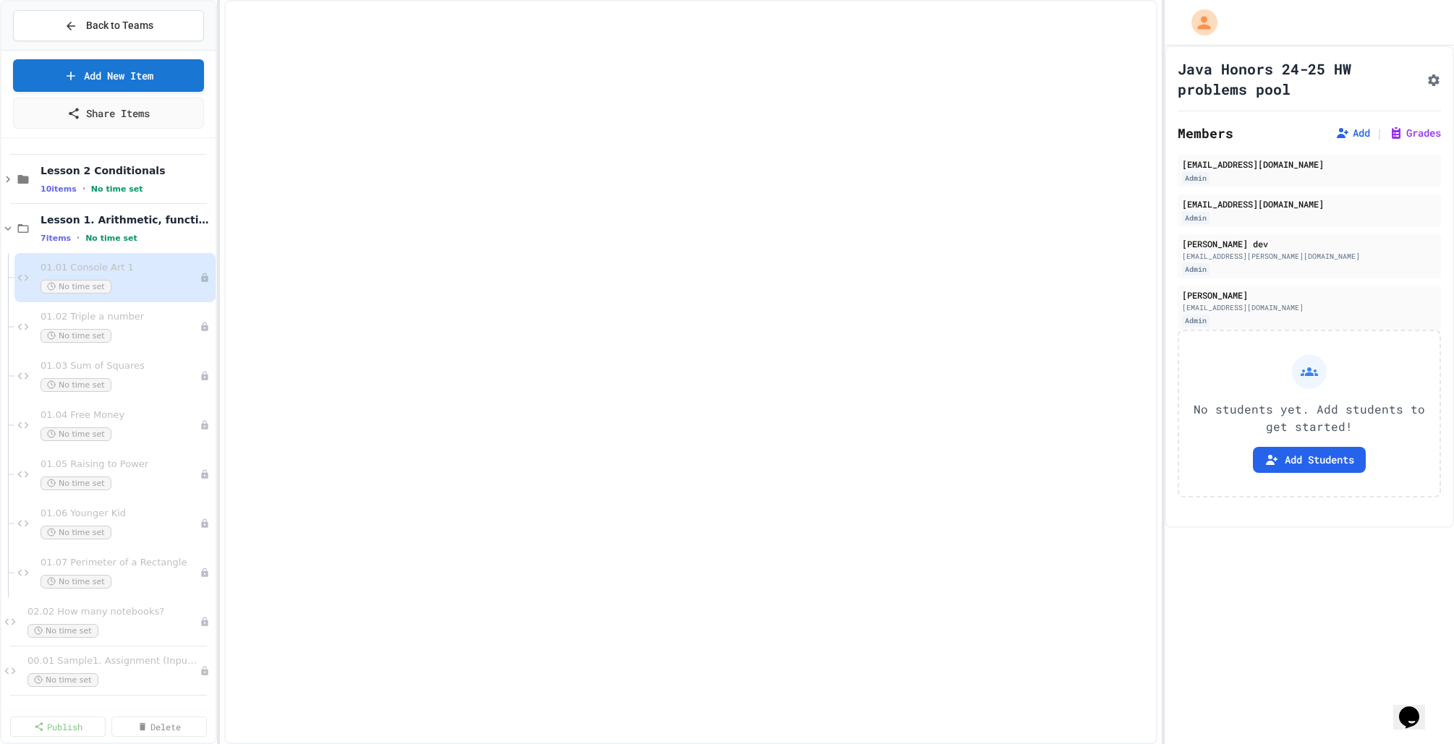
scroll to position [964, 0]
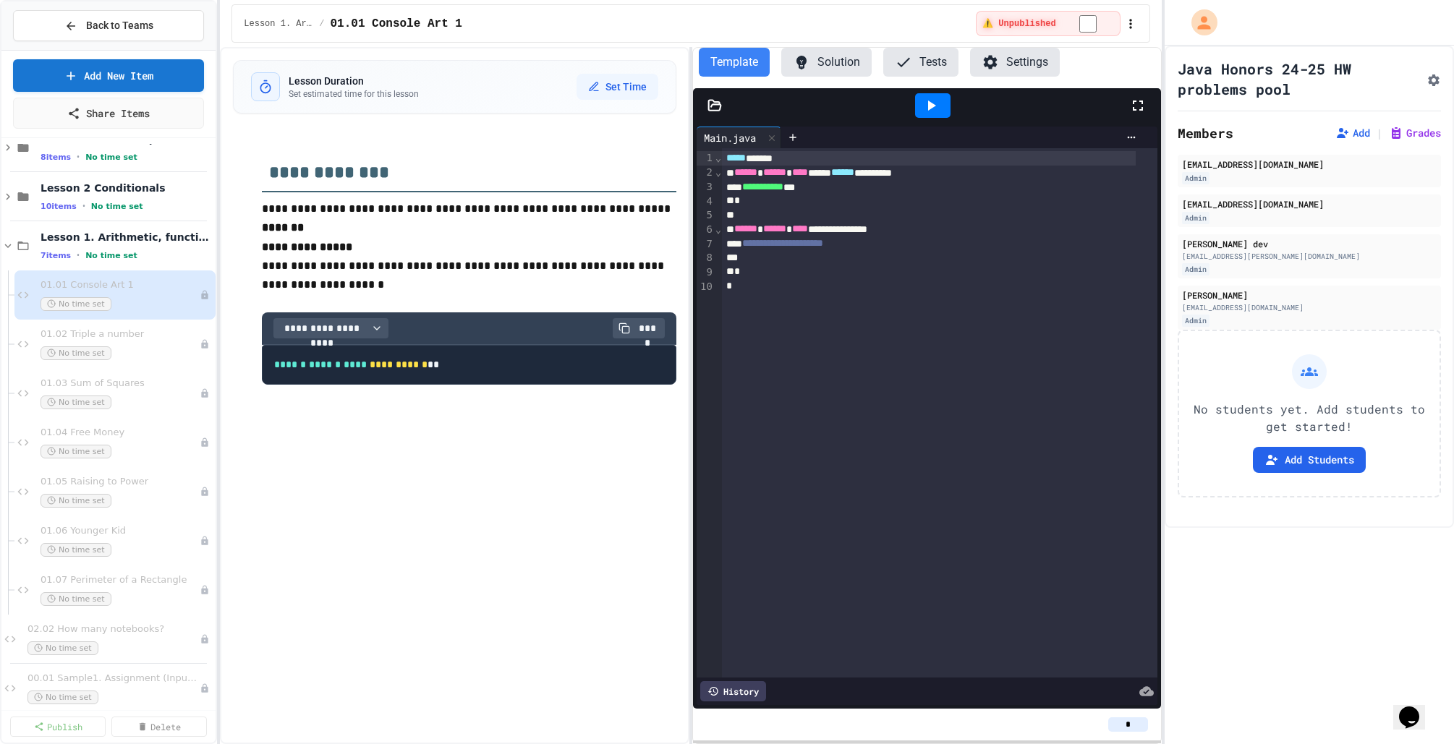
click at [145, 328] on span "01.02 Triple a number" at bounding box center [119, 334] width 159 height 12
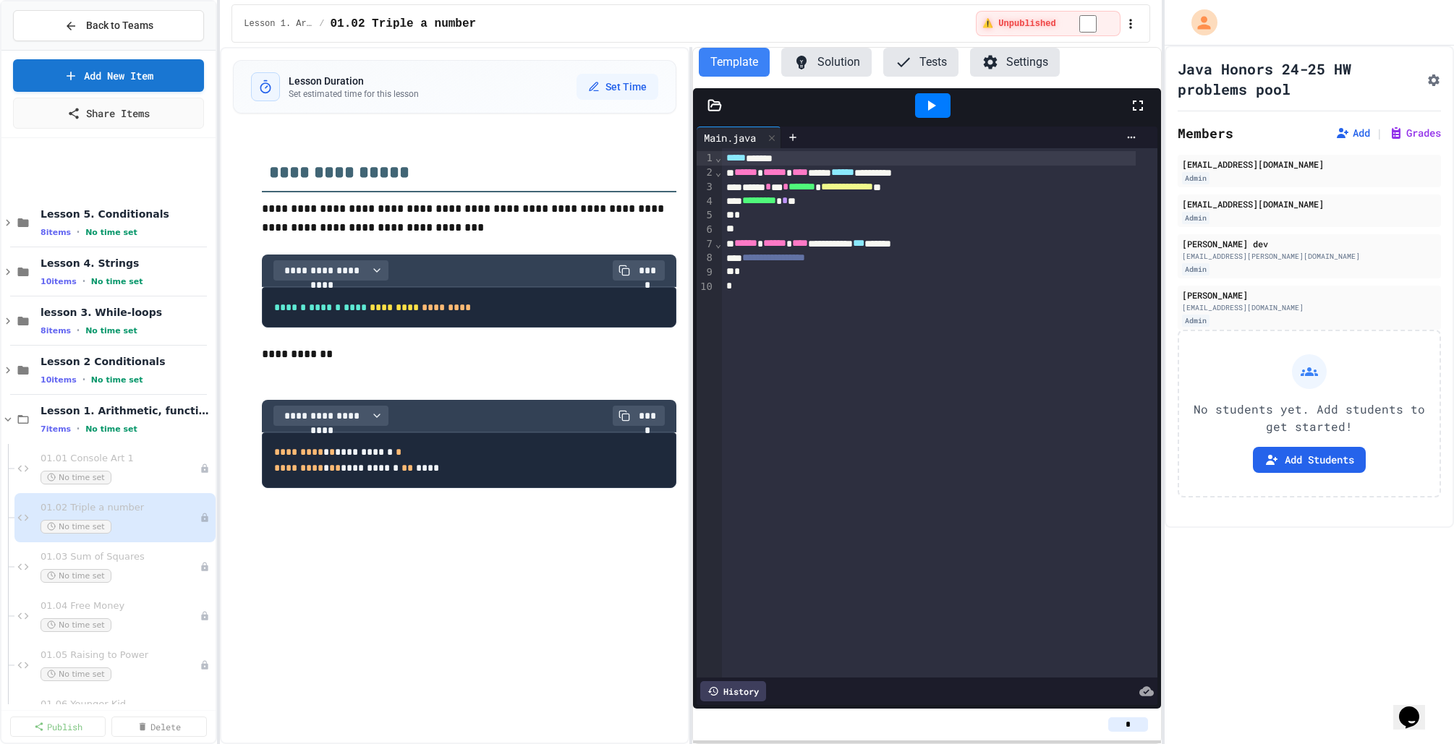
scroll to position [981, 0]
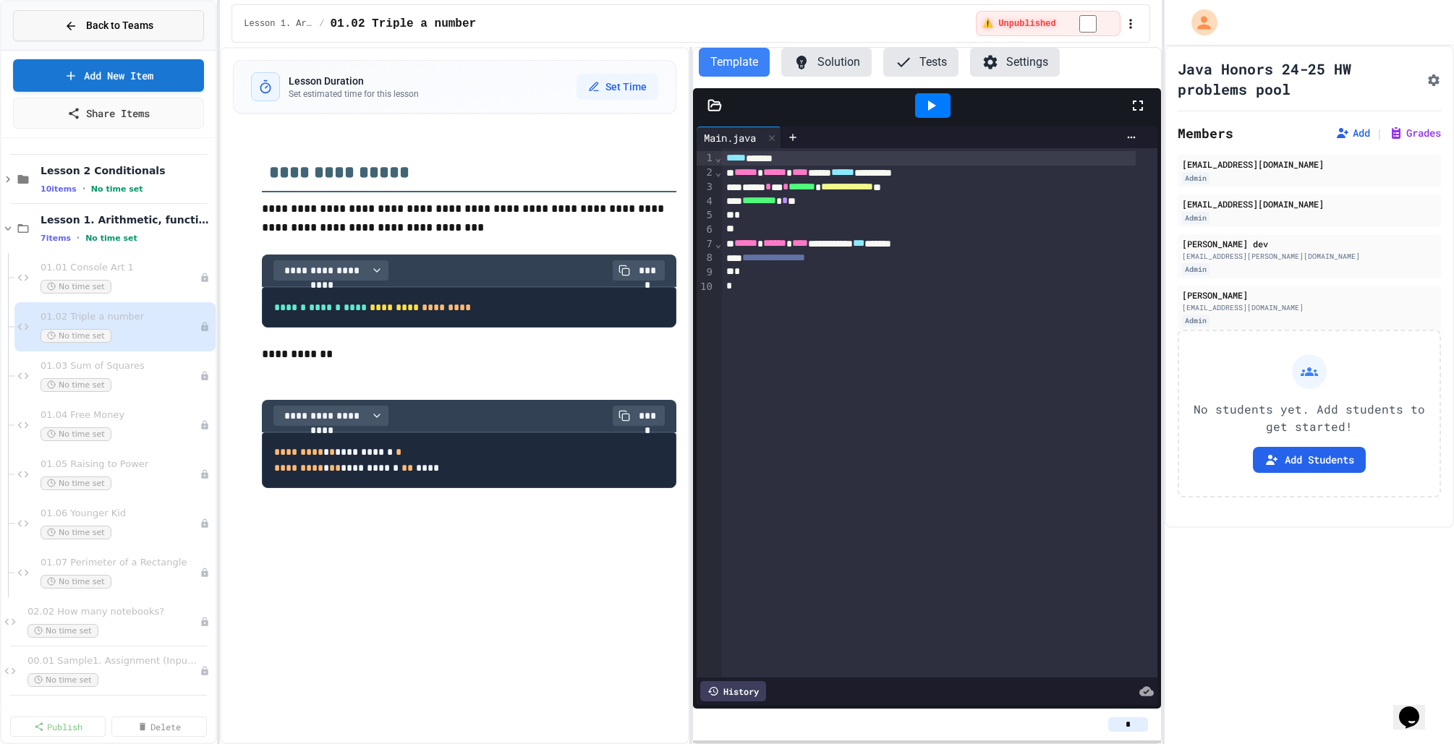
click at [74, 32] on icon at bounding box center [70, 26] width 13 height 13
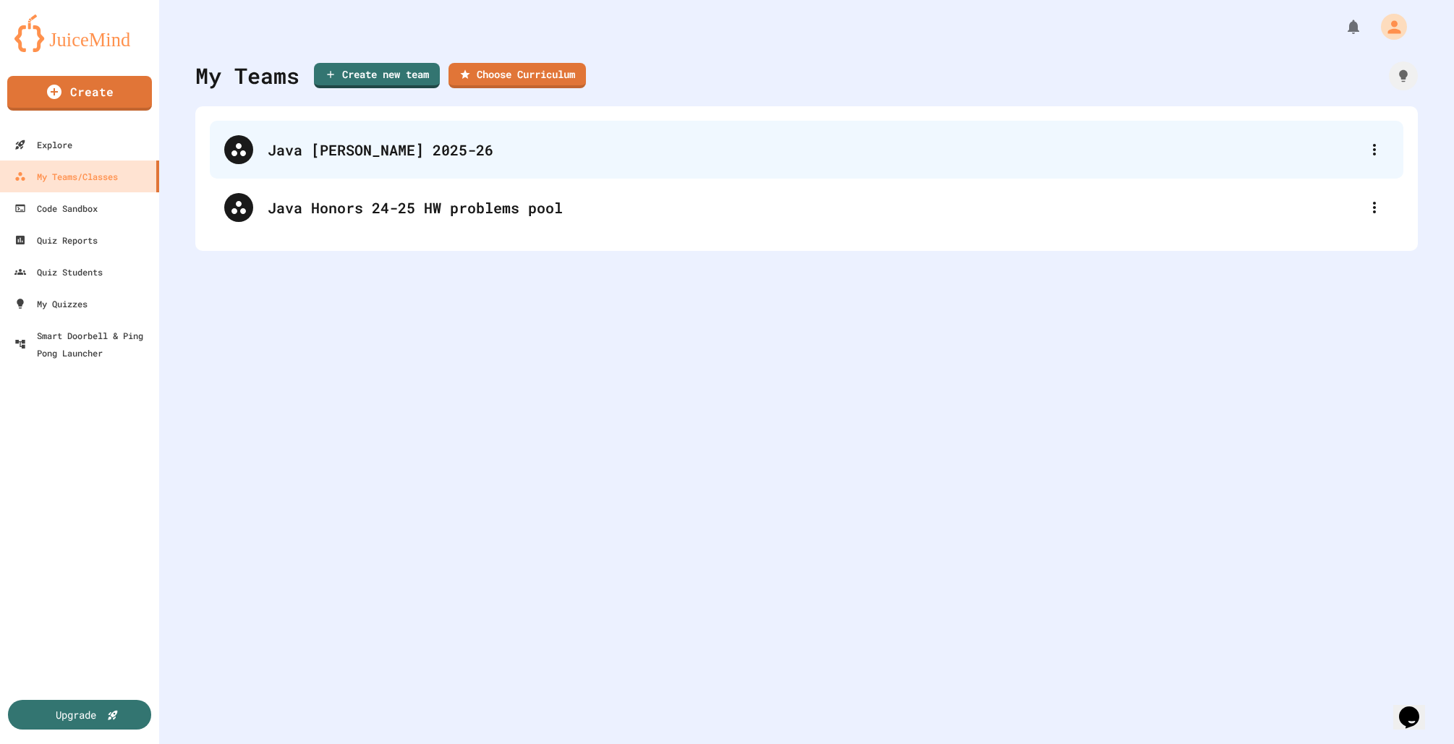
click at [369, 167] on div "Java [PERSON_NAME] 2025-26" at bounding box center [806, 150] width 1193 height 58
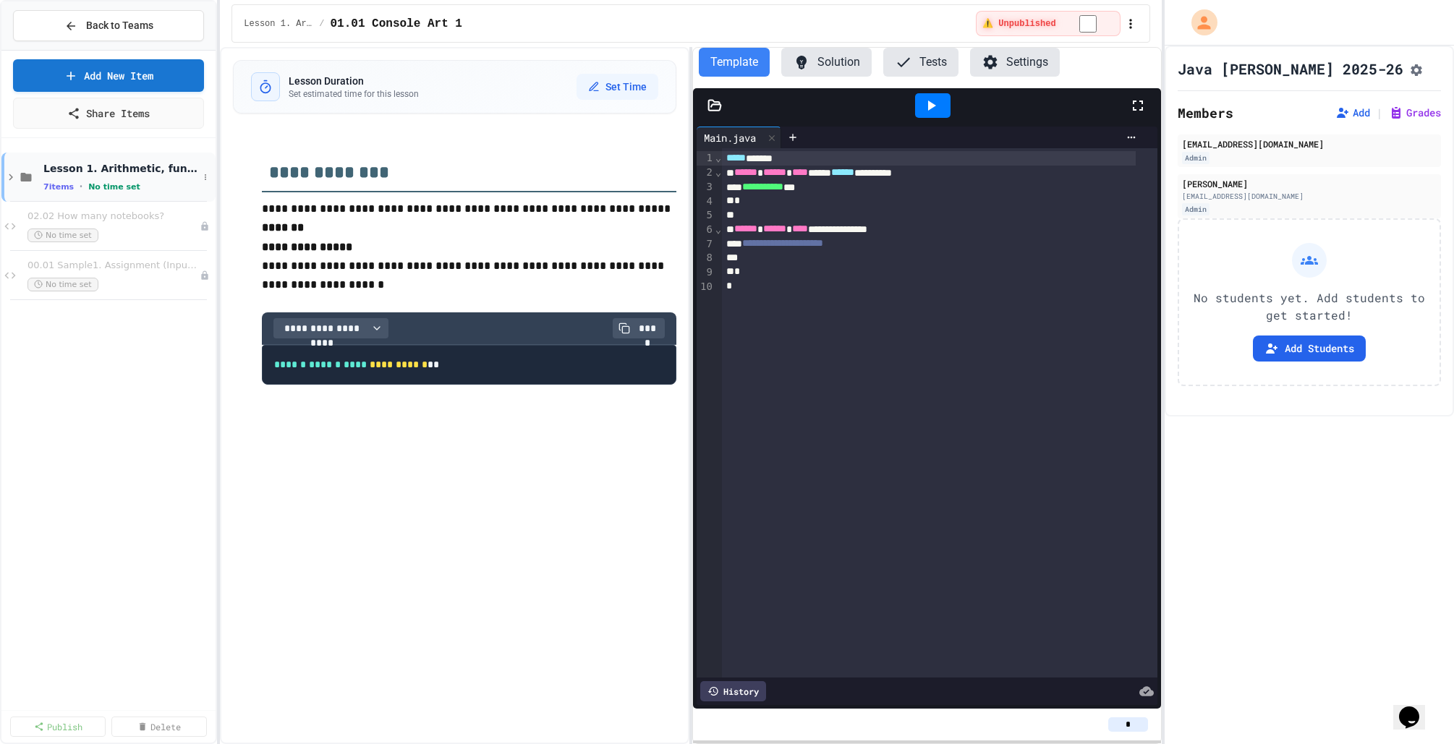
click at [13, 176] on icon at bounding box center [10, 177] width 13 height 13
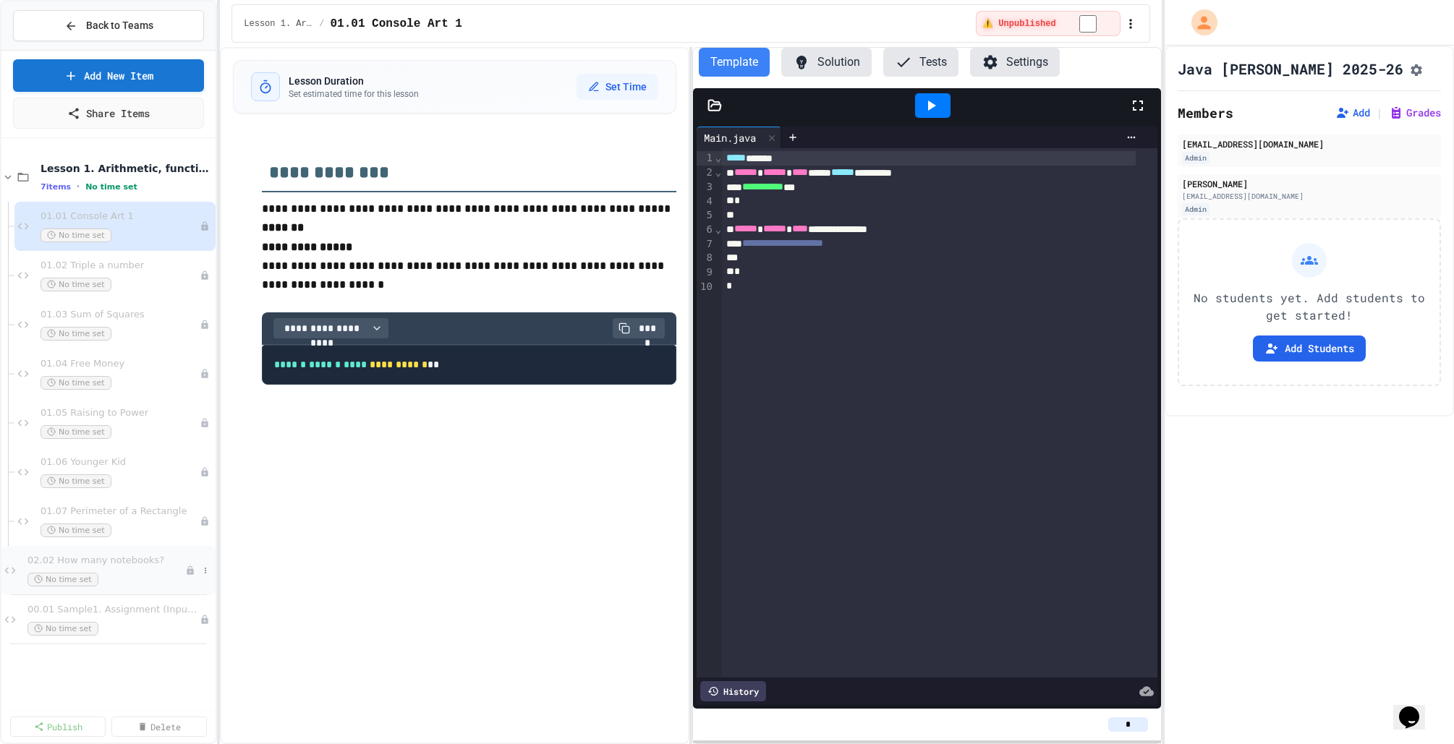
click at [137, 471] on span "02.02 How many notebooks?" at bounding box center [106, 561] width 158 height 12
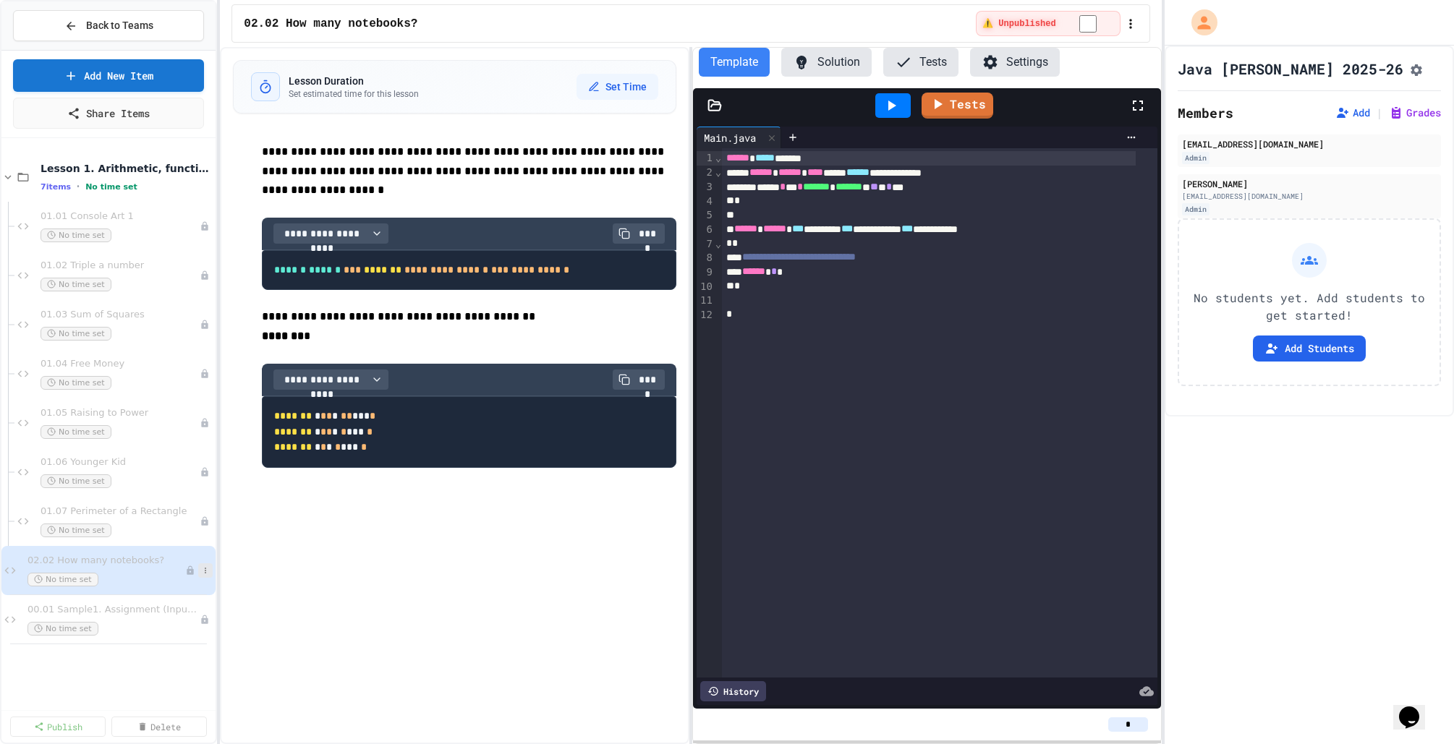
click at [208, 471] on icon at bounding box center [205, 570] width 9 height 9
click at [181, 471] on button "Delete" at bounding box center [176, 675] width 111 height 26
drag, startPoint x: 768, startPoint y: 414, endPoint x: 760, endPoint y: 416, distance: 8.1
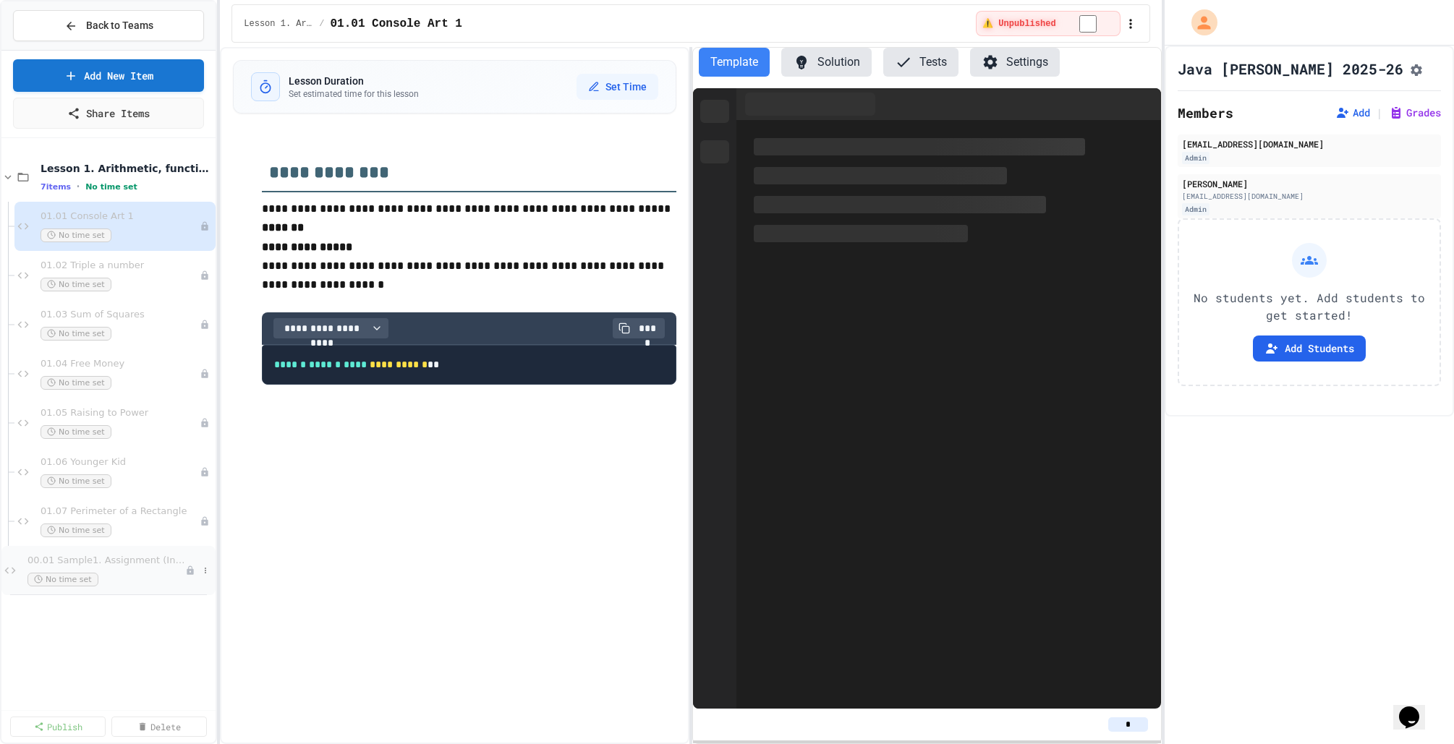
click at [123, 471] on div "00.01 Sample1. Assignment (Input/Output testing) No time set" at bounding box center [106, 571] width 158 height 32
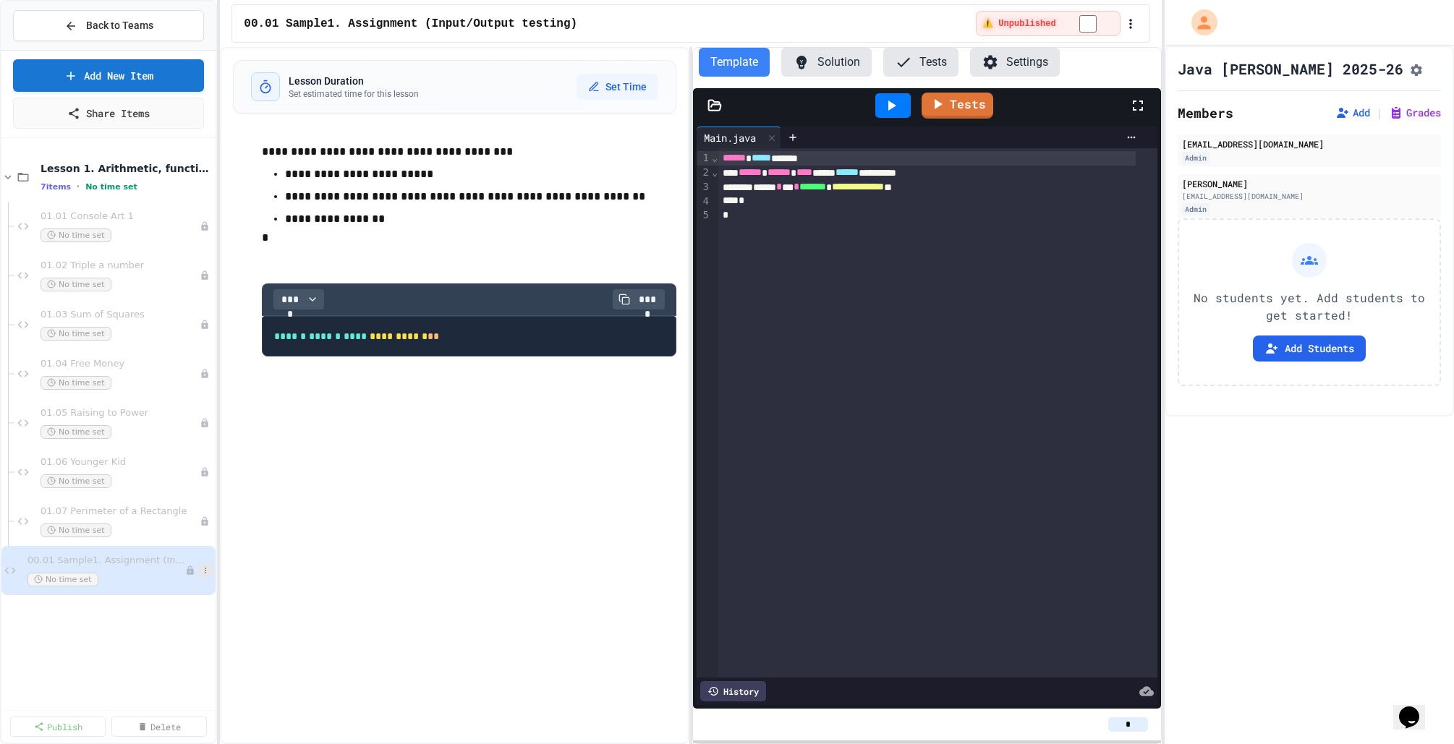
click at [207, 471] on icon at bounding box center [205, 570] width 9 height 9
click at [168, 471] on button "Delete" at bounding box center [176, 675] width 111 height 26
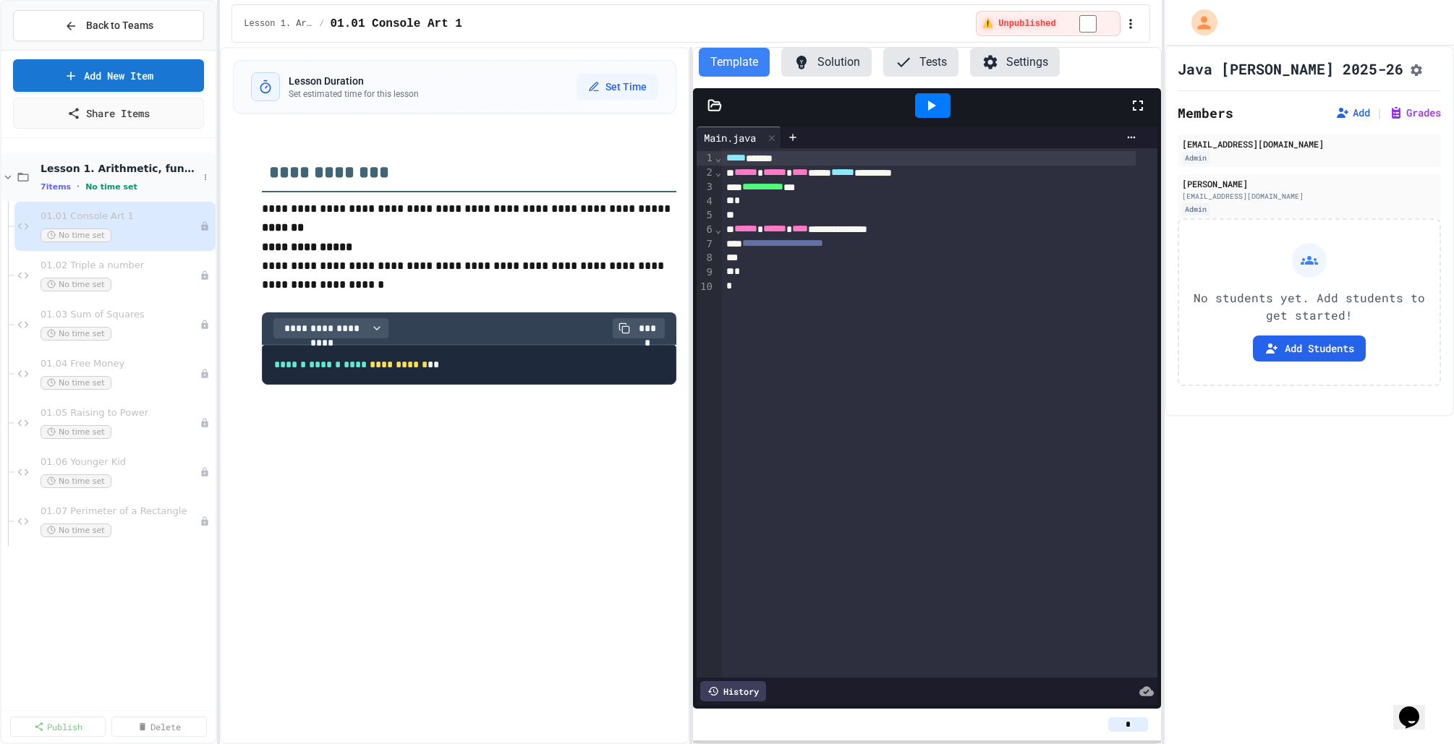
click at [7, 176] on icon at bounding box center [7, 177] width 13 height 13
